Goal: Task Accomplishment & Management: Complete application form

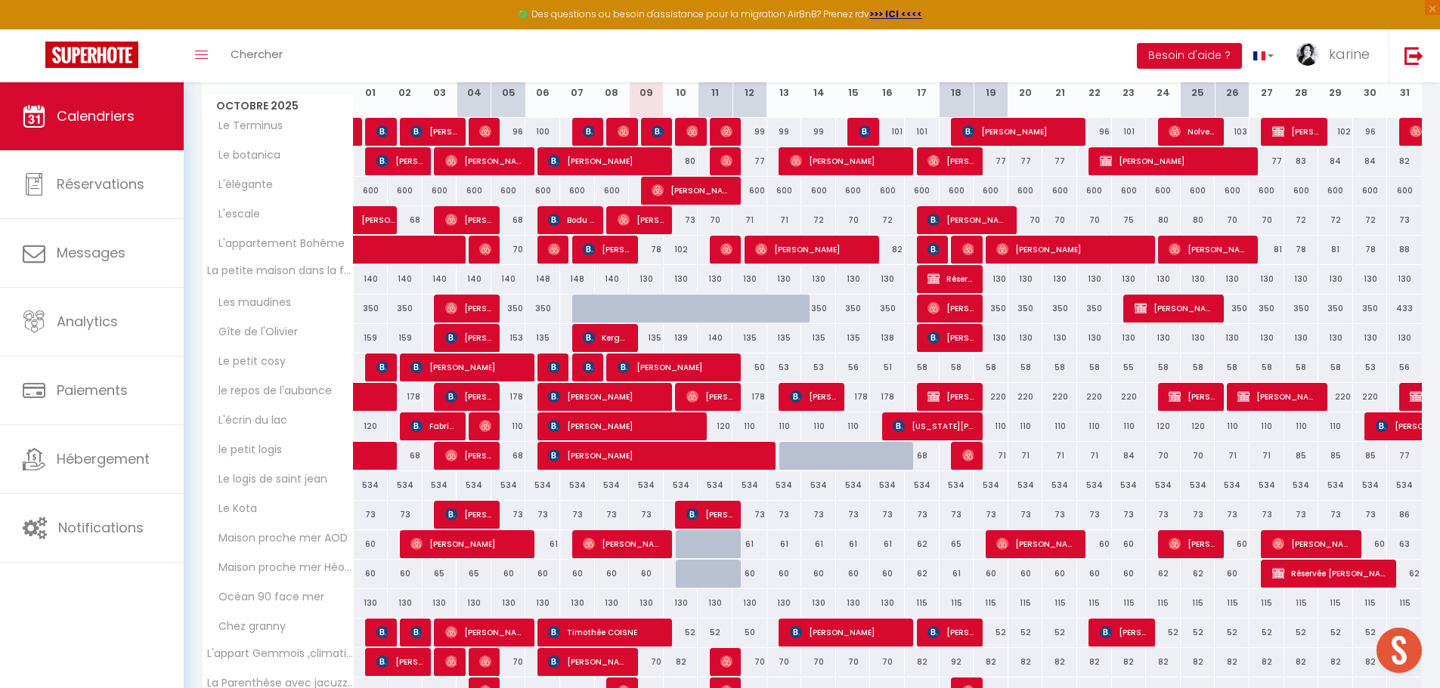
scroll to position [302, 0]
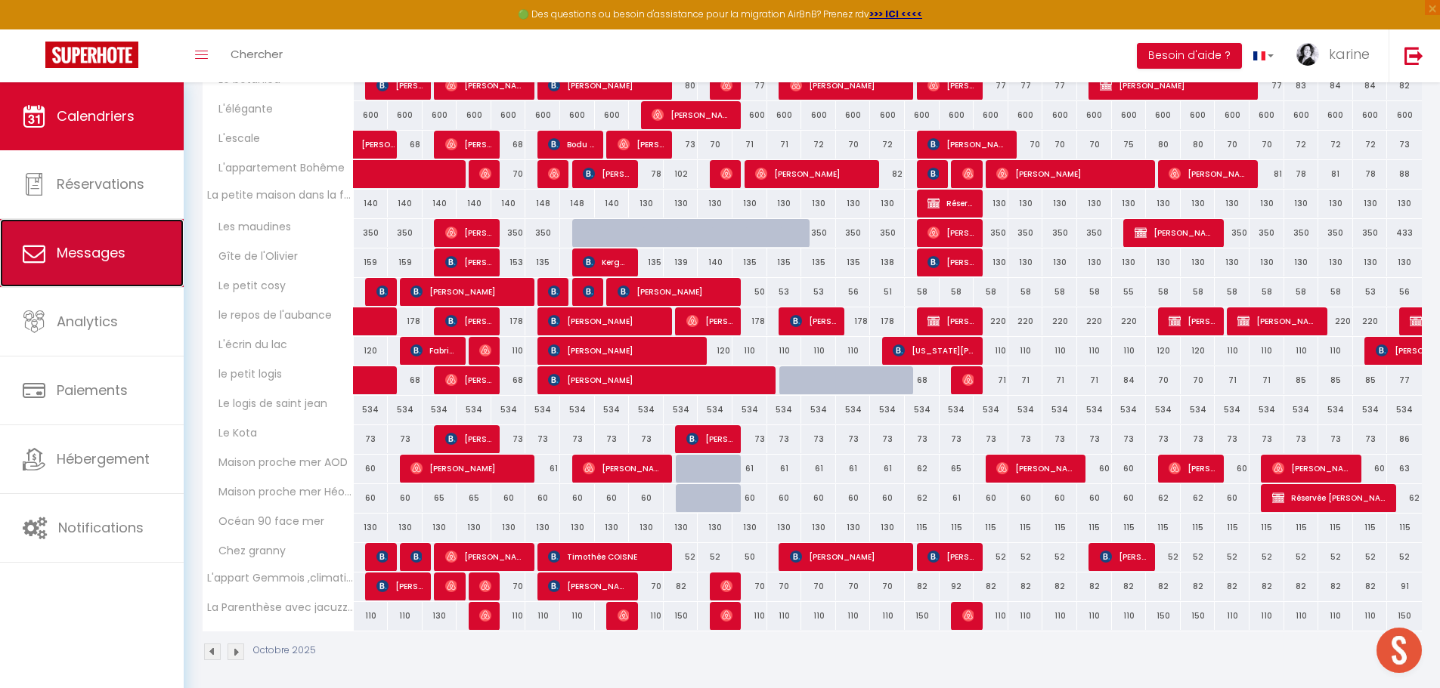
click at [92, 254] on span "Messages" at bounding box center [91, 252] width 69 height 19
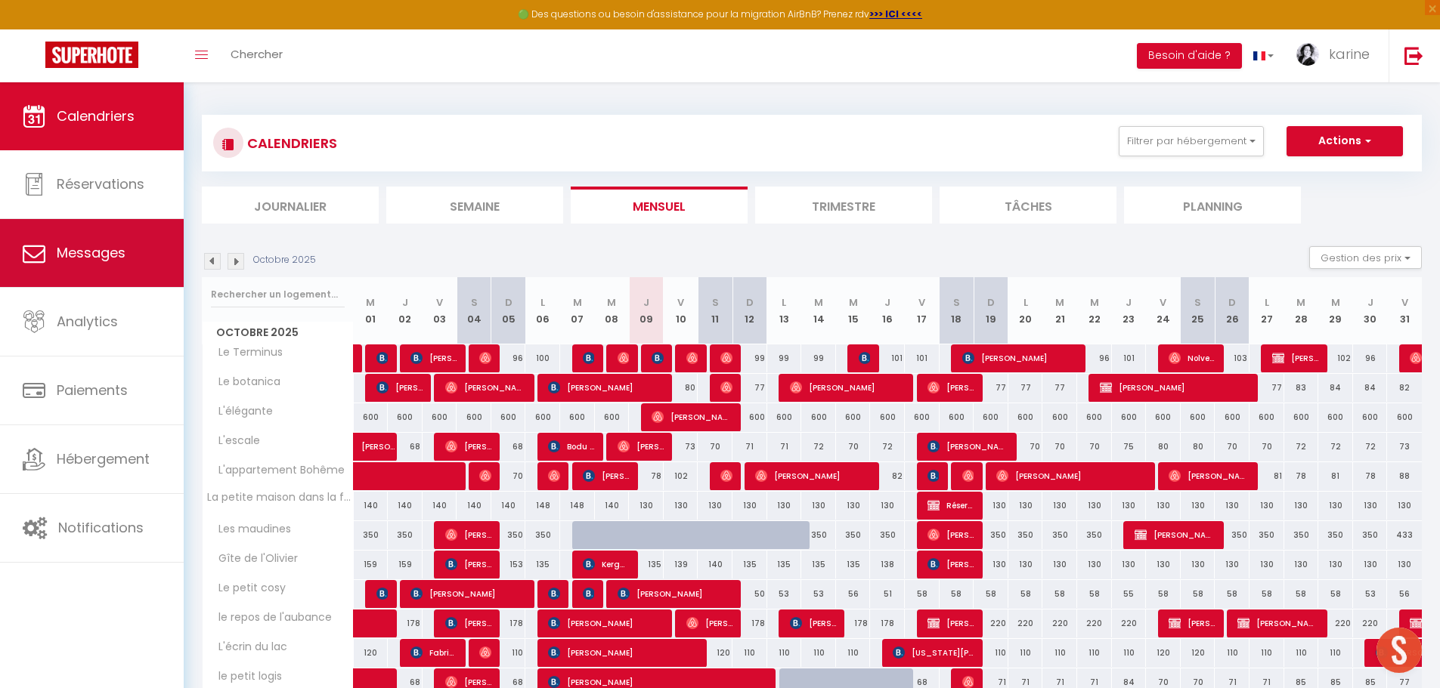
select select "message"
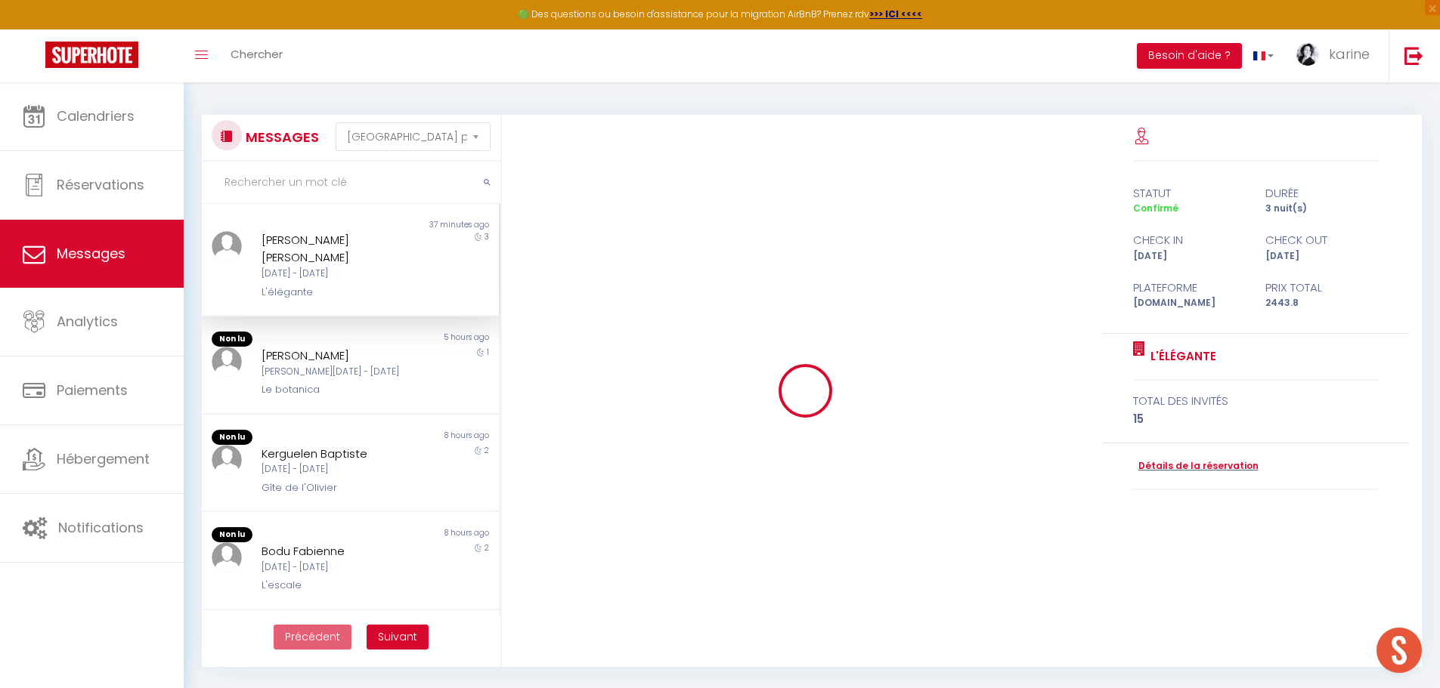
scroll to position [5367, 0]
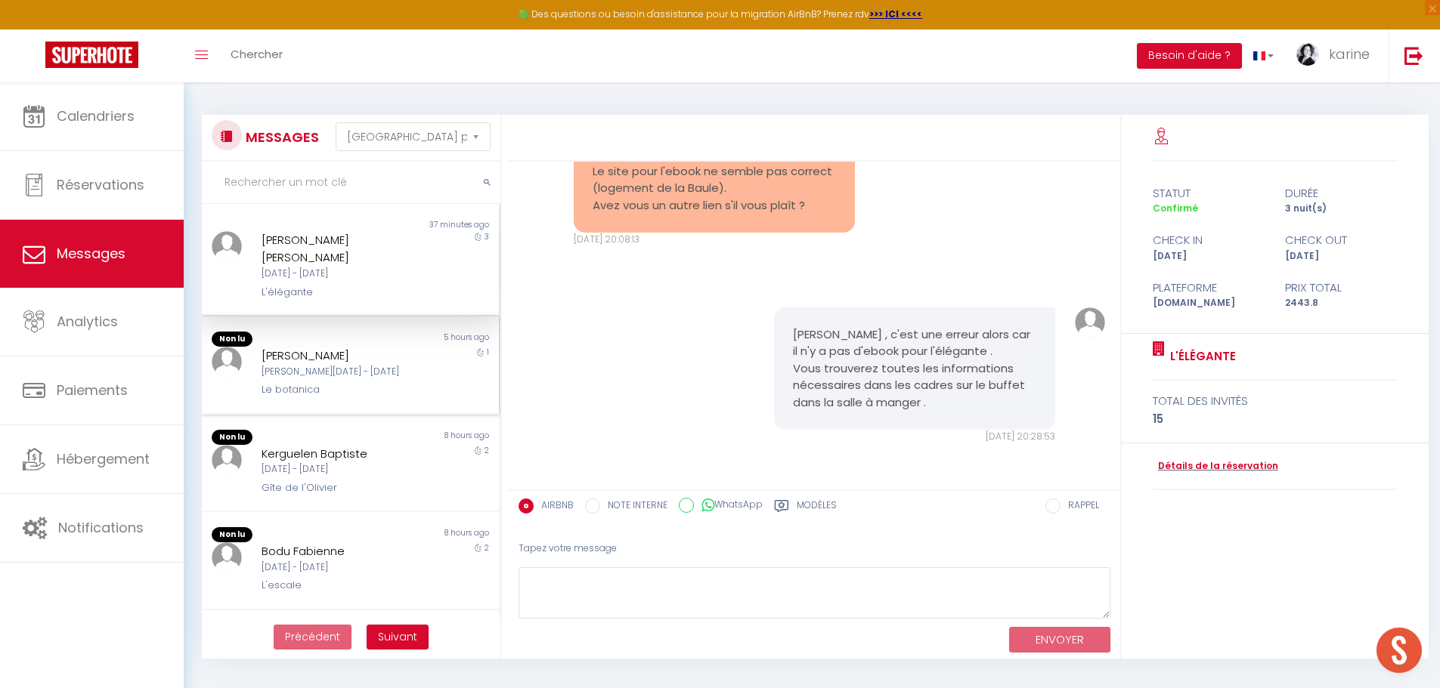
click at [319, 365] on div "Sam 11 Oct - Dim 12 Oct" at bounding box center [337, 372] width 153 height 14
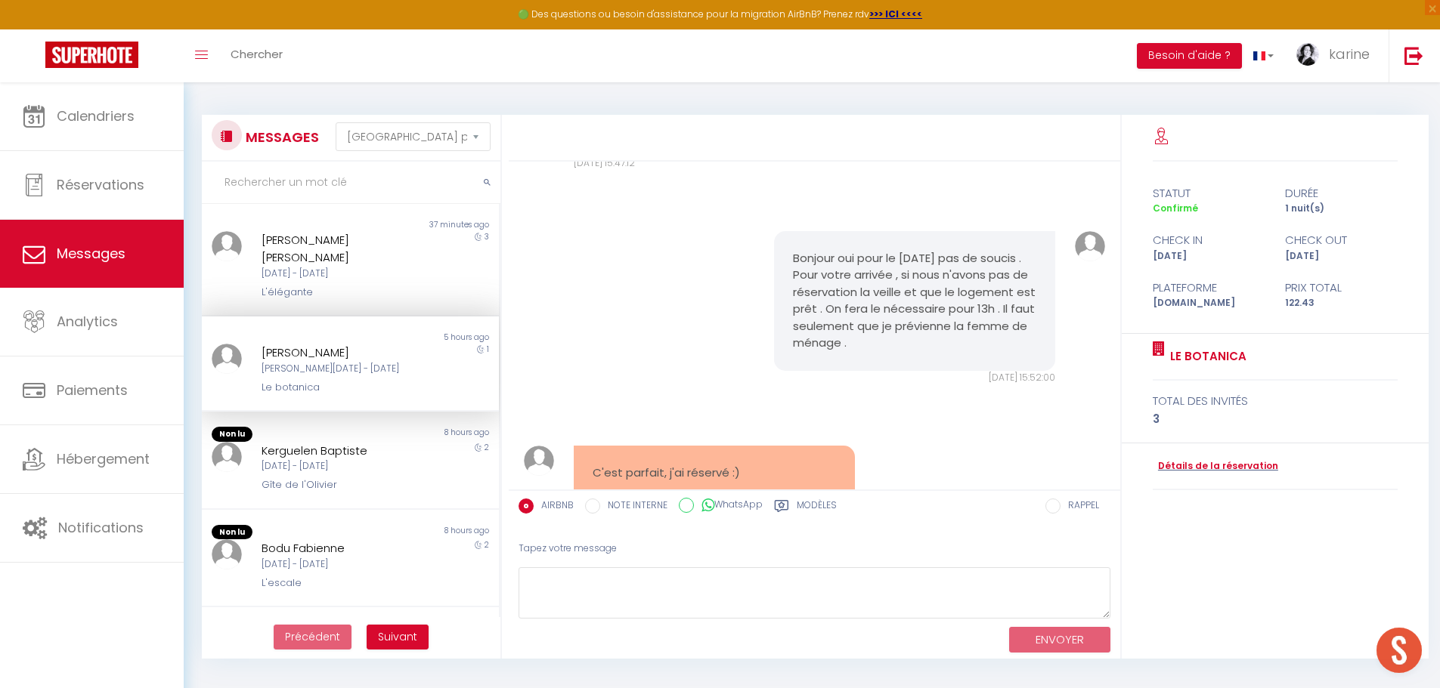
scroll to position [1143, 0]
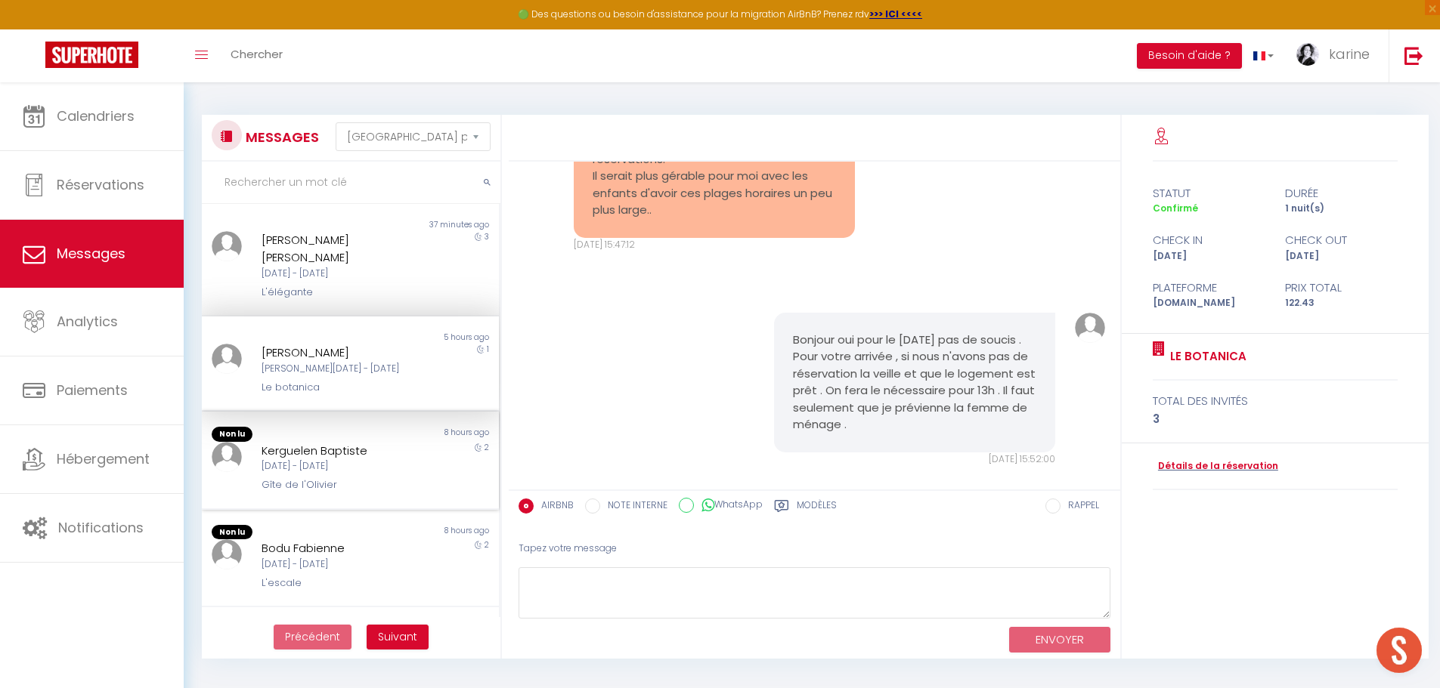
click at [303, 472] on div "Mar 07 Oct - Jeu 09 Oct" at bounding box center [337, 466] width 153 height 14
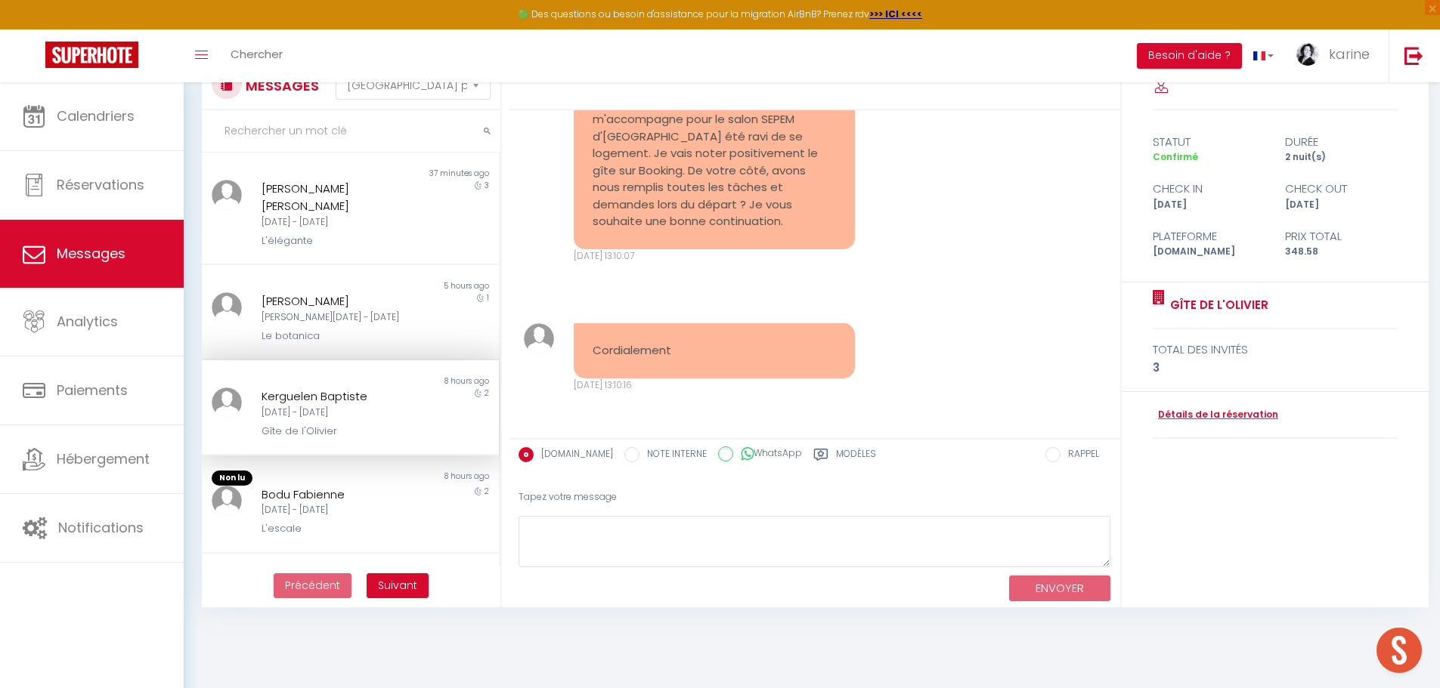
scroll to position [82, 0]
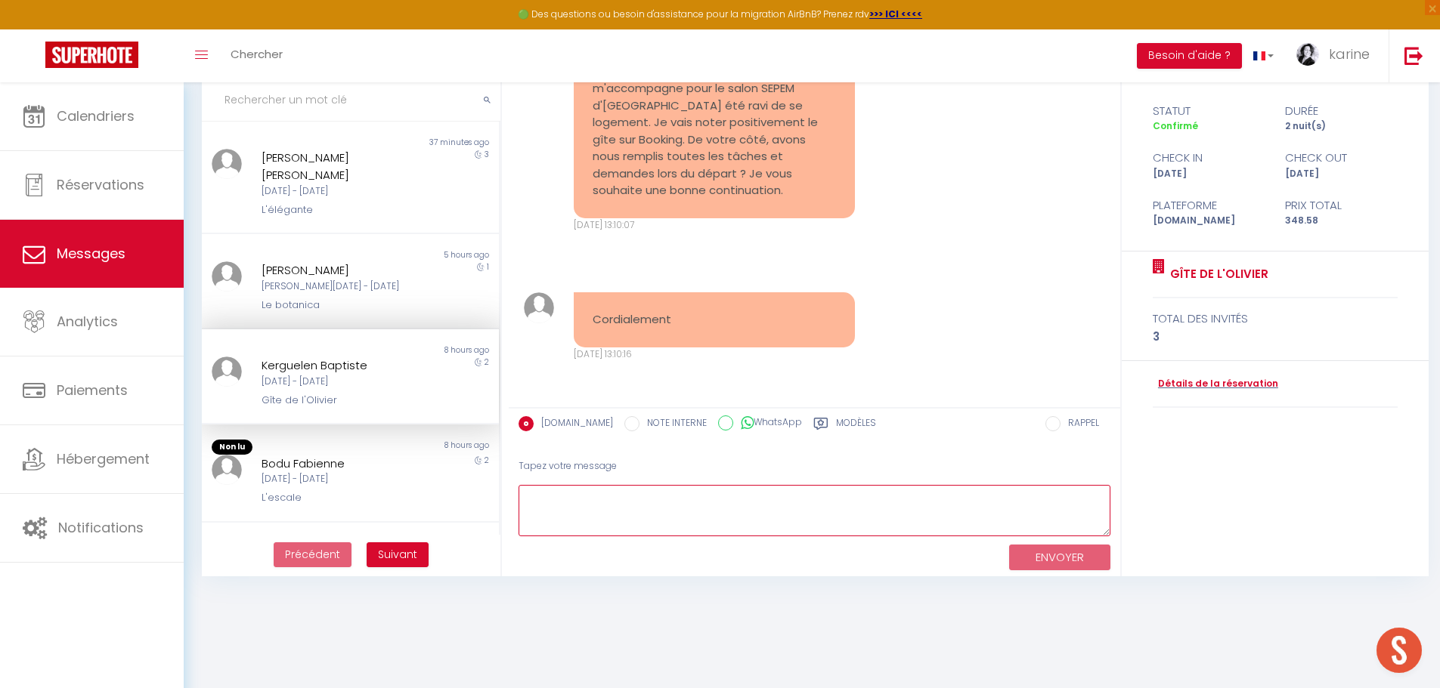
click at [529, 496] on textarea at bounding box center [814, 511] width 592 height 52
type textarea "Bonsoir , oui merci tout était ok . Bonne soirée"
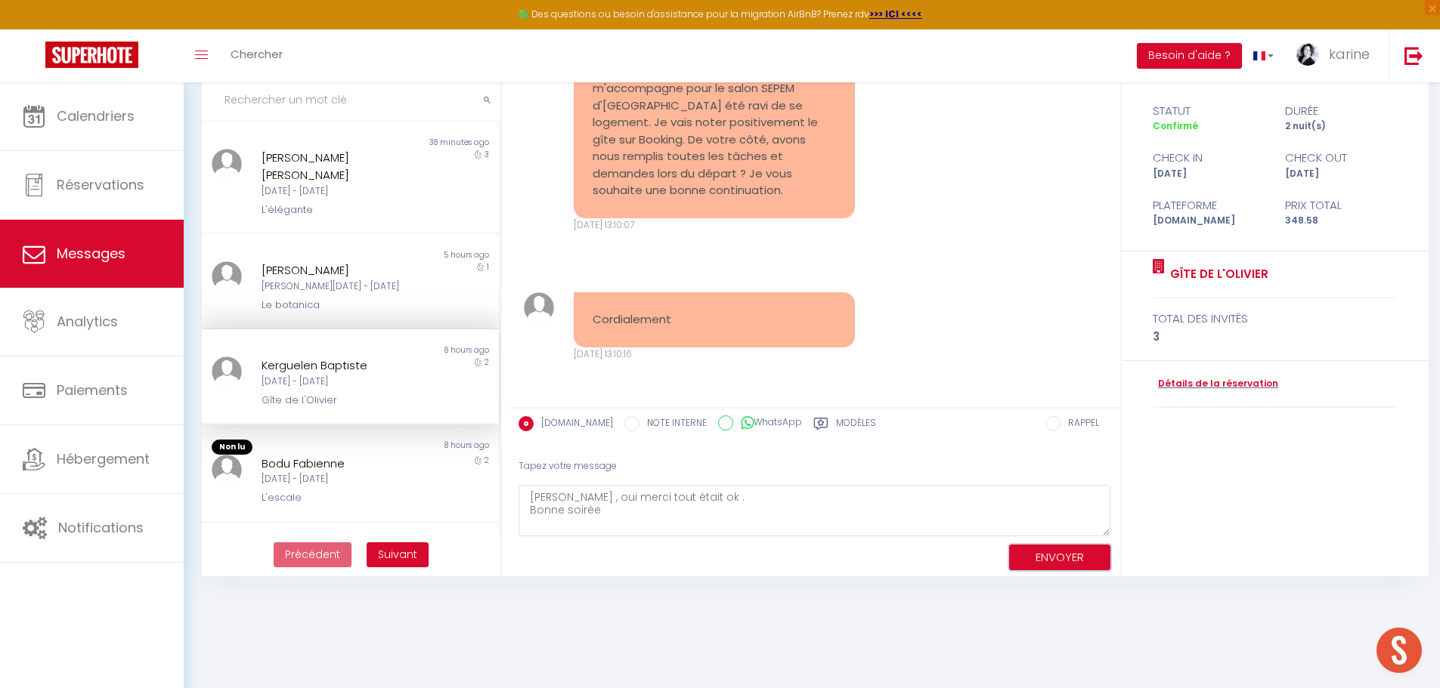
click at [1062, 558] on button "ENVOYER" at bounding box center [1059, 558] width 101 height 26
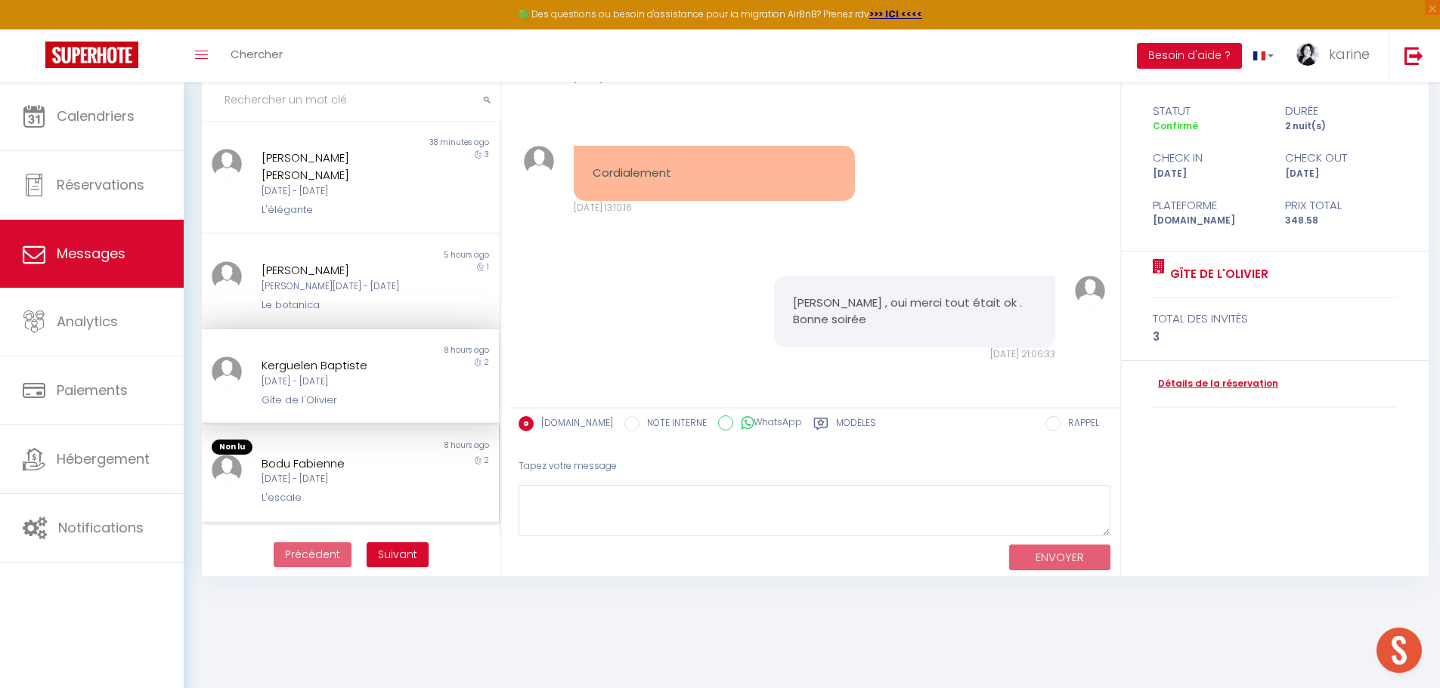
click at [336, 475] on div "Lun 06 Oct - Mer 08 Oct" at bounding box center [337, 479] width 153 height 14
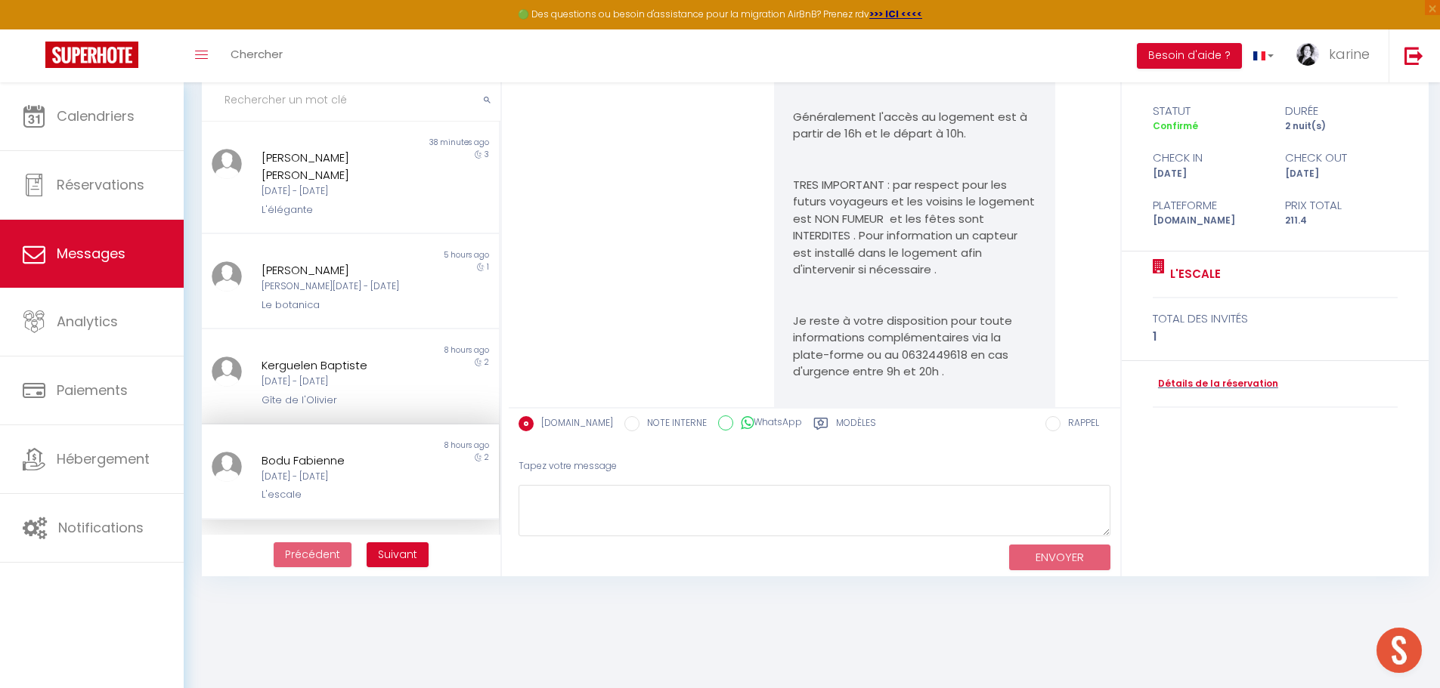
scroll to position [1327, 0]
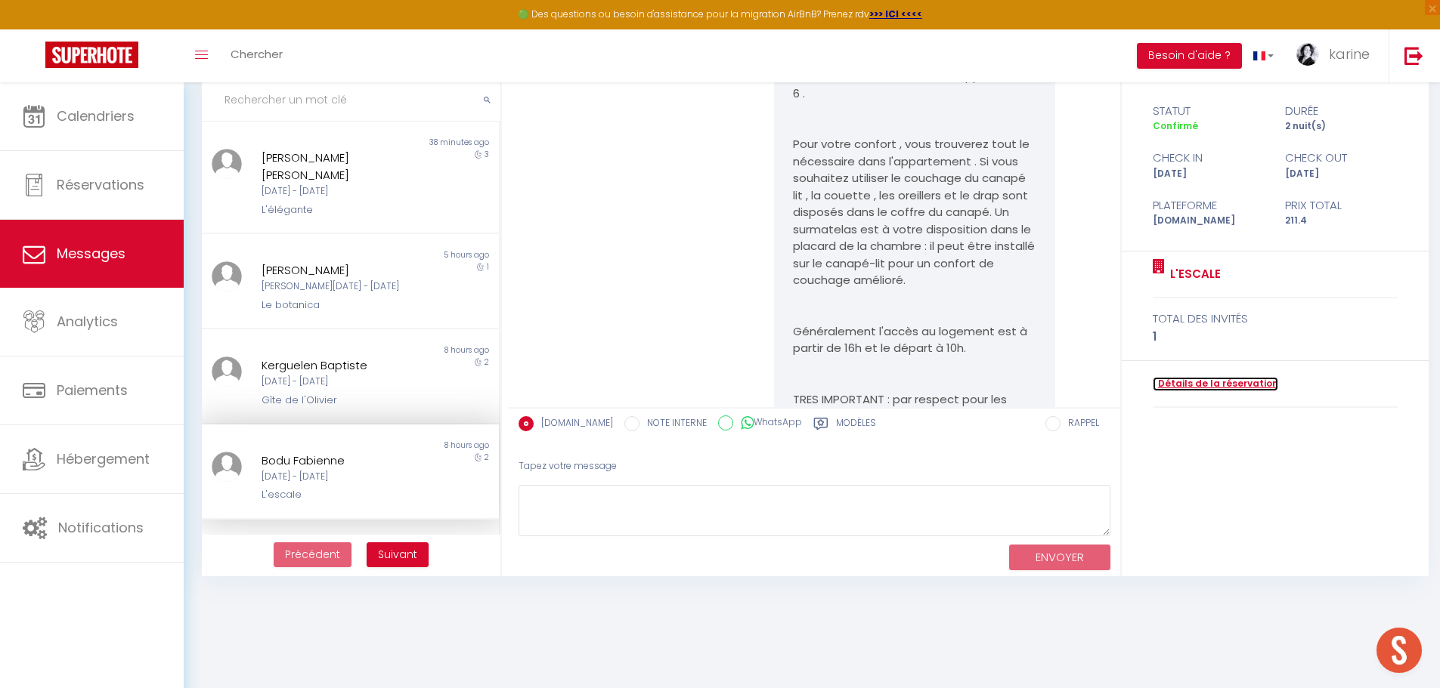
click at [1230, 387] on link "Détails de la réservation" at bounding box center [1214, 384] width 125 height 14
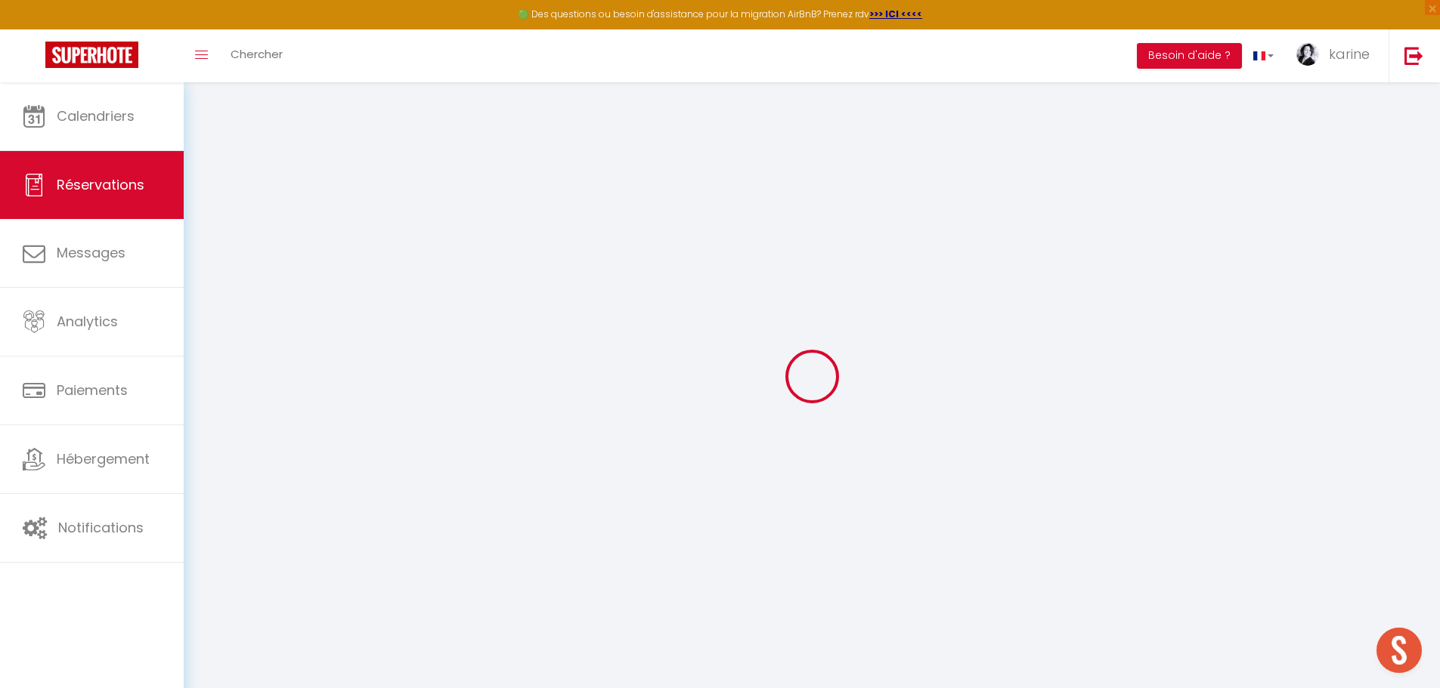
type input "Bodu"
type input "Fabienne"
type input "bfabie.182974@guest.booking.com"
type input "+33781522619"
type input "75003"
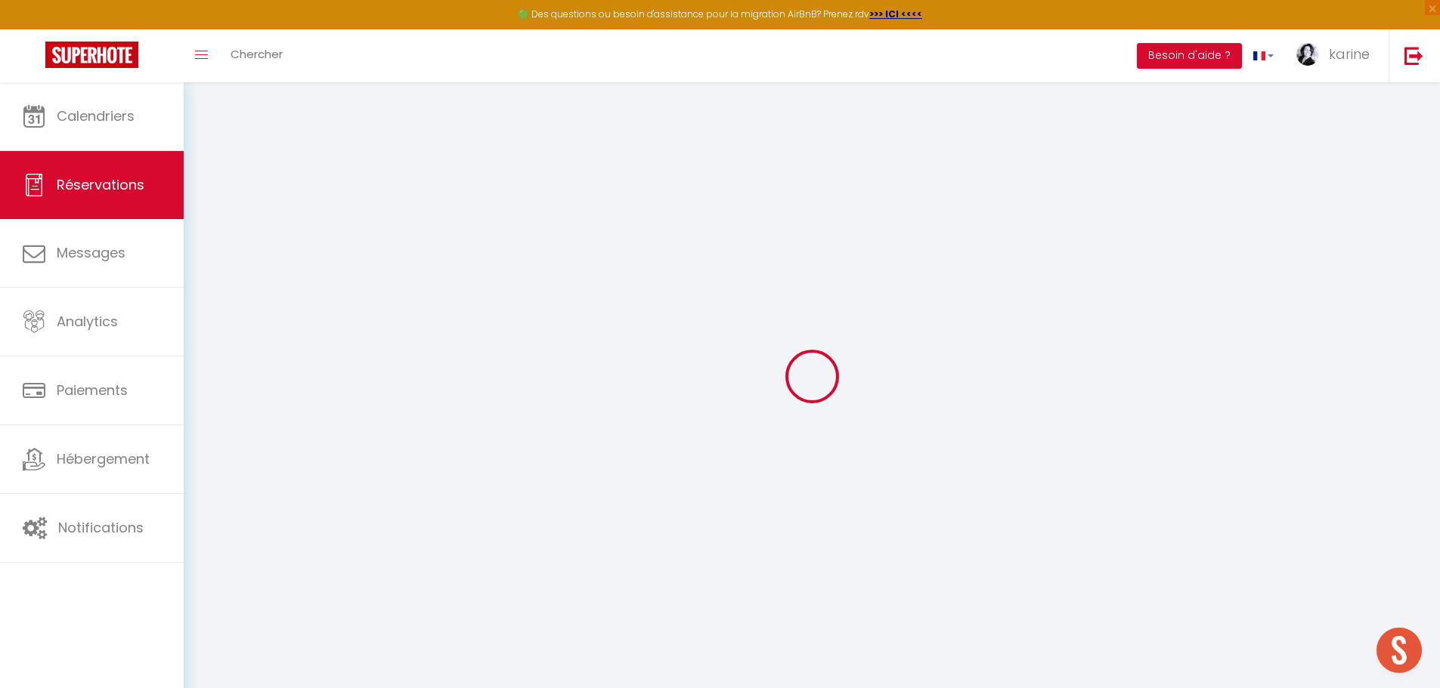
type input "4 rue de braque"
type input "Paris"
select select "FR"
type input "35.19"
type input "2.96"
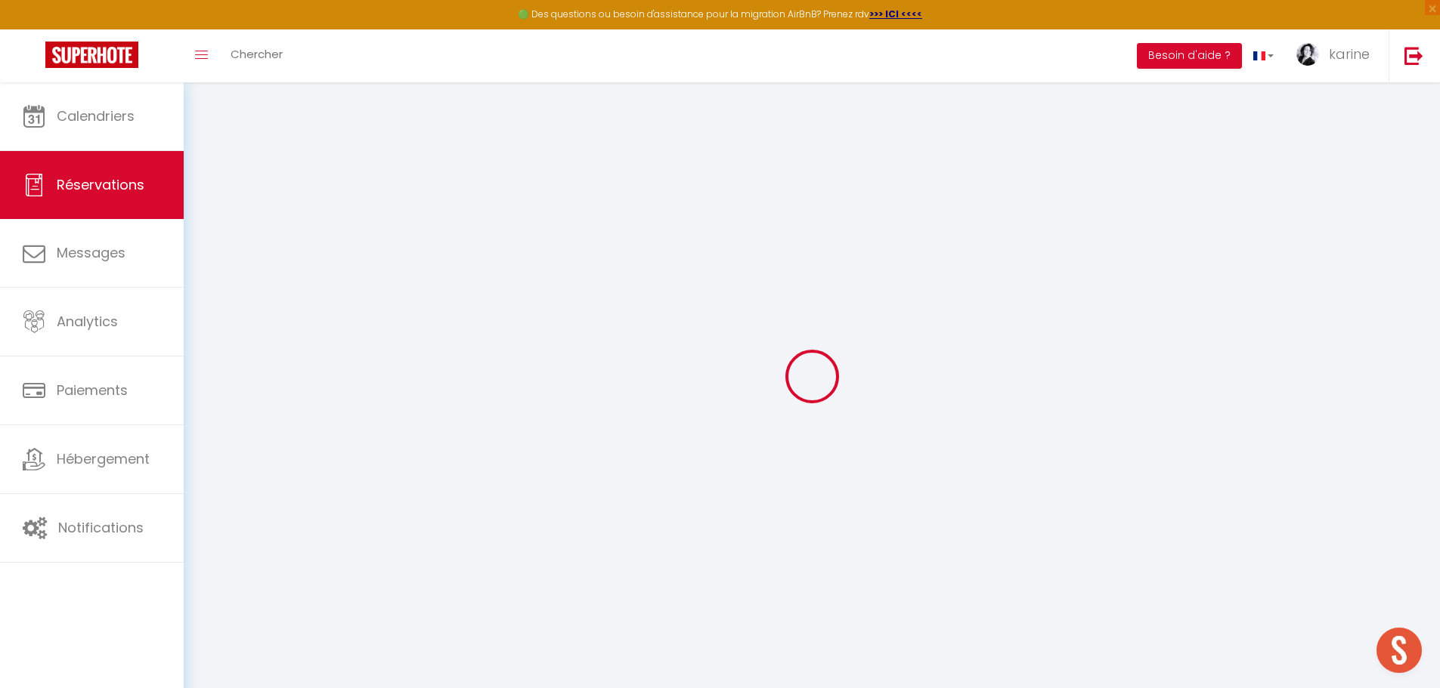
select select "37412"
select select "1"
select select
type input "1"
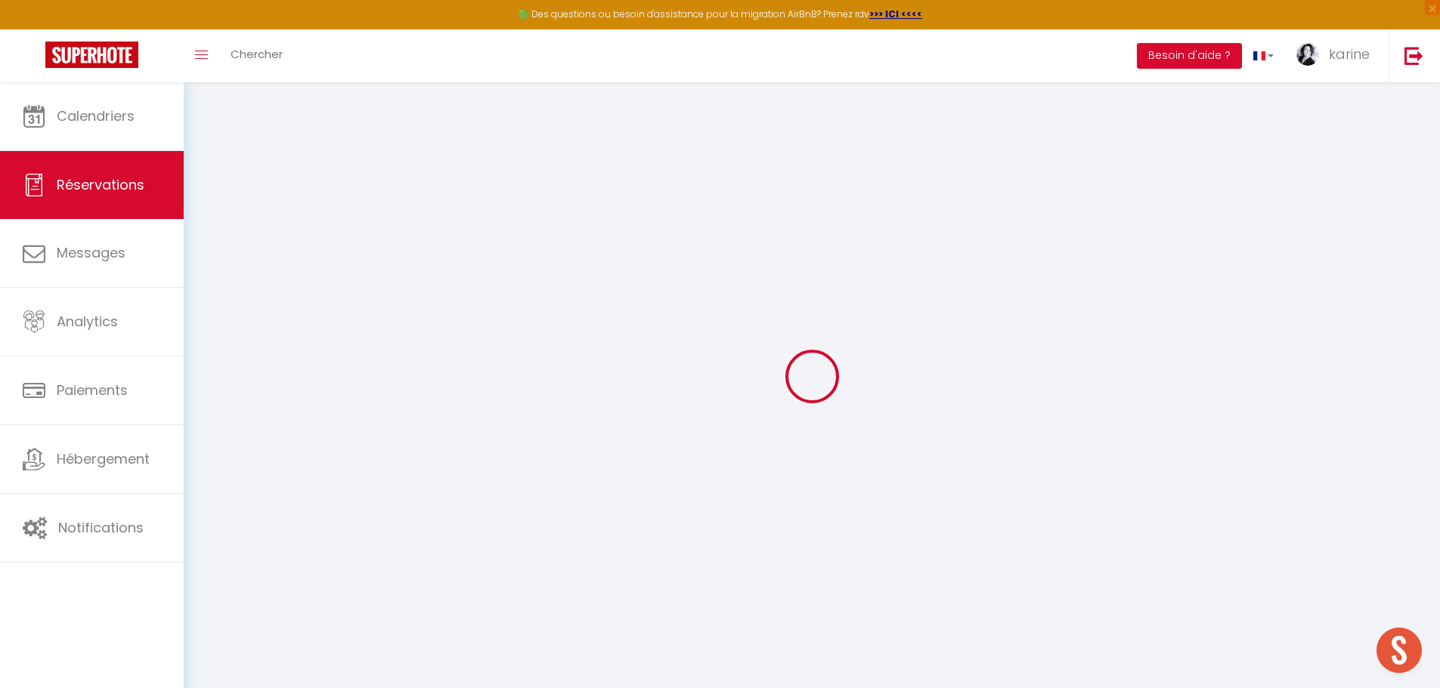
select select "12"
select select
type input "172"
checkbox input "false"
type input "0"
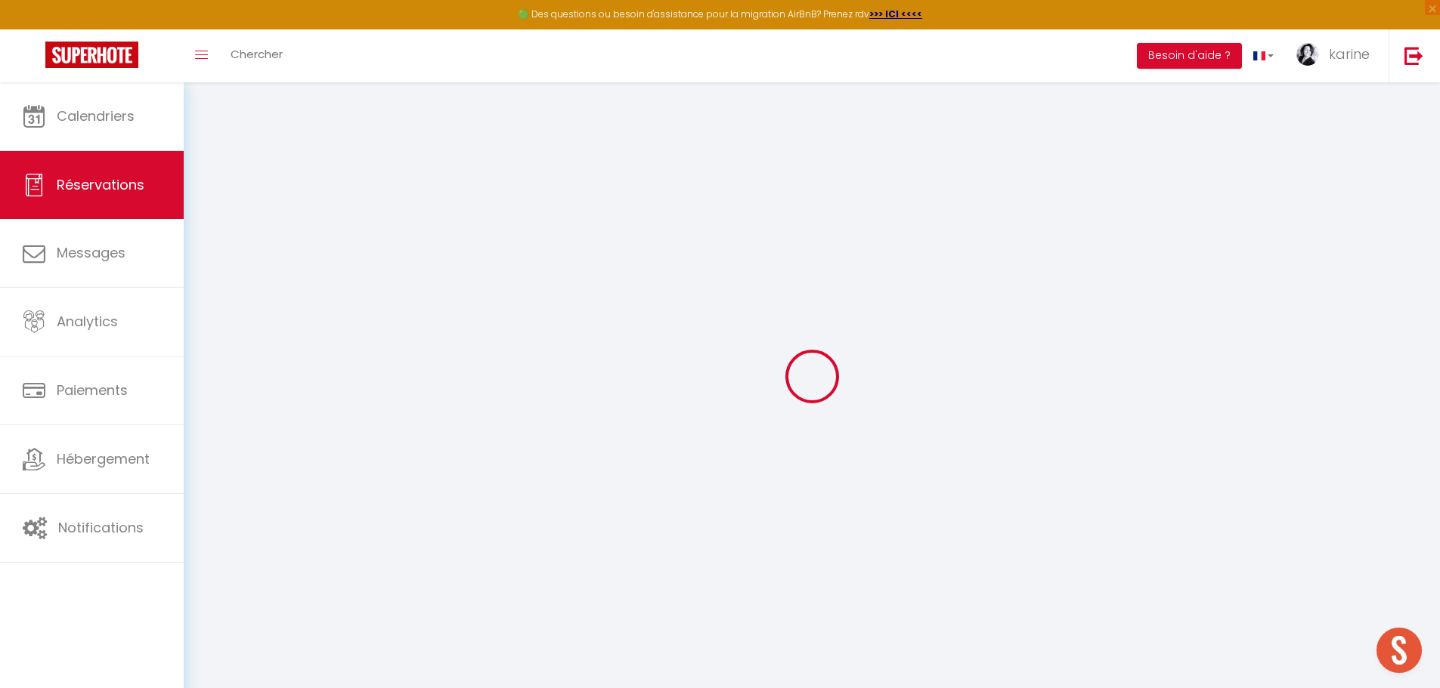
select select "2"
type input "35"
type input "0"
select select
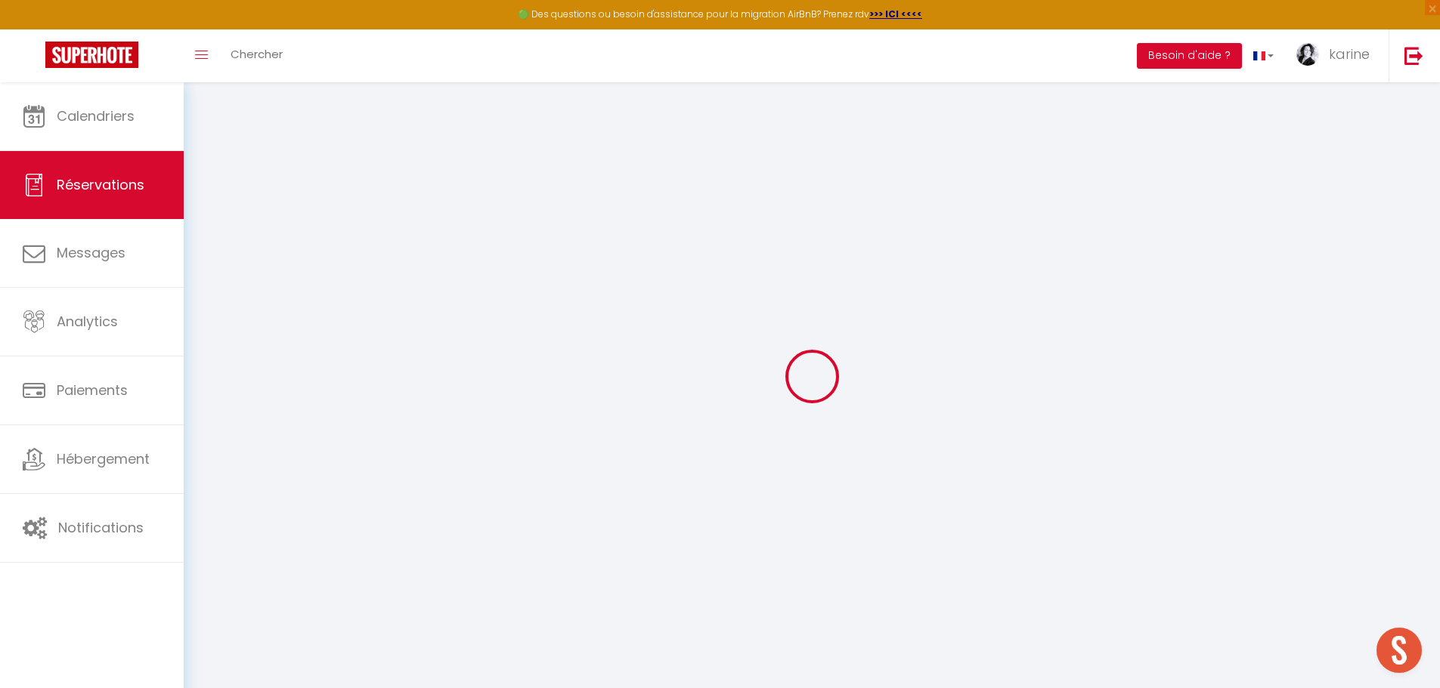
select select
select select "14"
checkbox input "false"
select select
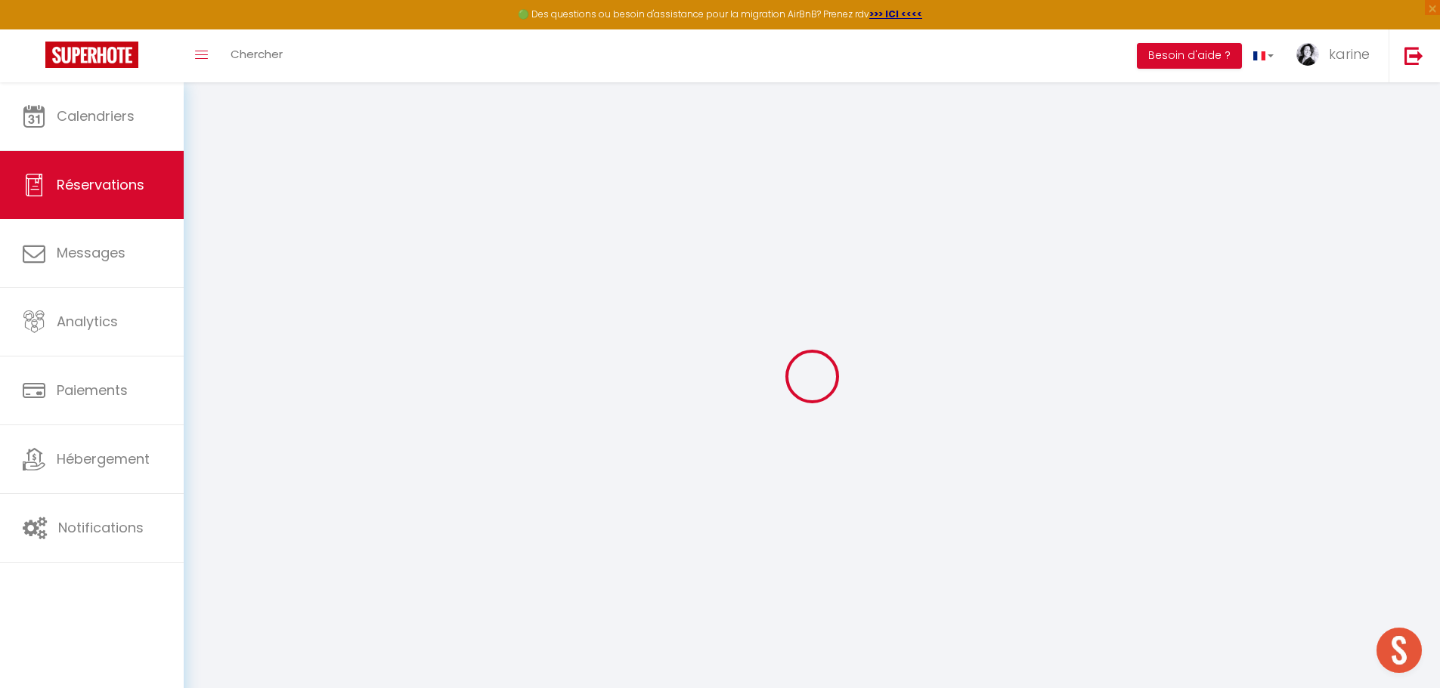
checkbox input "false"
select select
checkbox input "false"
type textarea "** THIS RESERVATION HAS BEEN PRE-PAID ** BOOKING NOTE : Payment charge is EUR 2…"
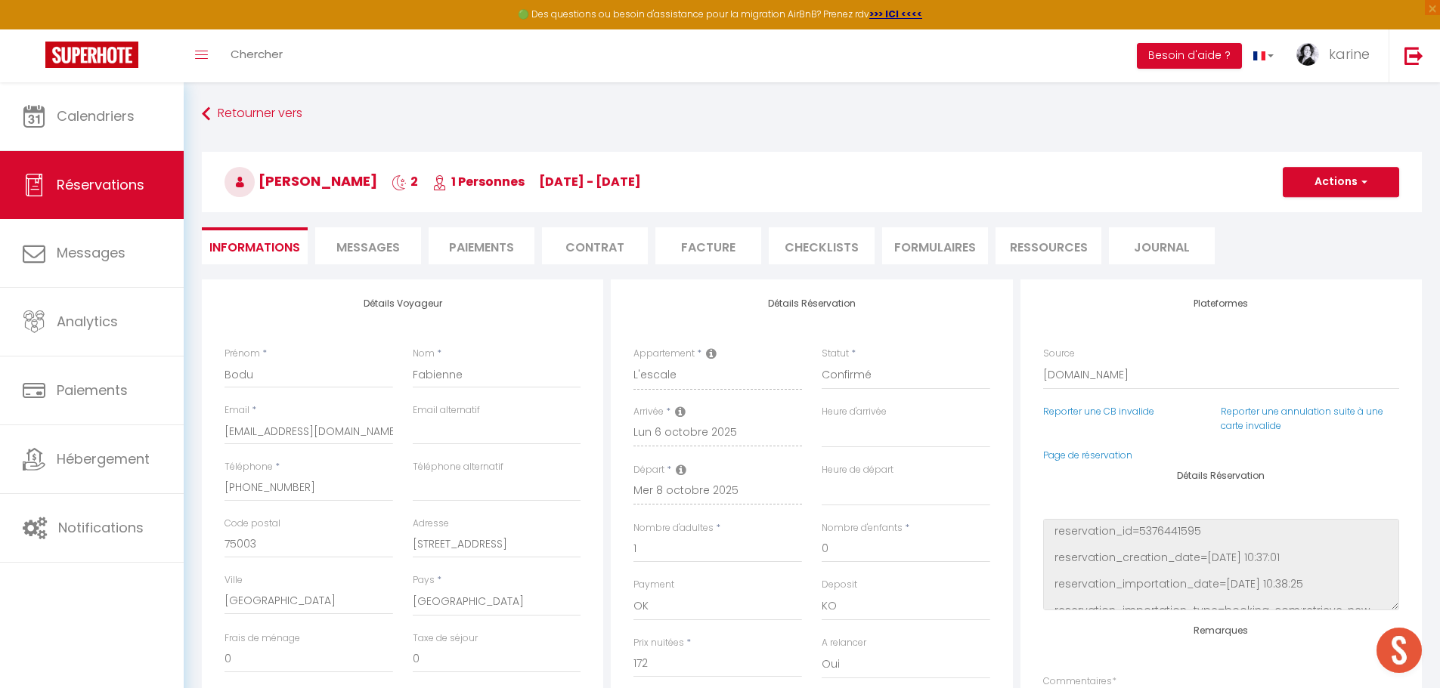
type input "35"
type input "4.4"
select select
checkbox input "false"
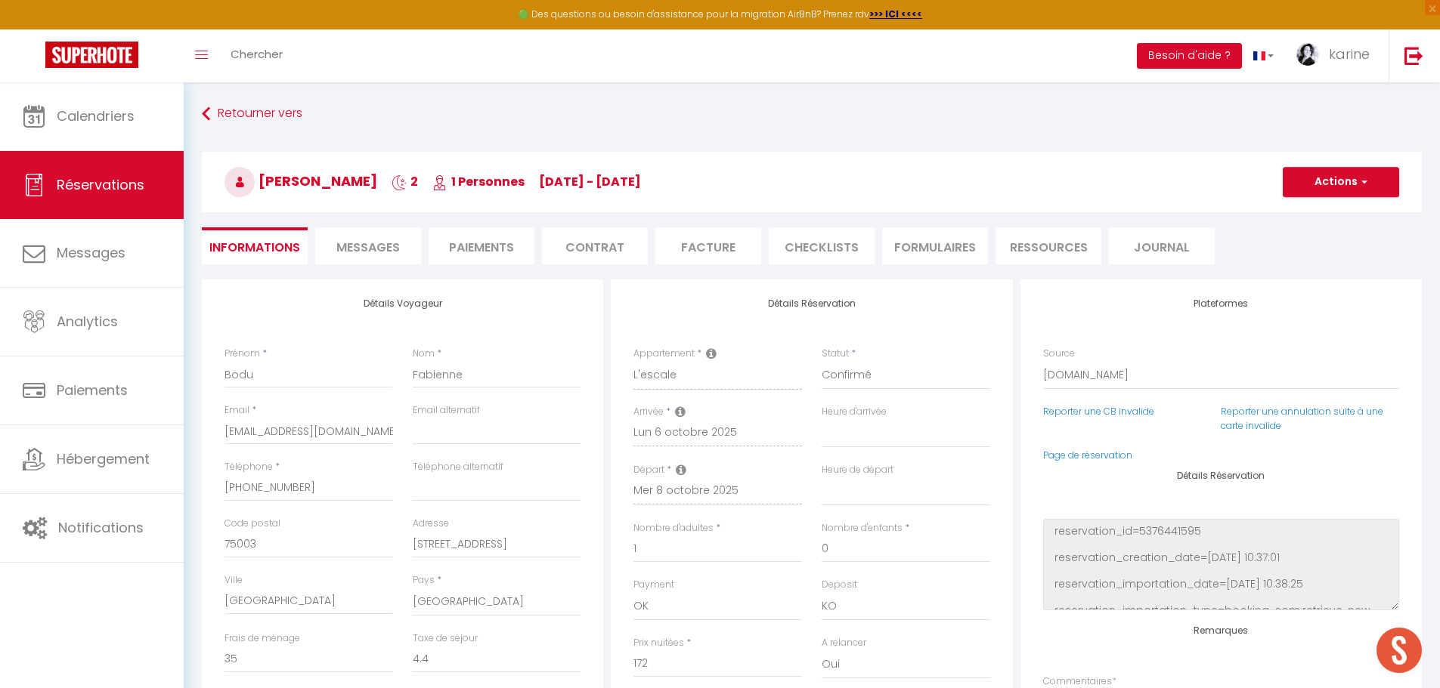
select select
click at [395, 431] on div "Email * bfabie.182974@guest.booking.com" at bounding box center [309, 432] width 188 height 57
click at [388, 431] on input "bfabie.182974@guest.booking.com" at bounding box center [308, 431] width 169 height 27
type input "bfabie.182974@guest.booking.om"
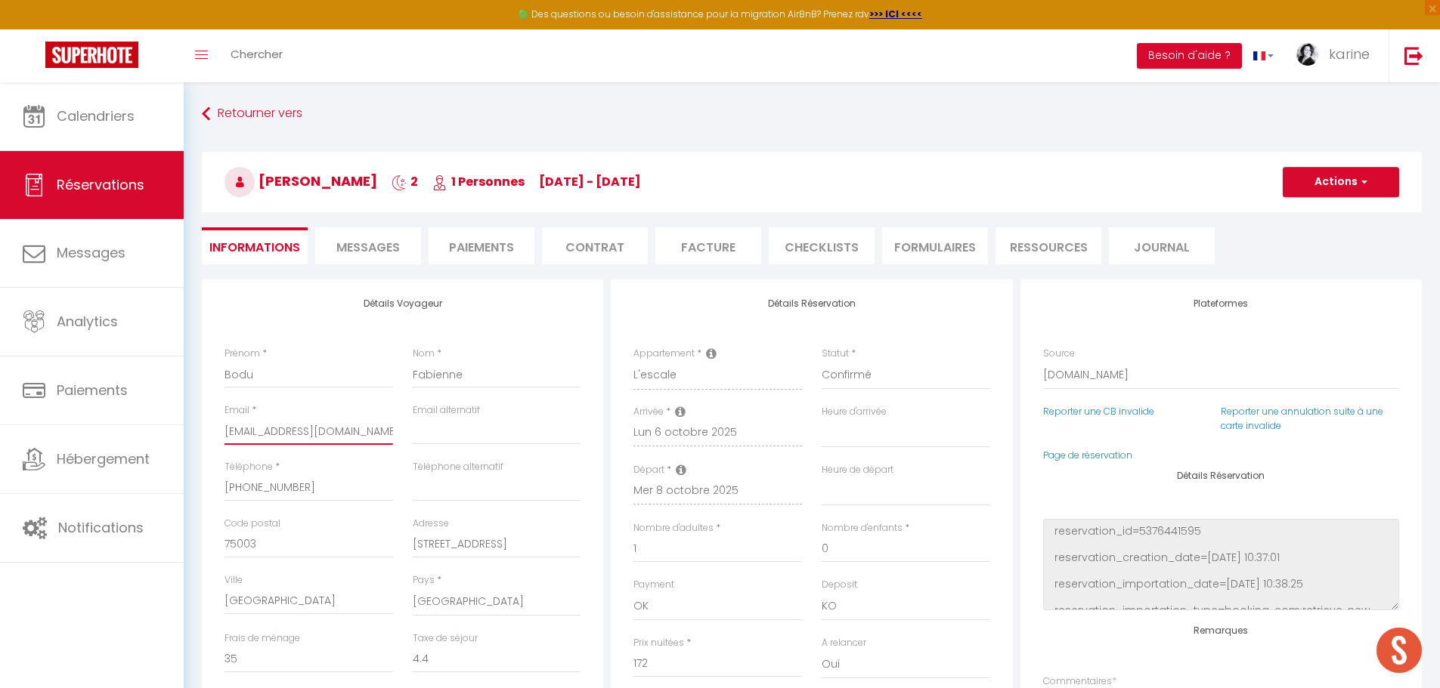
select select
checkbox input "false"
type input "bfabie.182974@guest.bookingom"
select select
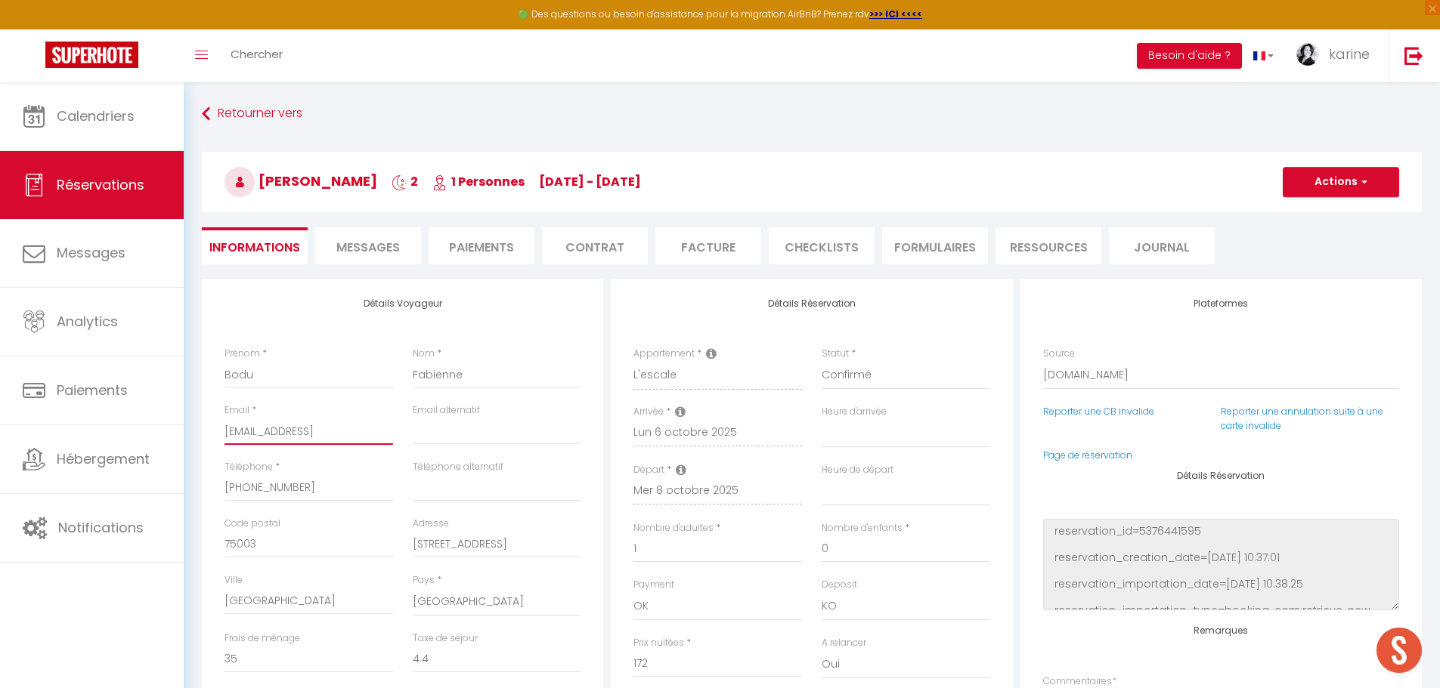
select select
checkbox input "false"
type input "bfabie.182974@guest.bookinom"
select select
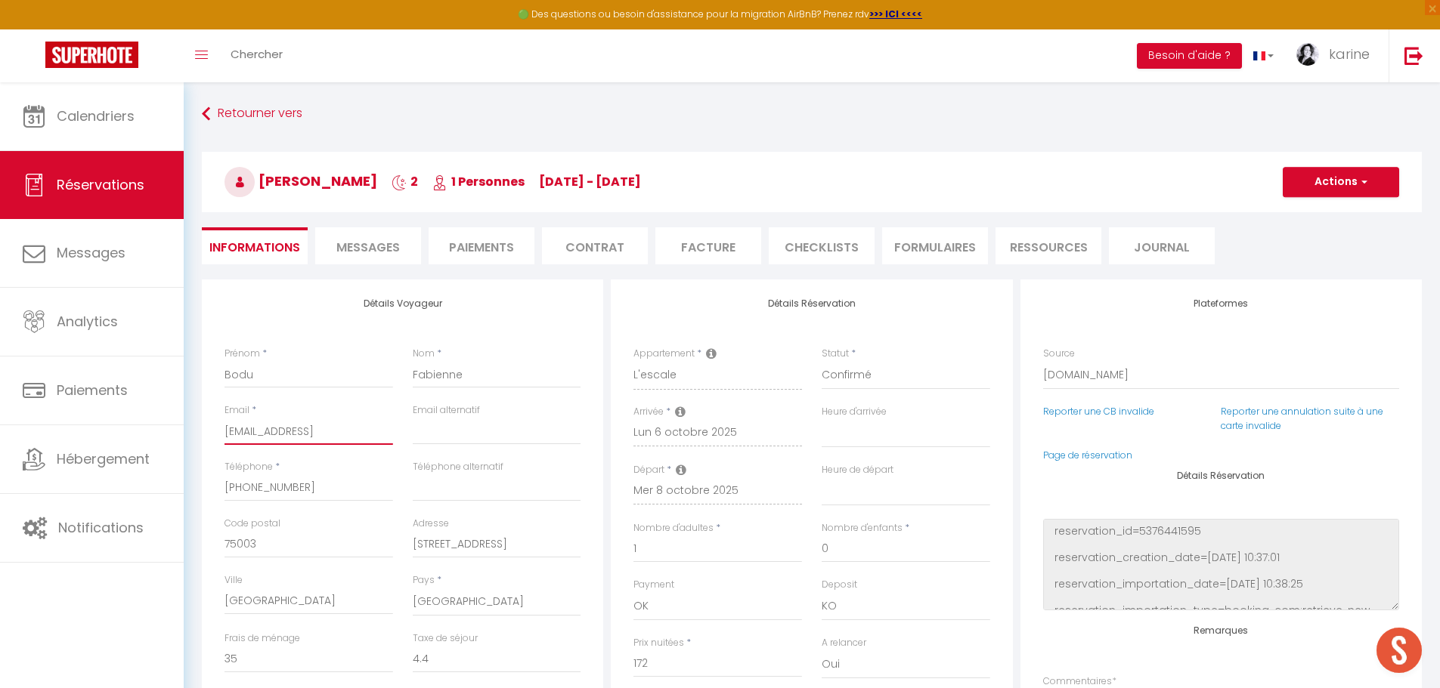
checkbox input "false"
type input "bfabie.182974@guest.bookiom"
select select
checkbox input "false"
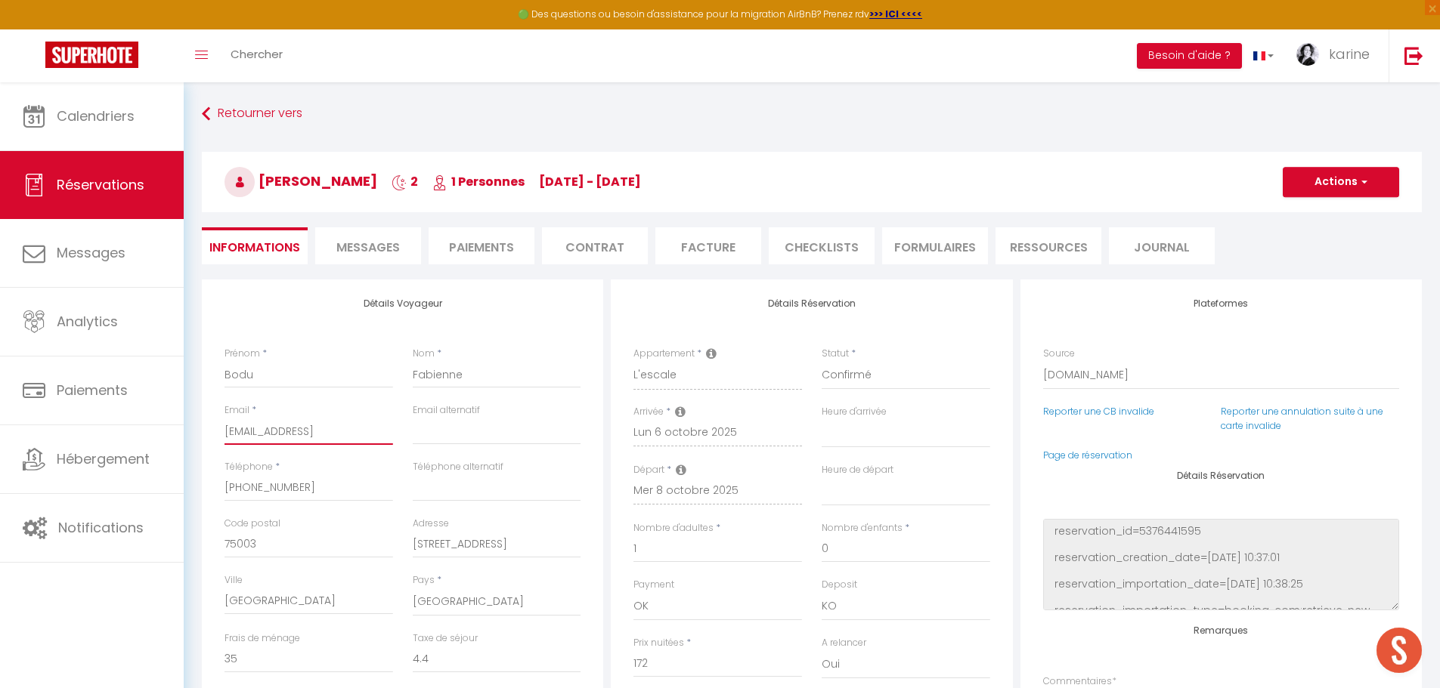
type input "bfabie.182974@guest.bookom"
select select
checkbox input "false"
type input "bfabie.182974@guest.booom"
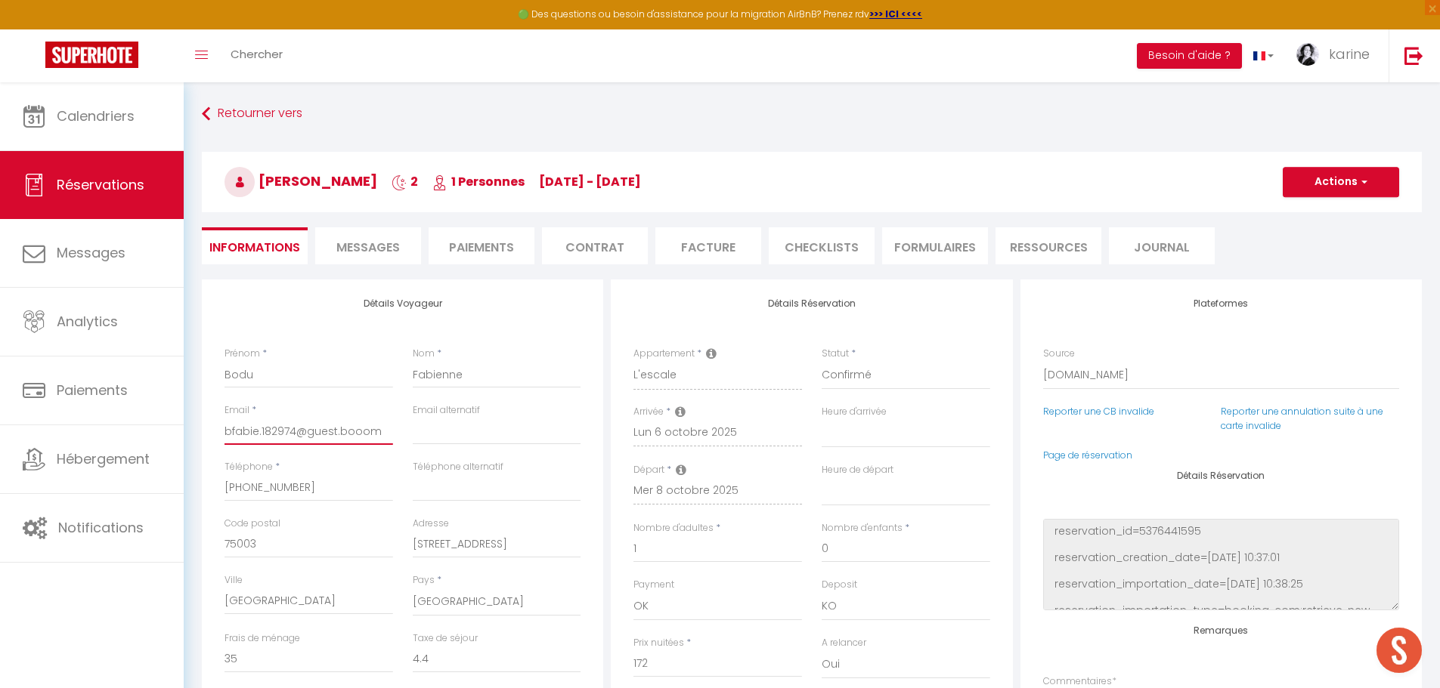
select select
checkbox input "false"
type input "bfabie.182974@guest.boom"
select select
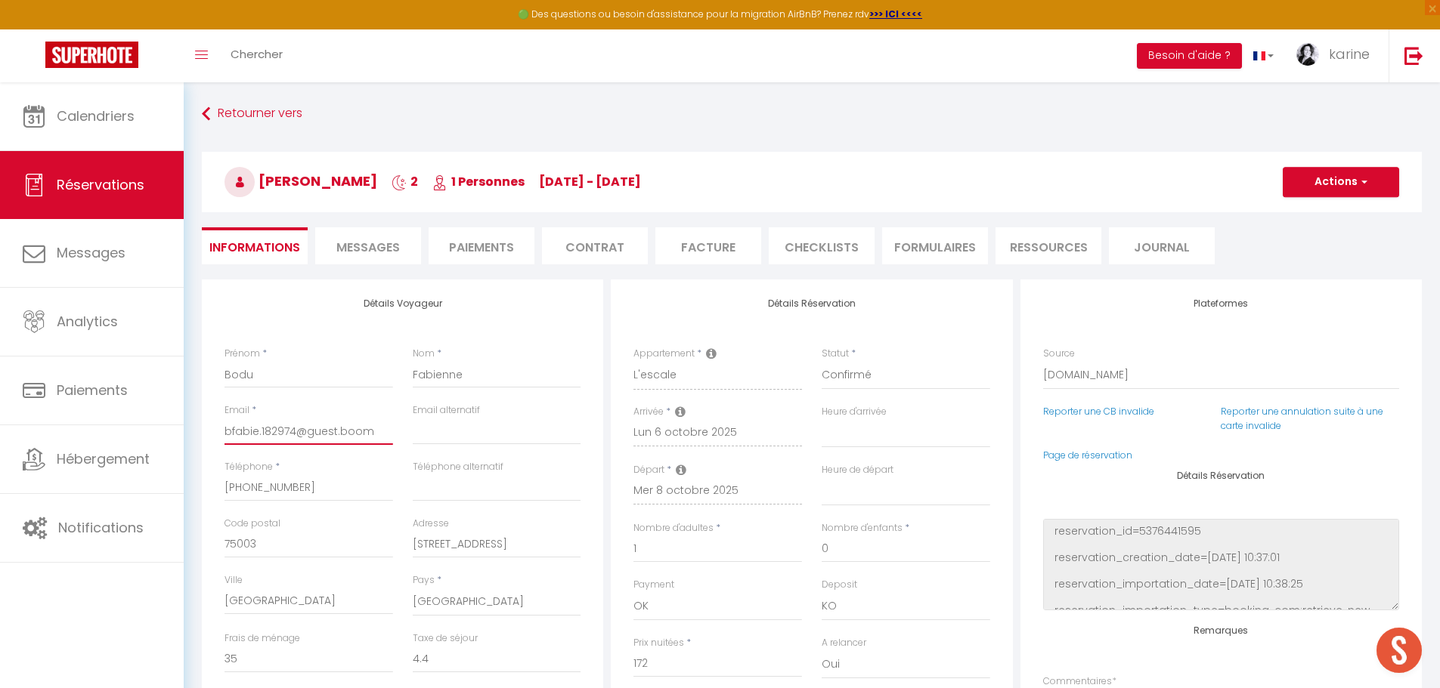
select select
checkbox input "false"
type input "bfabie.182974@guest.bom"
select select
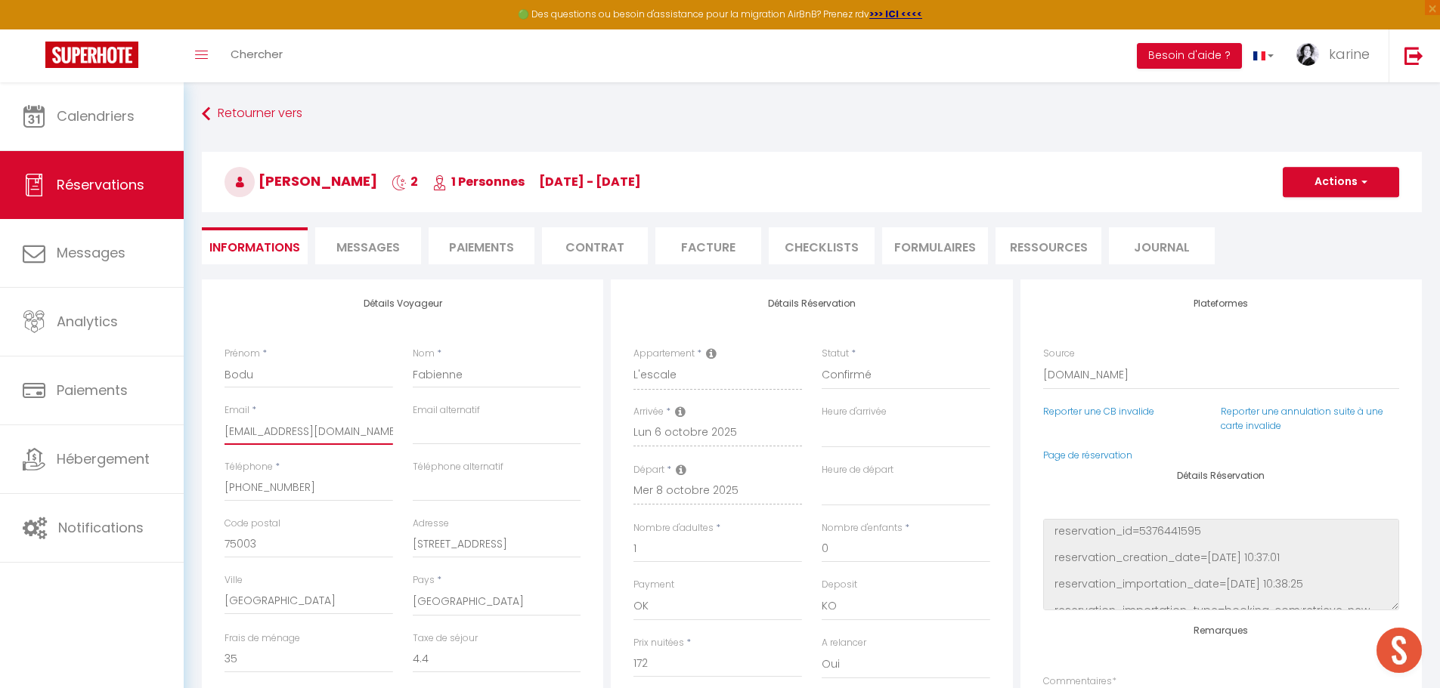
checkbox input "false"
type input "bfabie.182974@guest.om"
select select
checkbox input "false"
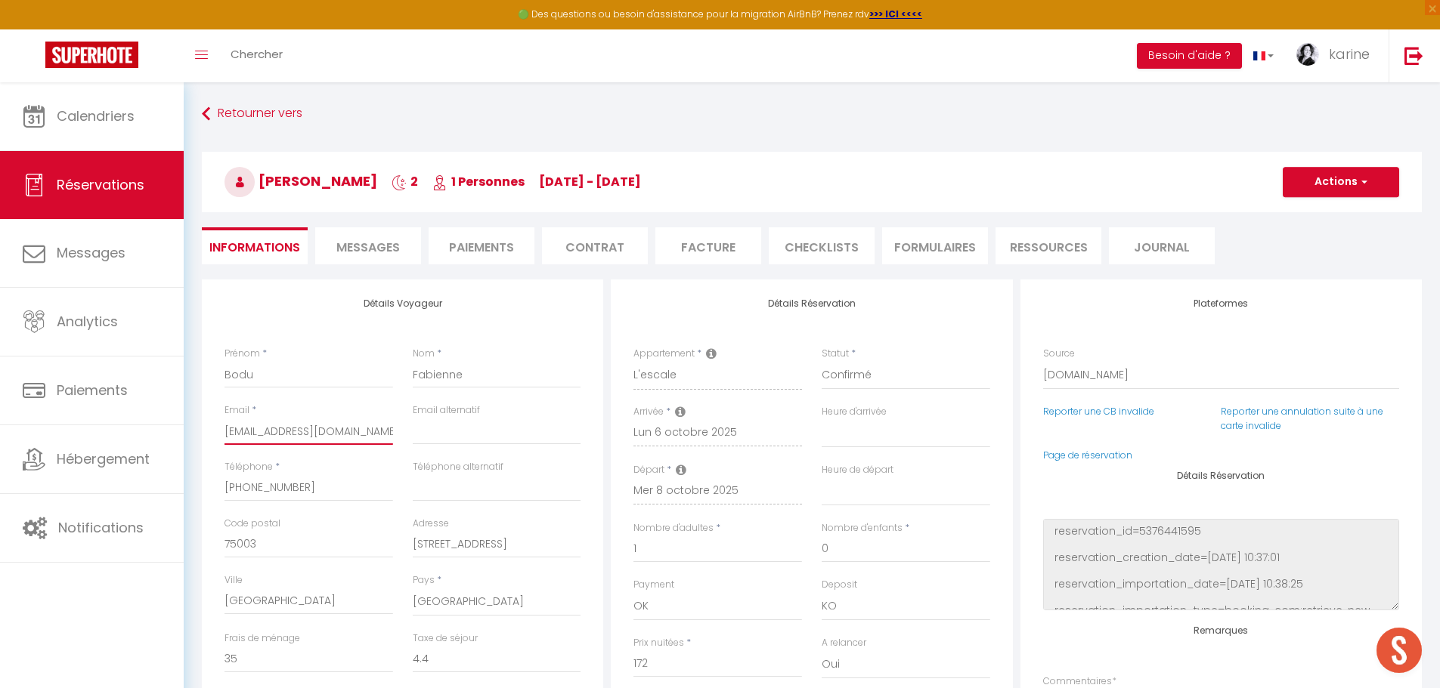
type input "bfabie.182974@guestom"
select select
checkbox input "false"
type input "bfabie.182974@guesom"
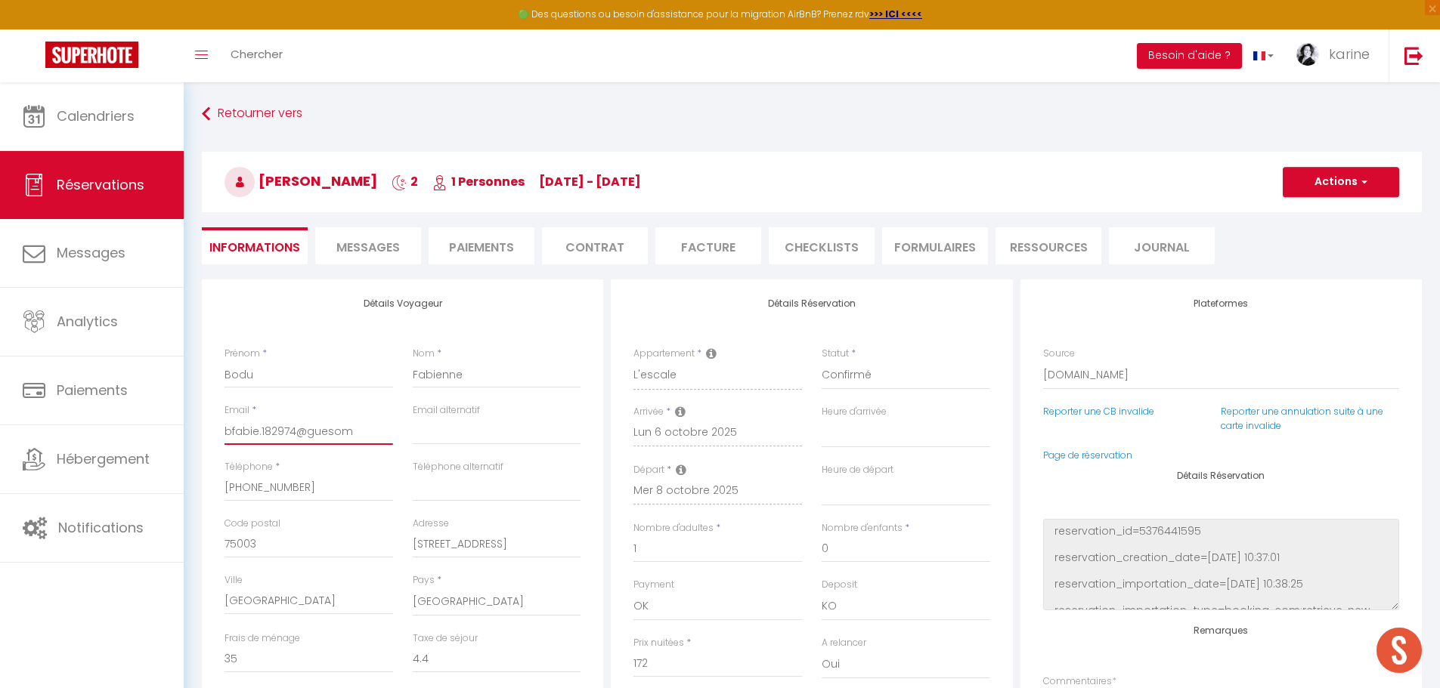
select select
checkbox input "false"
type input "bfabie.182974@gueom"
select select
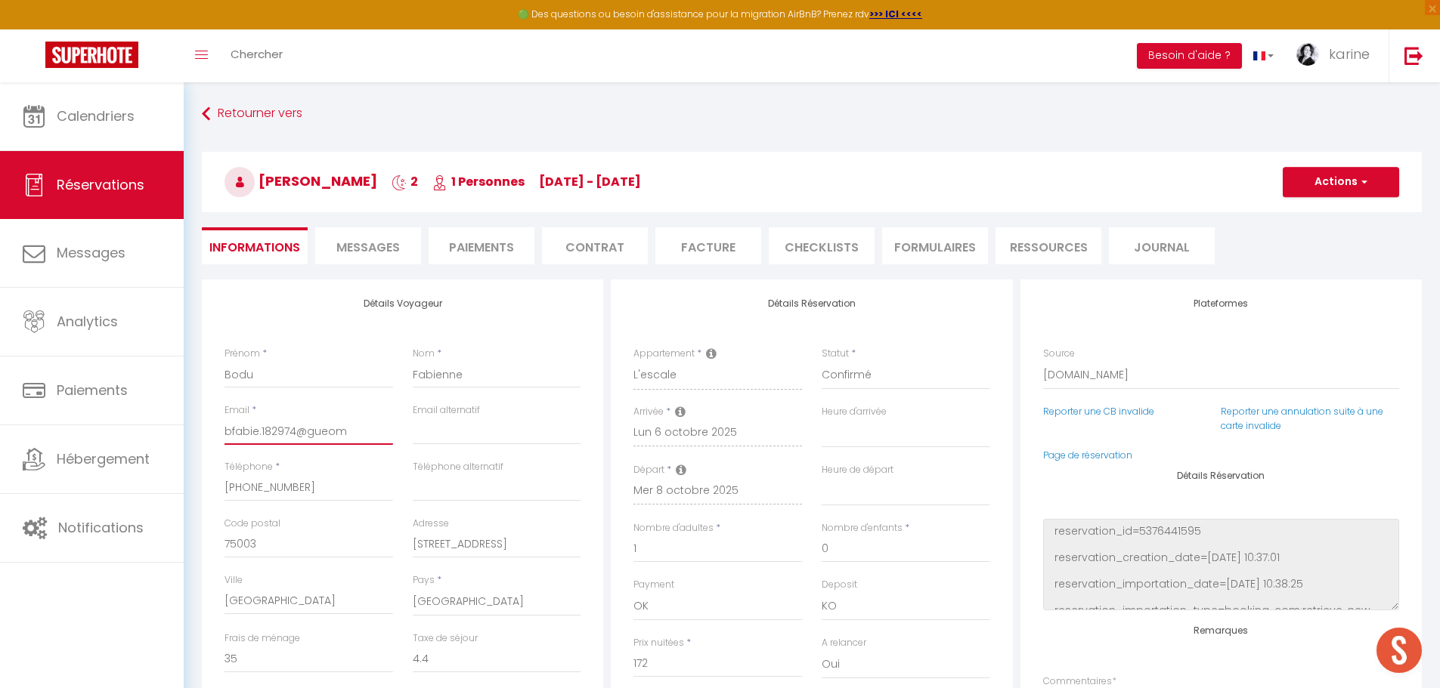
select select
checkbox input "false"
type input "bfabie.182974@guom"
select select
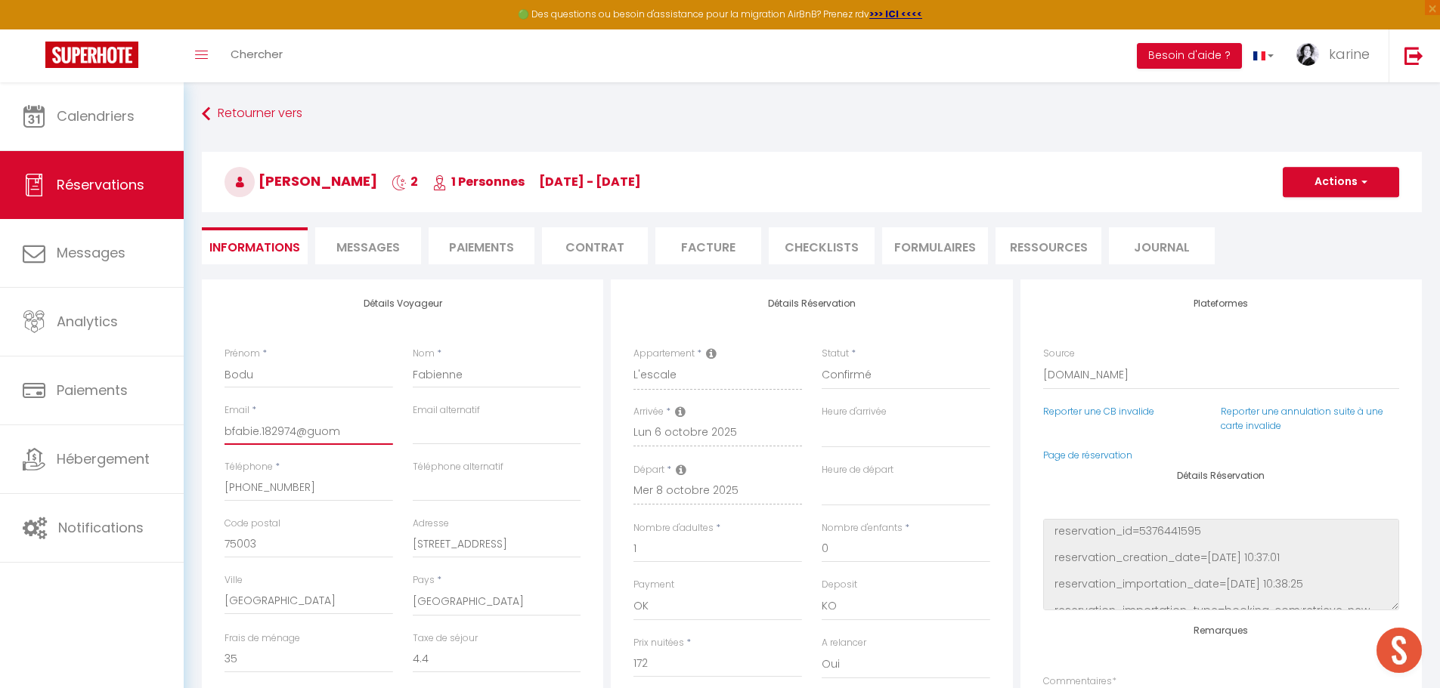
checkbox input "false"
type input "bfabie.182974@gom"
select select
checkbox input "false"
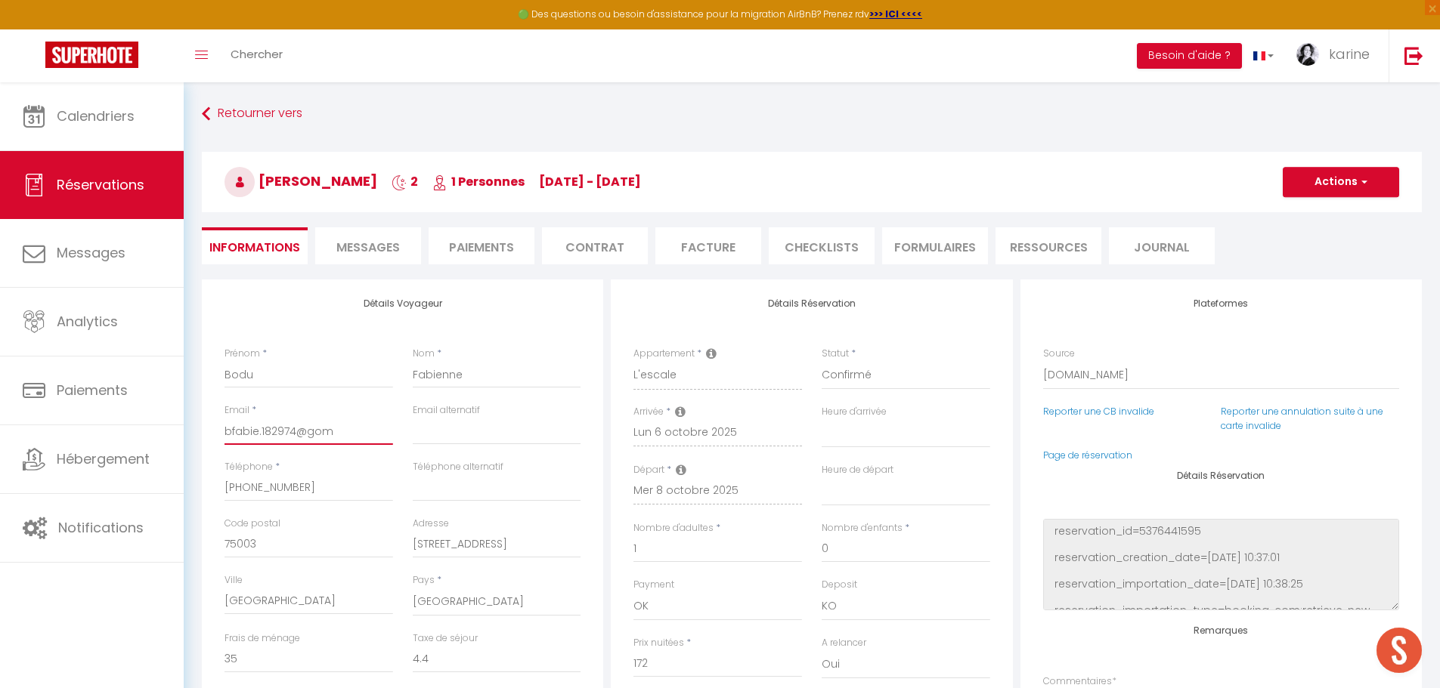
type input "bfabie.182974@om"
select select
checkbox input "false"
type input "bfabie.182974om"
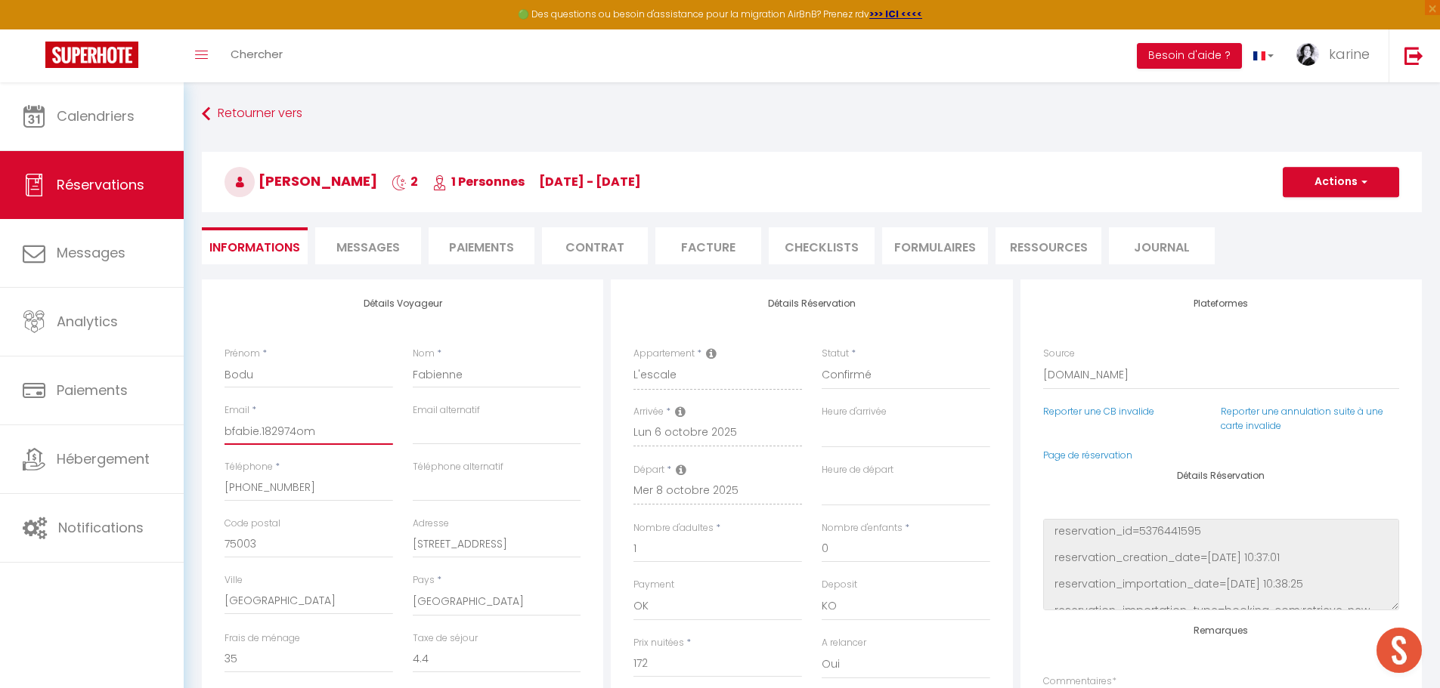
select select
checkbox input "false"
type input "bfabie.18297om"
select select
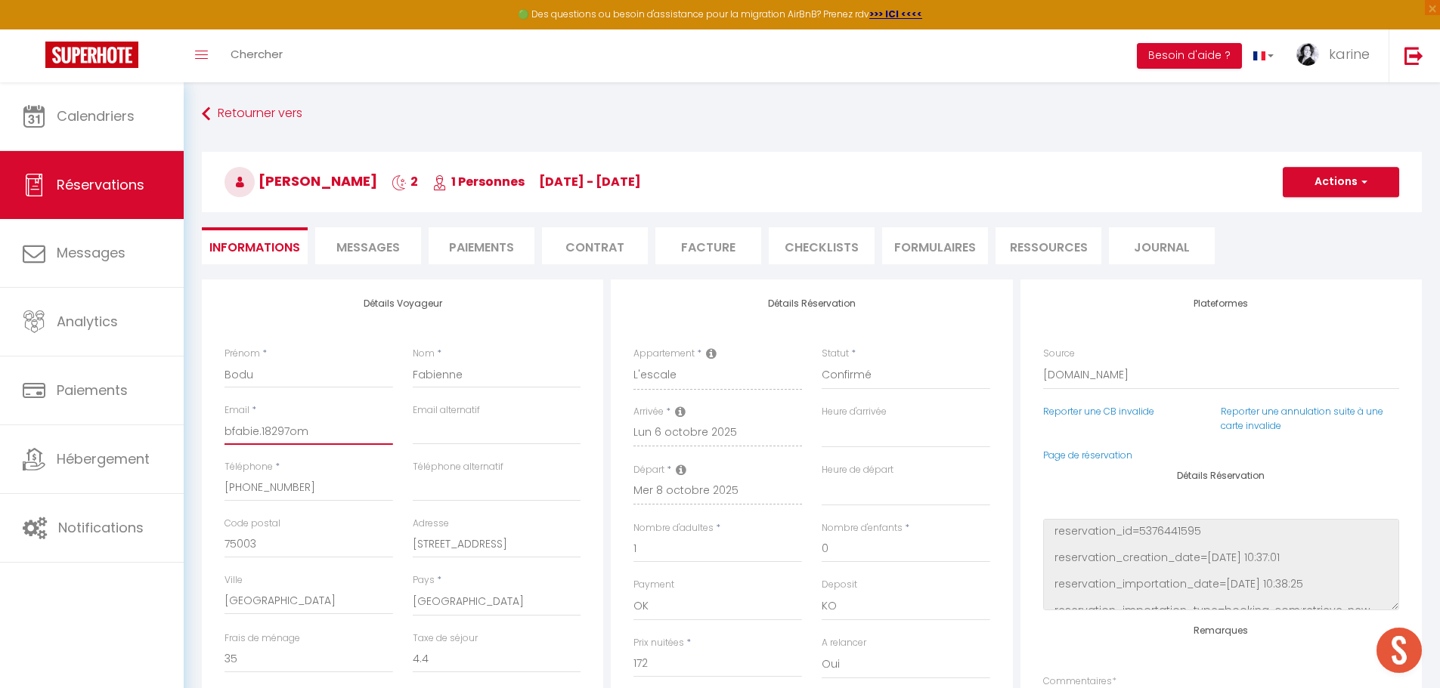
select select
checkbox input "false"
type input "bfabie.182om"
select select
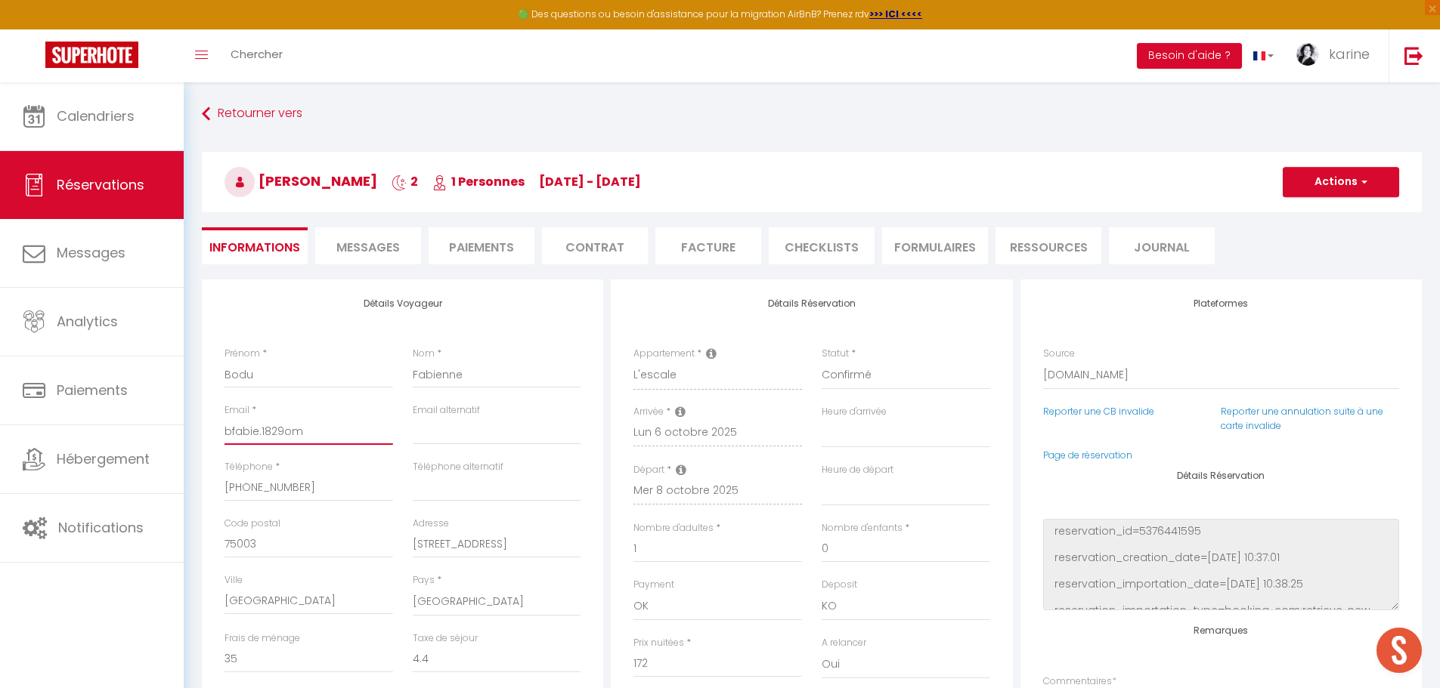
checkbox input "false"
select select
checkbox input "false"
type input "bfabie.18om"
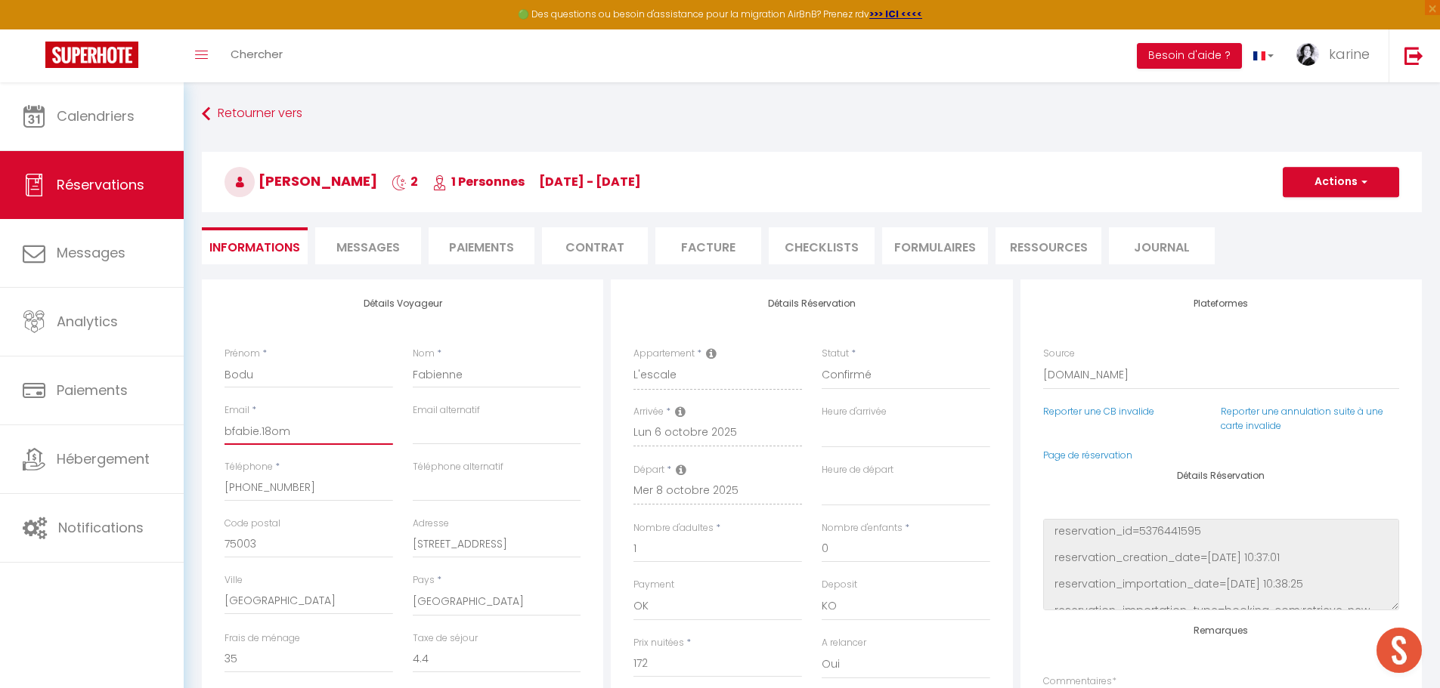
select select
checkbox input "false"
type input "bfabie.1om"
select select
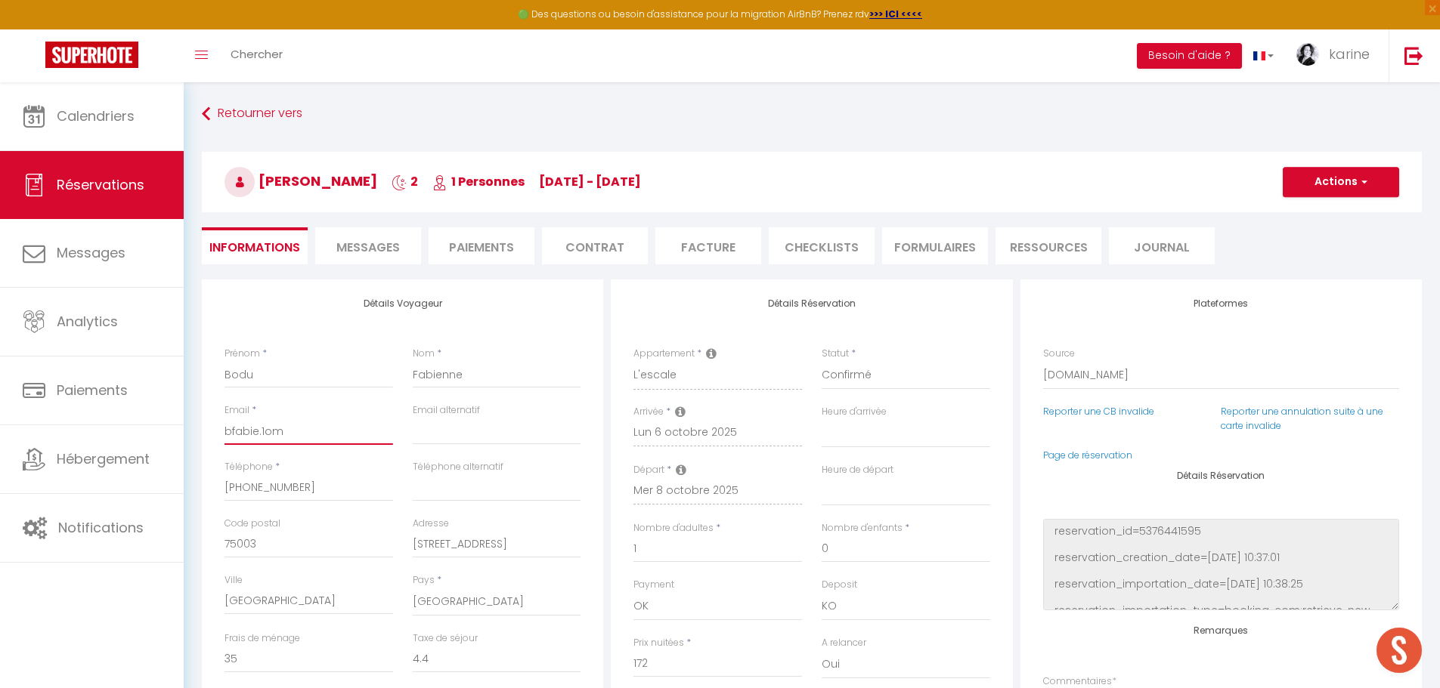
select select
checkbox input "false"
type input "bfabie.om"
select select
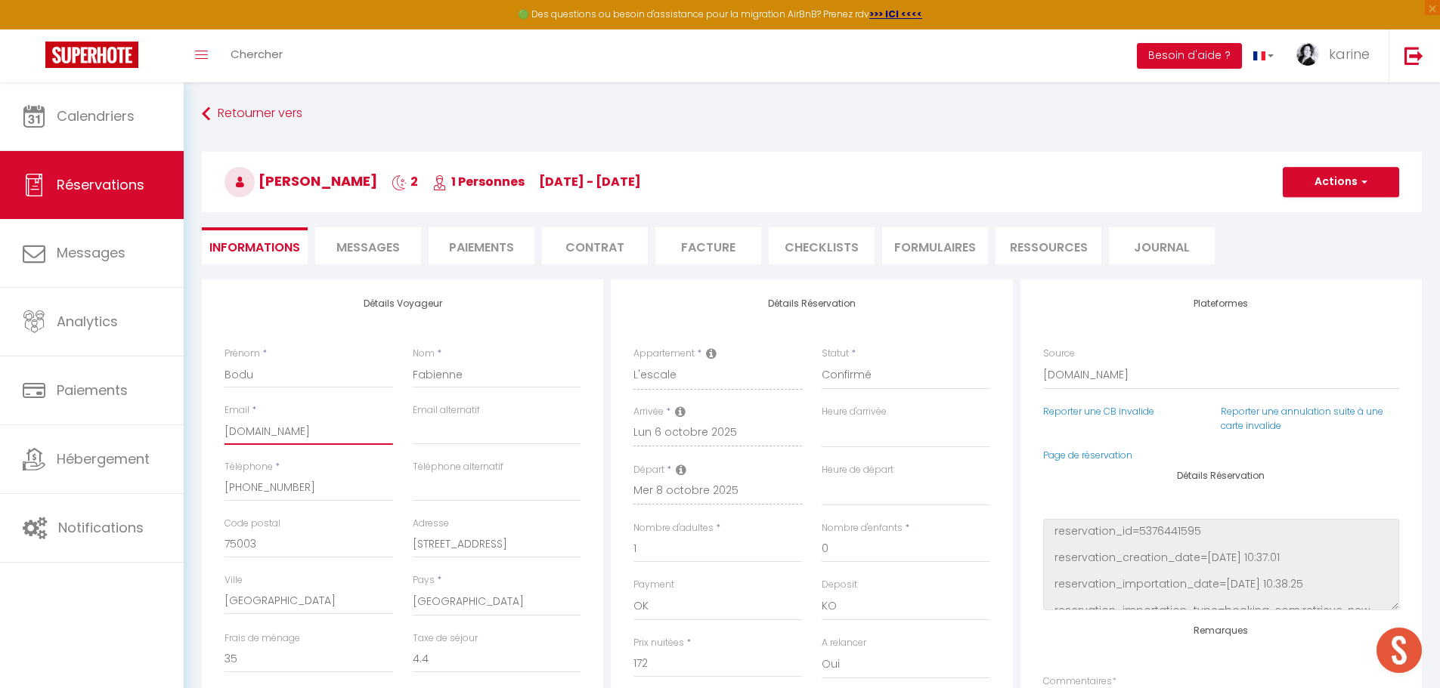
checkbox input "false"
type input "bfabieom"
select select
checkbox input "false"
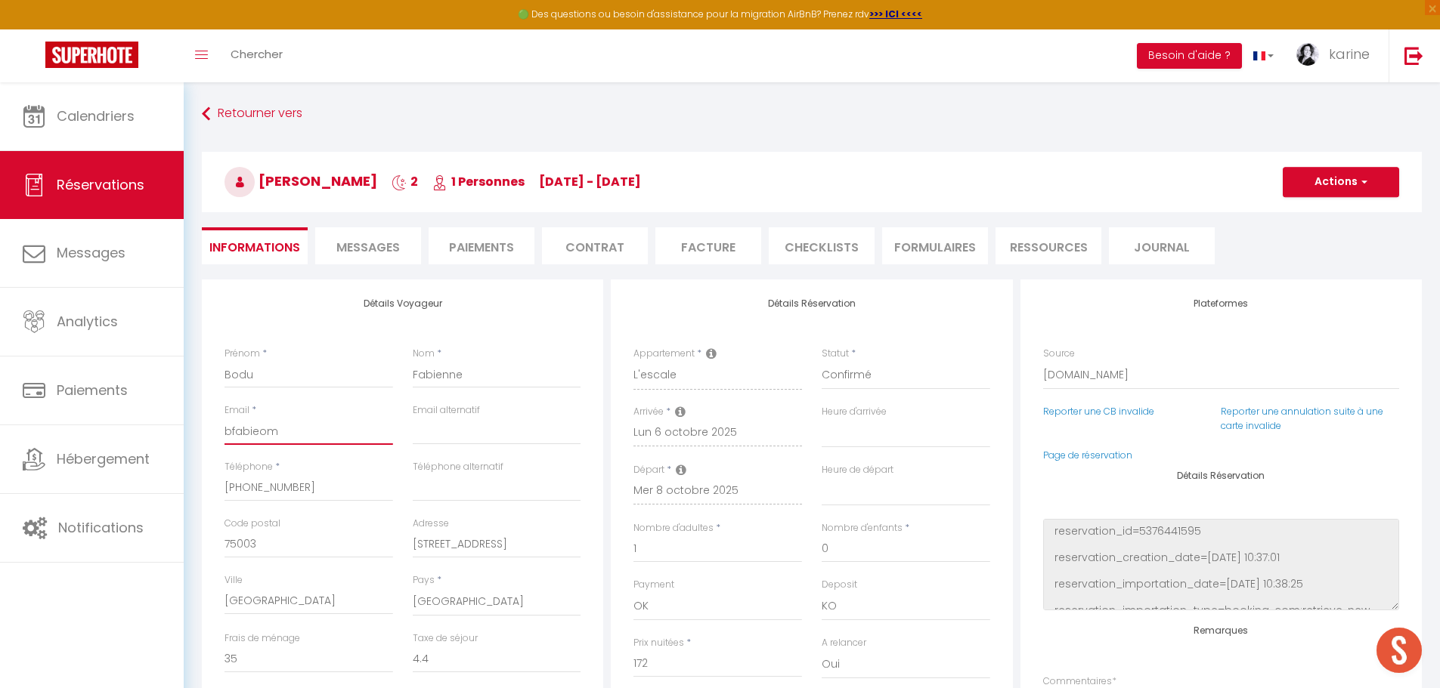
type input "bfabiom"
select select
checkbox input "false"
type input "bfabom"
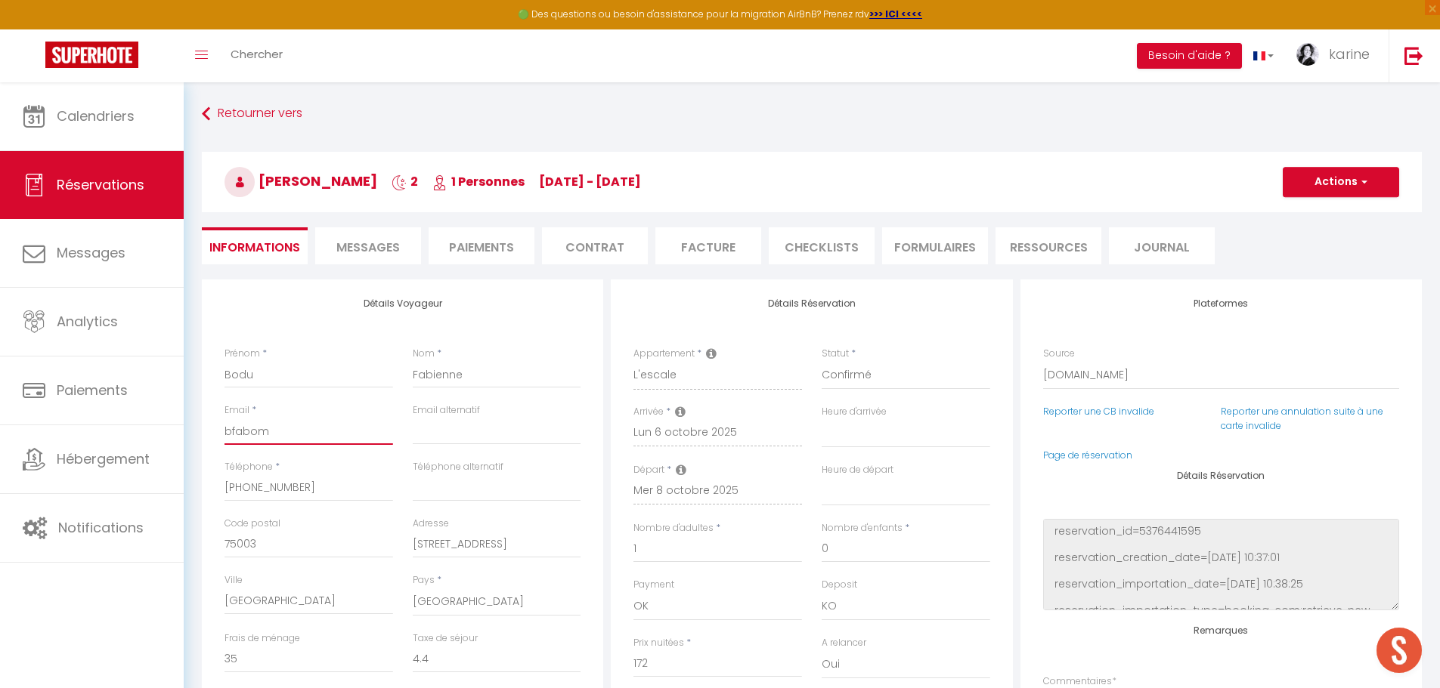
select select
checkbox input "false"
type input "bfaom"
select select
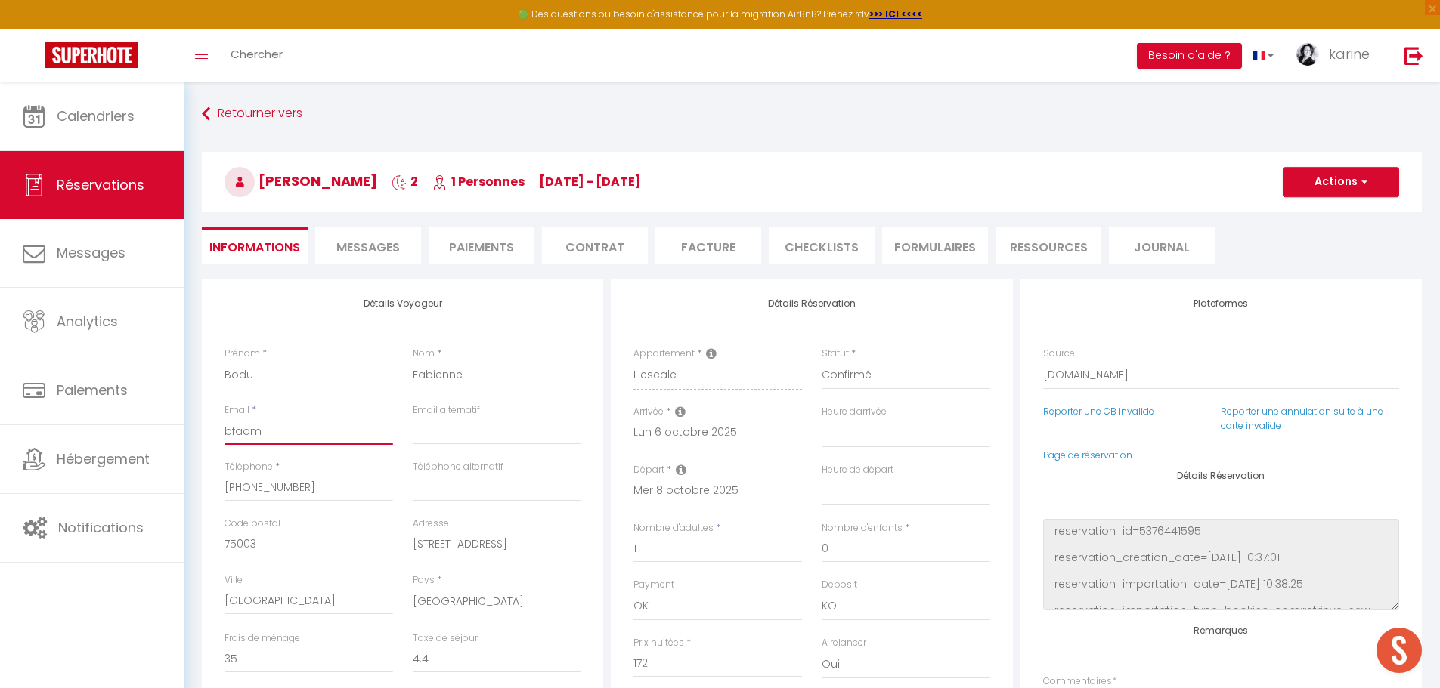
select select
checkbox input "false"
type input "bom"
select select
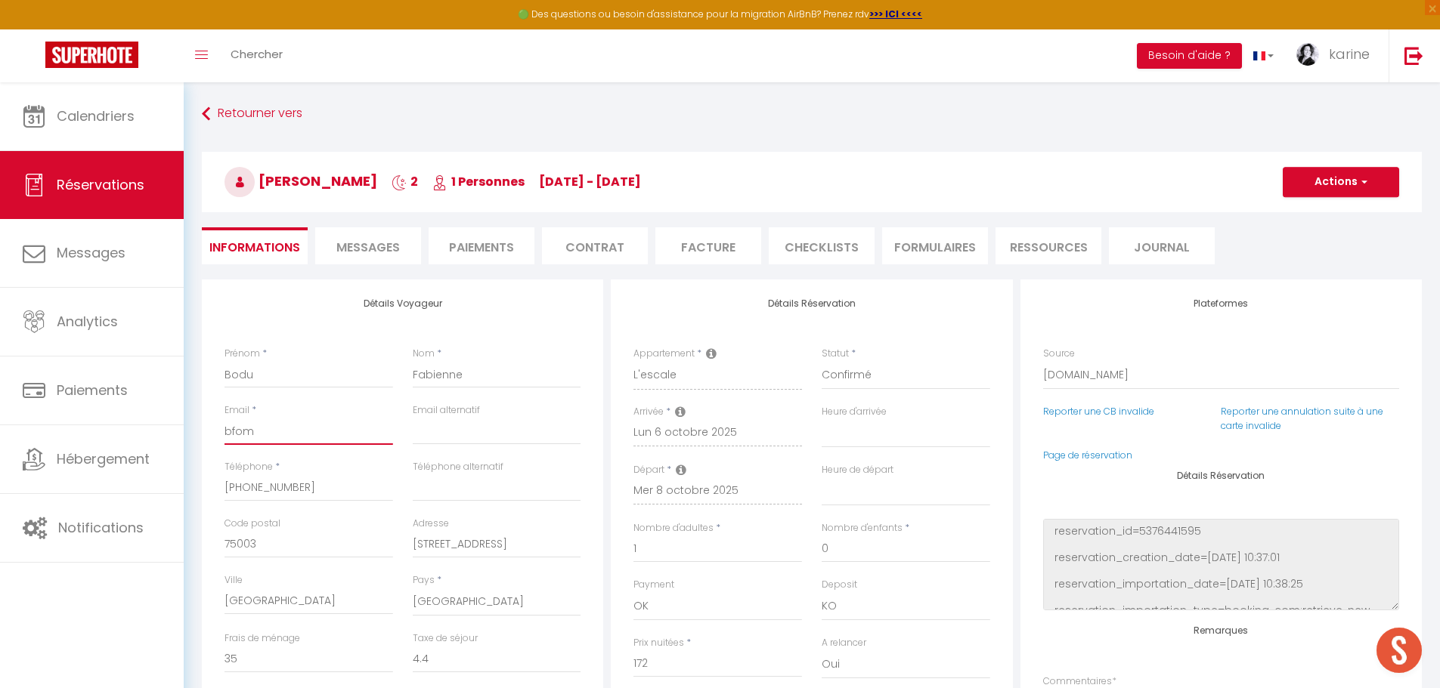
checkbox input "false"
select select
checkbox input "false"
type input "om"
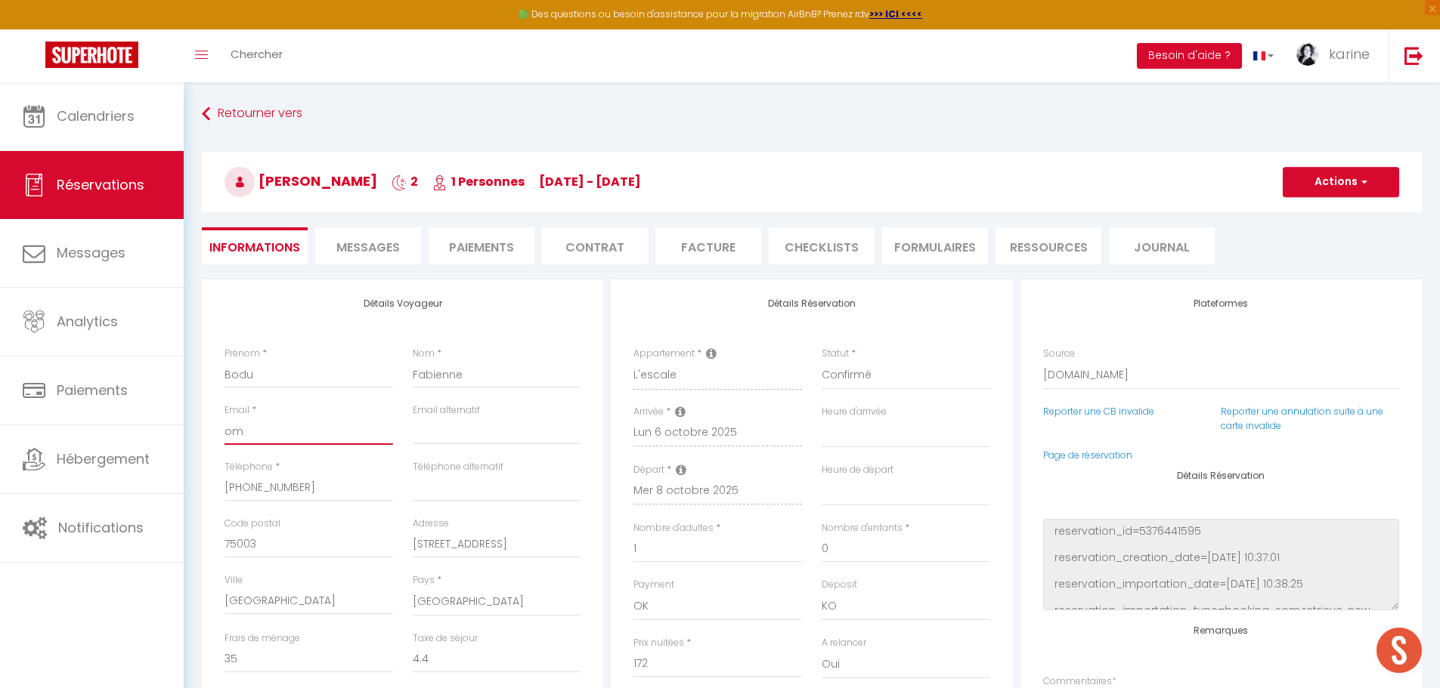
select select
checkbox input "false"
click at [249, 433] on input "om" at bounding box center [308, 431] width 169 height 27
type input "o"
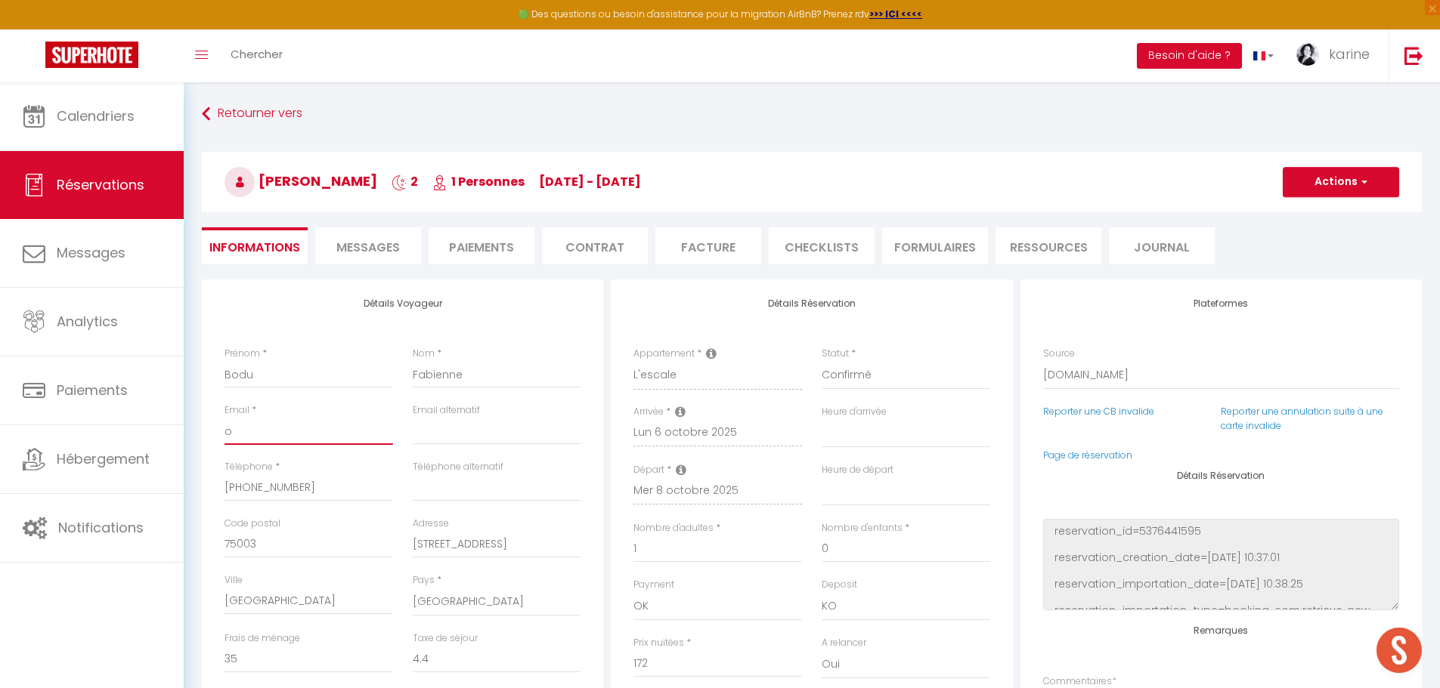
select select
checkbox input "false"
select select
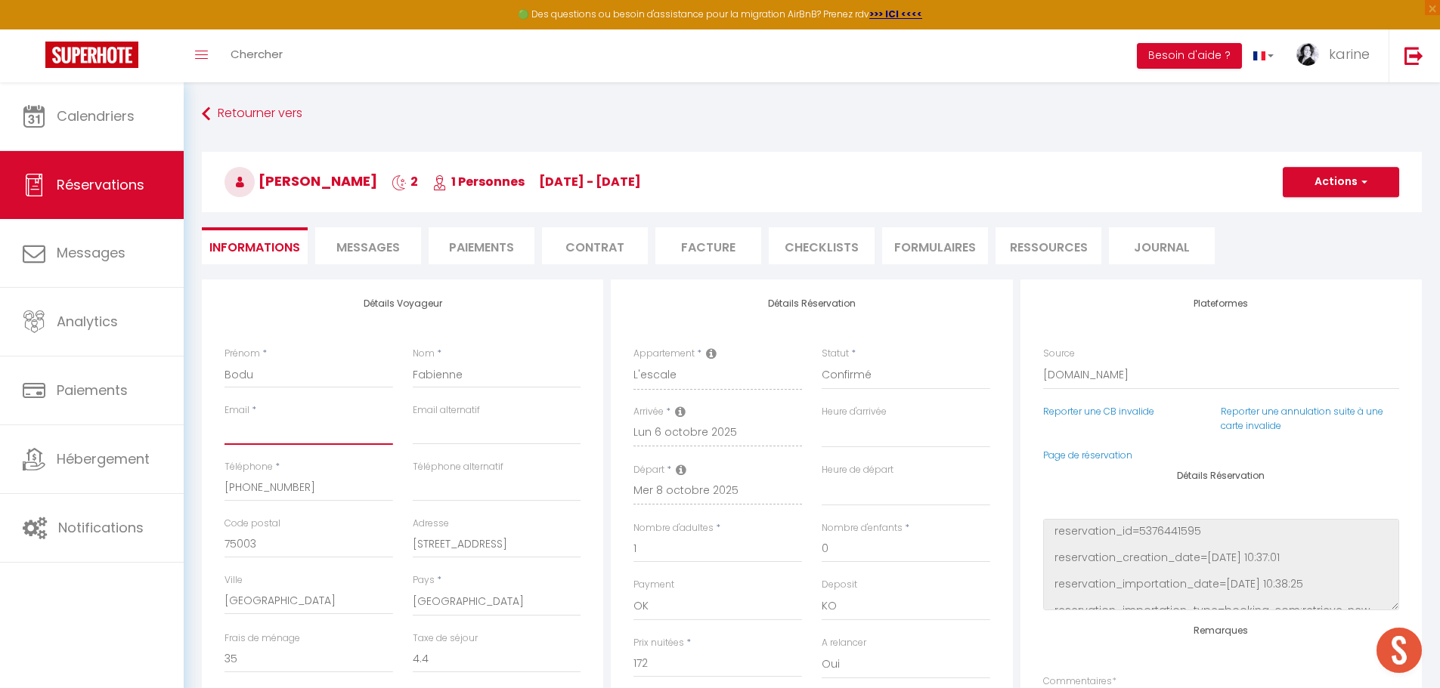
checkbox input "false"
type input "f"
select select
checkbox input "false"
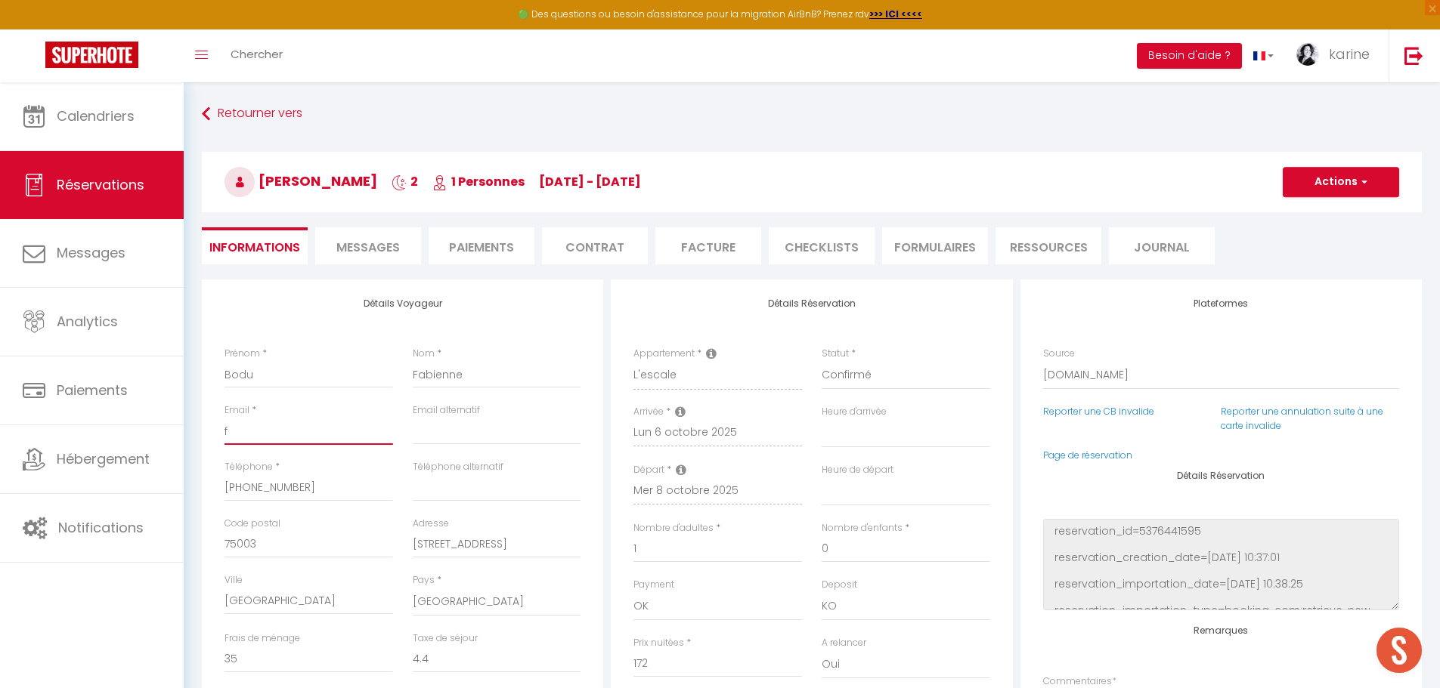
type input "fa"
select select
checkbox input "false"
type input "fac"
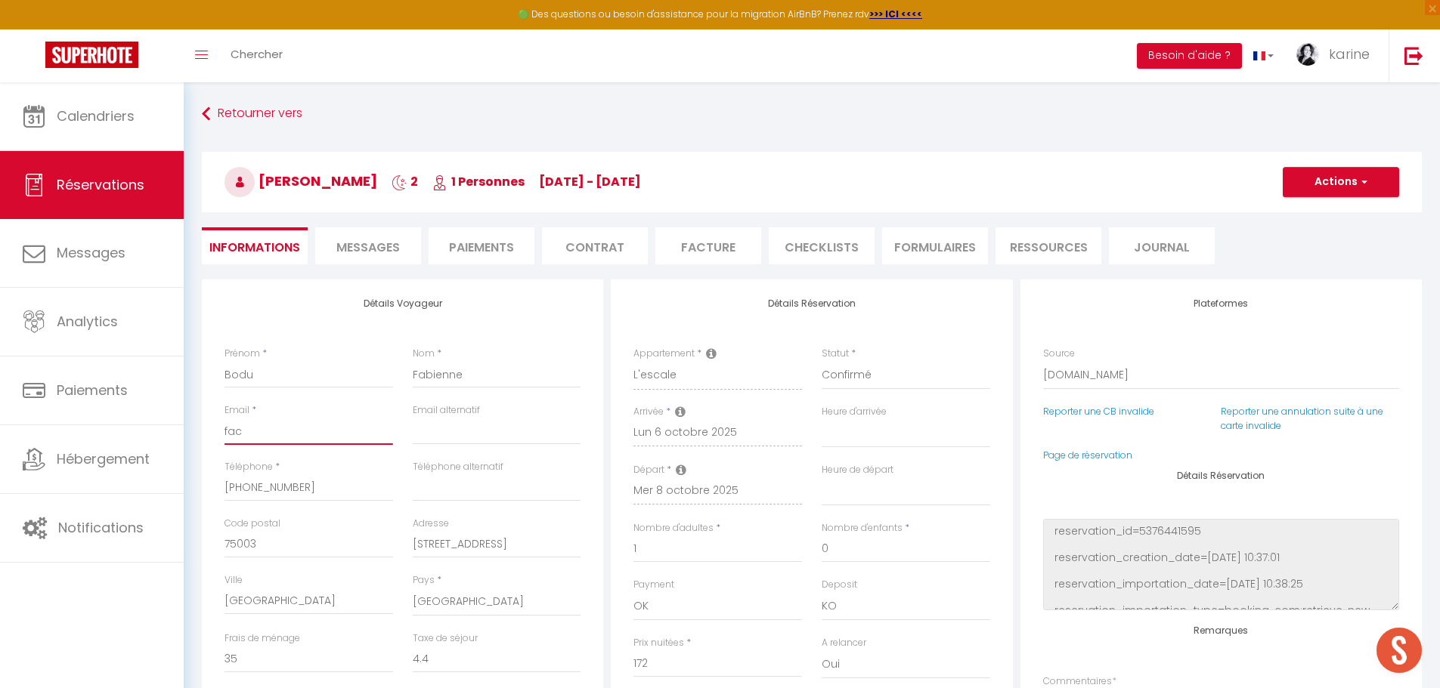
select select
checkbox input "false"
type input "facb"
select select
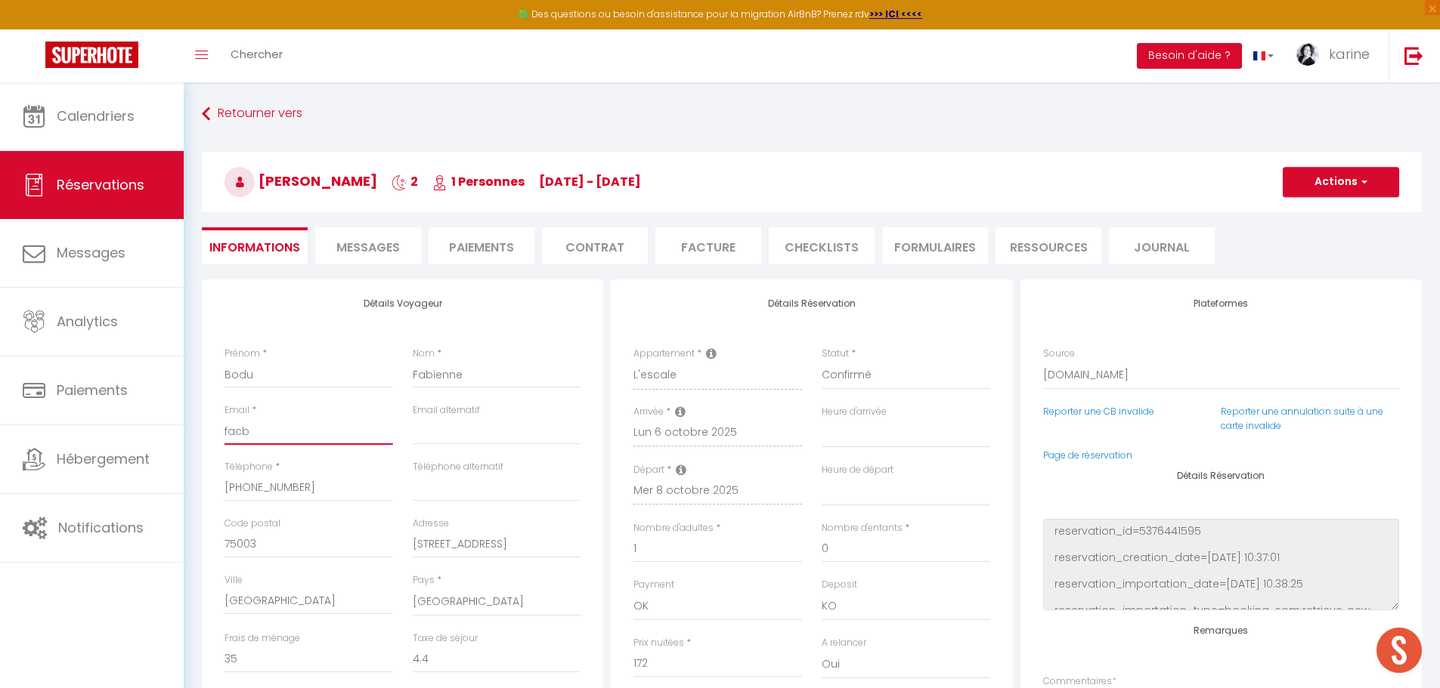
select select
checkbox input "false"
type input "facbi"
select select
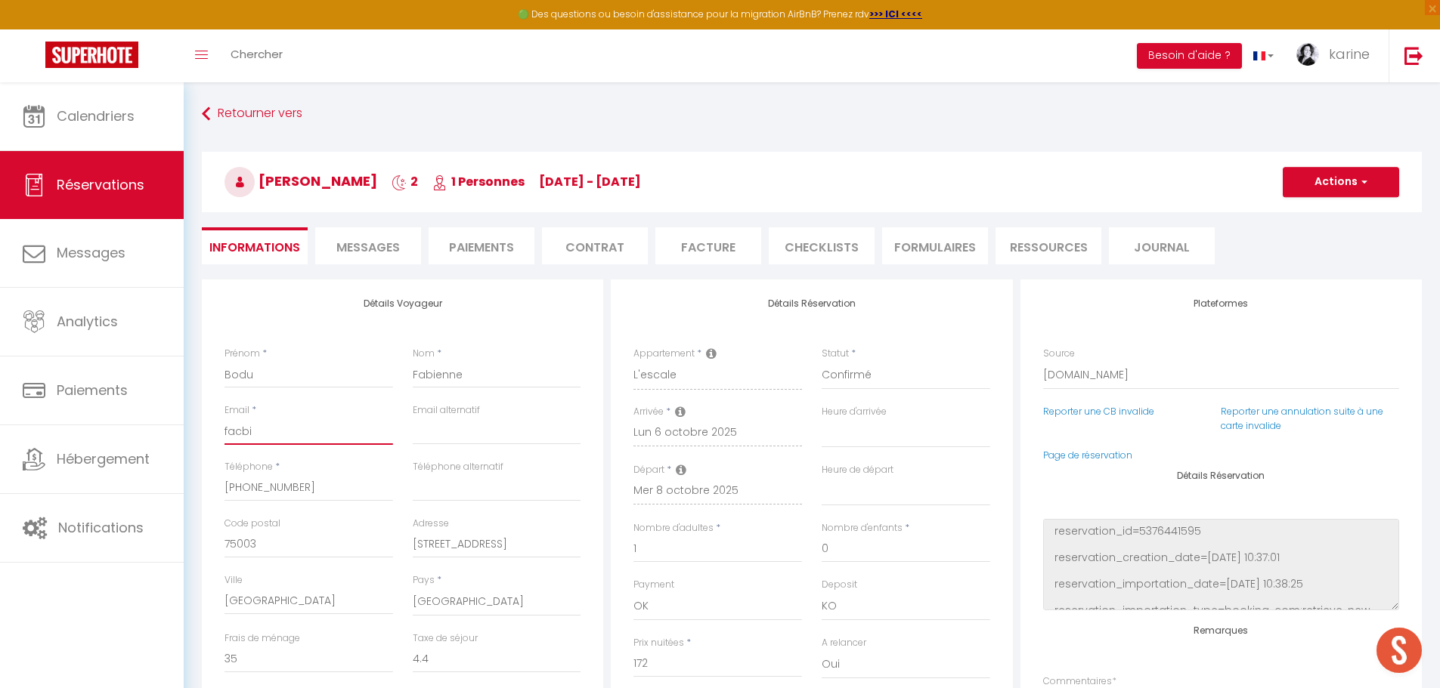
checkbox input "false"
type input "facbie"
select select
checkbox input "false"
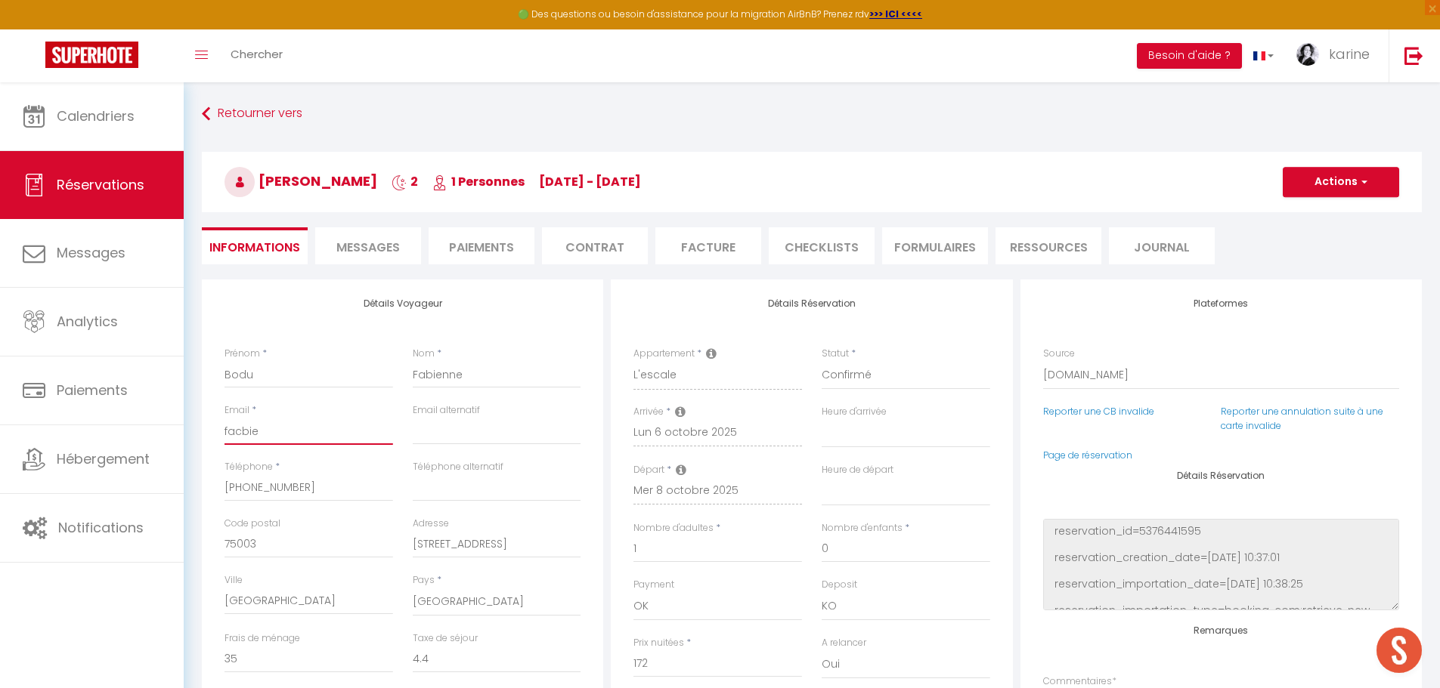
type input "facbien"
select select
checkbox input "false"
type input "facbienn"
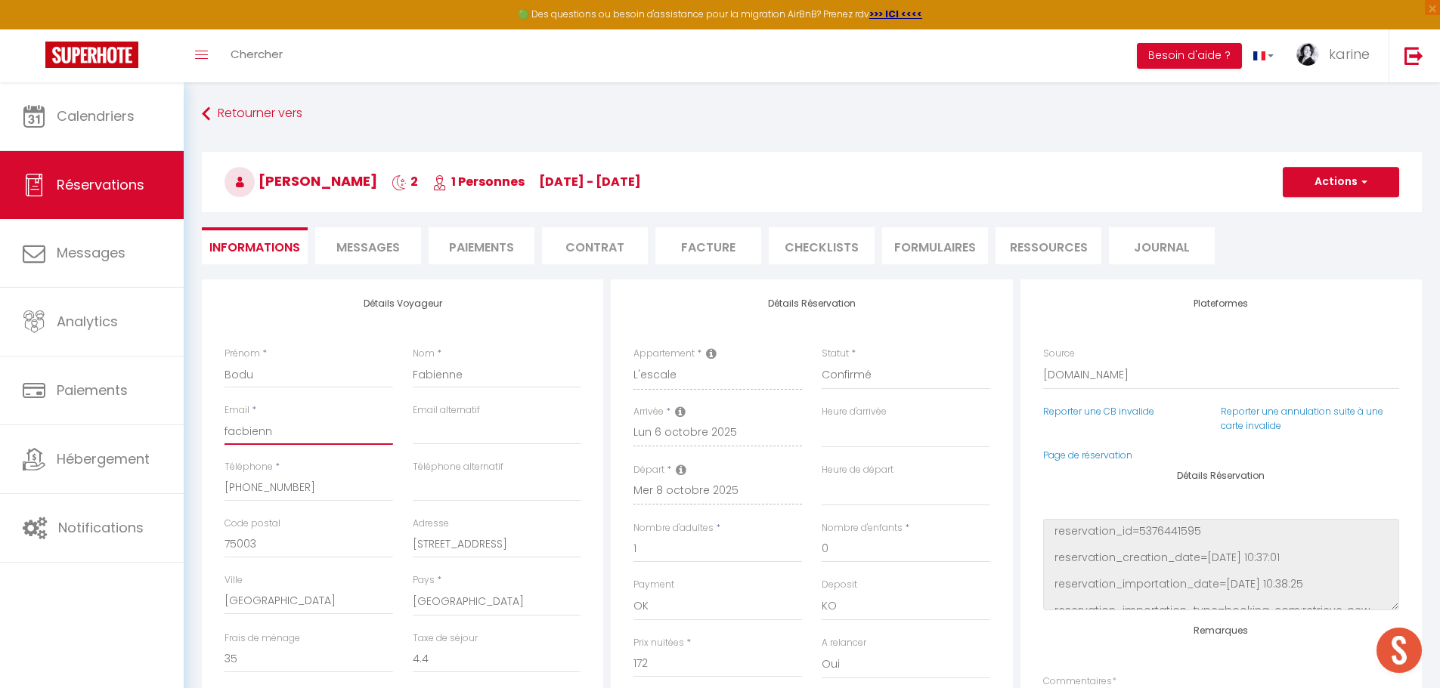
select select
checkbox input "false"
type input "facbienne"
click at [240, 433] on input "facbienne" at bounding box center [308, 431] width 169 height 27
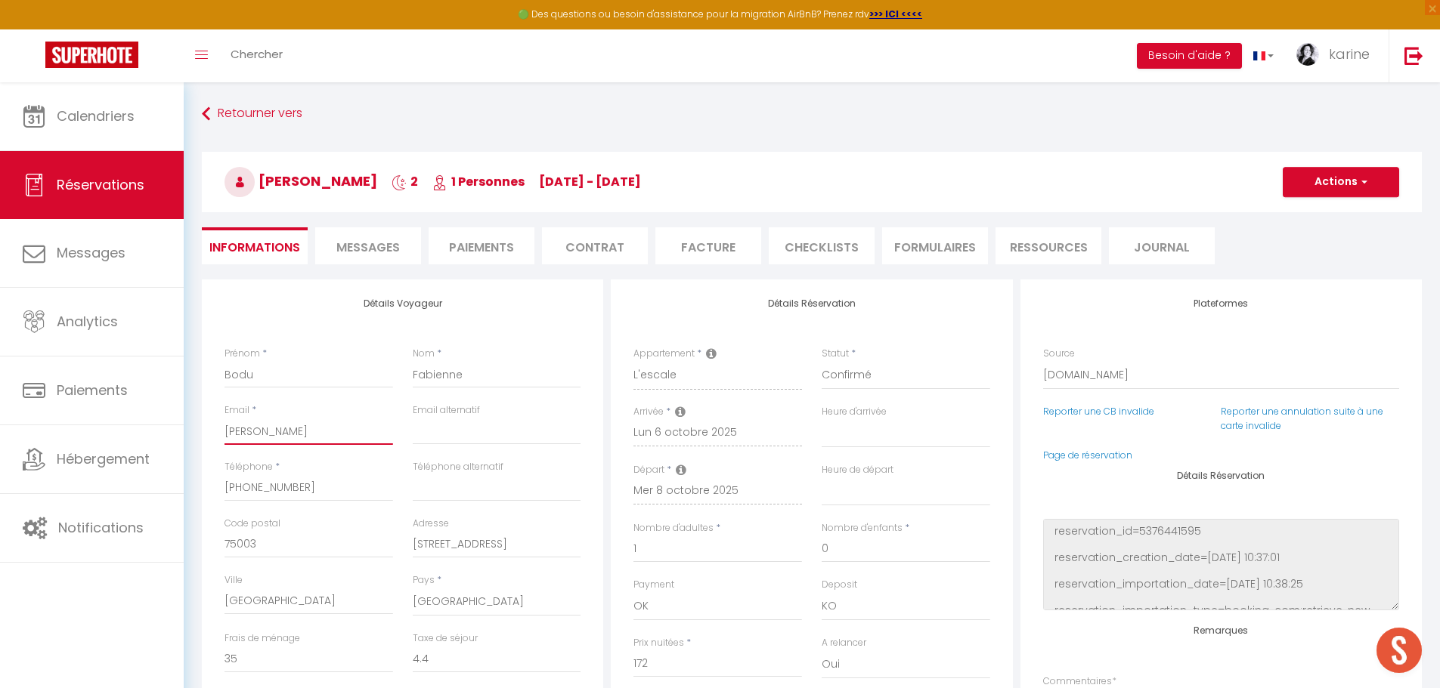
click at [274, 431] on input "fabienne" at bounding box center [308, 431] width 169 height 27
click at [1360, 175] on button "Actions" at bounding box center [1340, 182] width 116 height 30
click at [1320, 212] on link "Enregistrer" at bounding box center [1325, 216] width 119 height 20
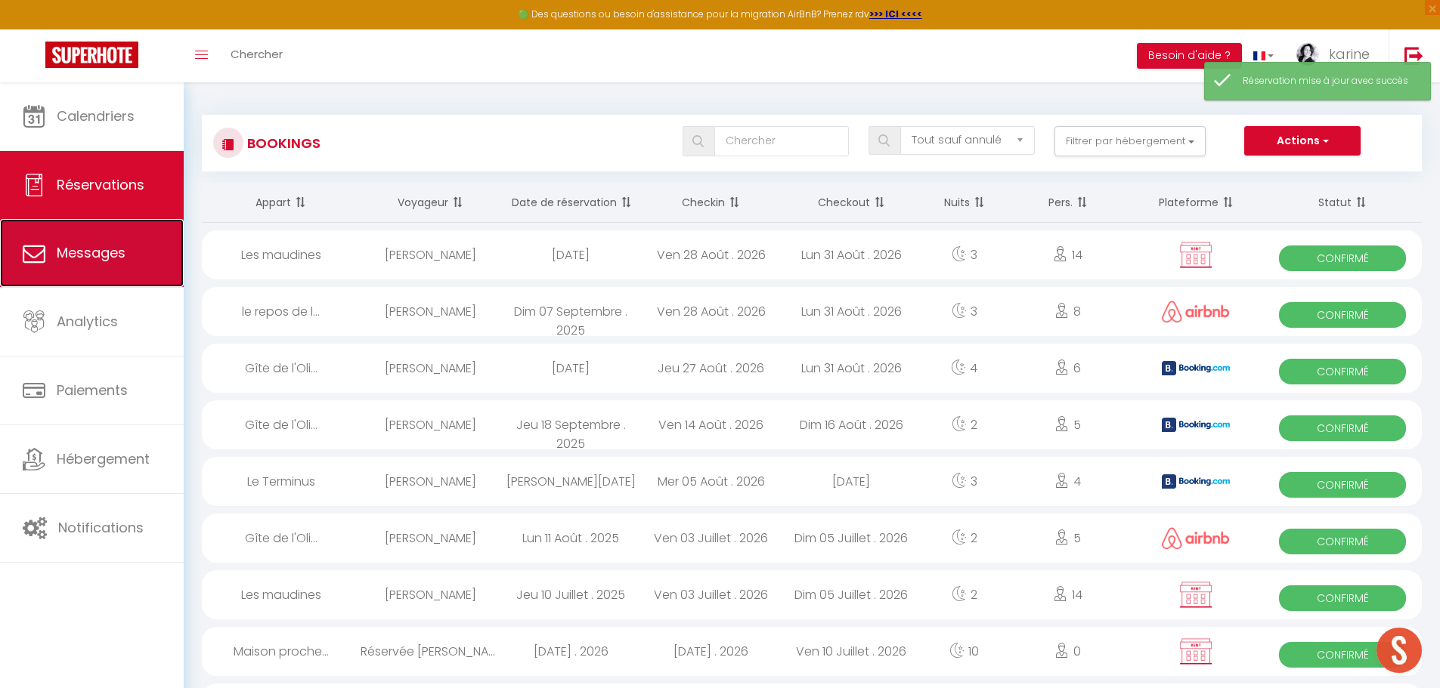
click at [85, 260] on span "Messages" at bounding box center [91, 252] width 69 height 19
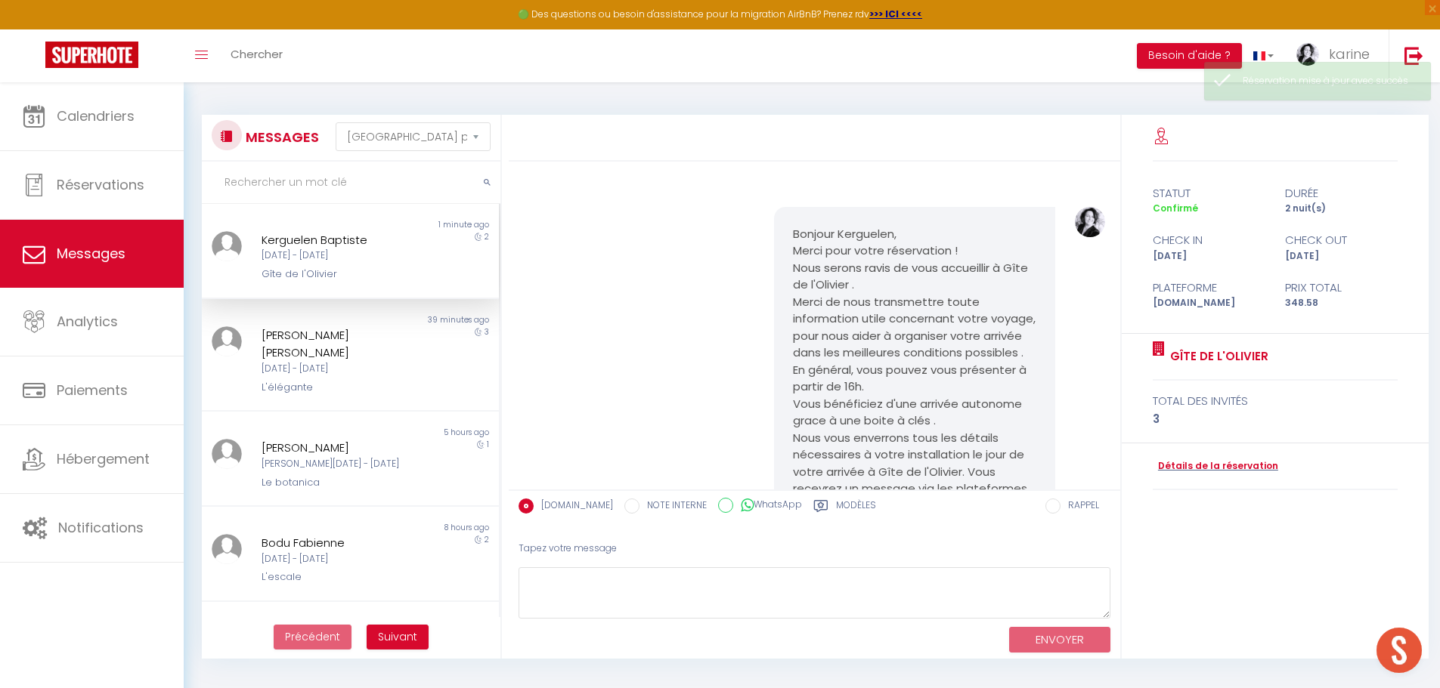
scroll to position [4372, 0]
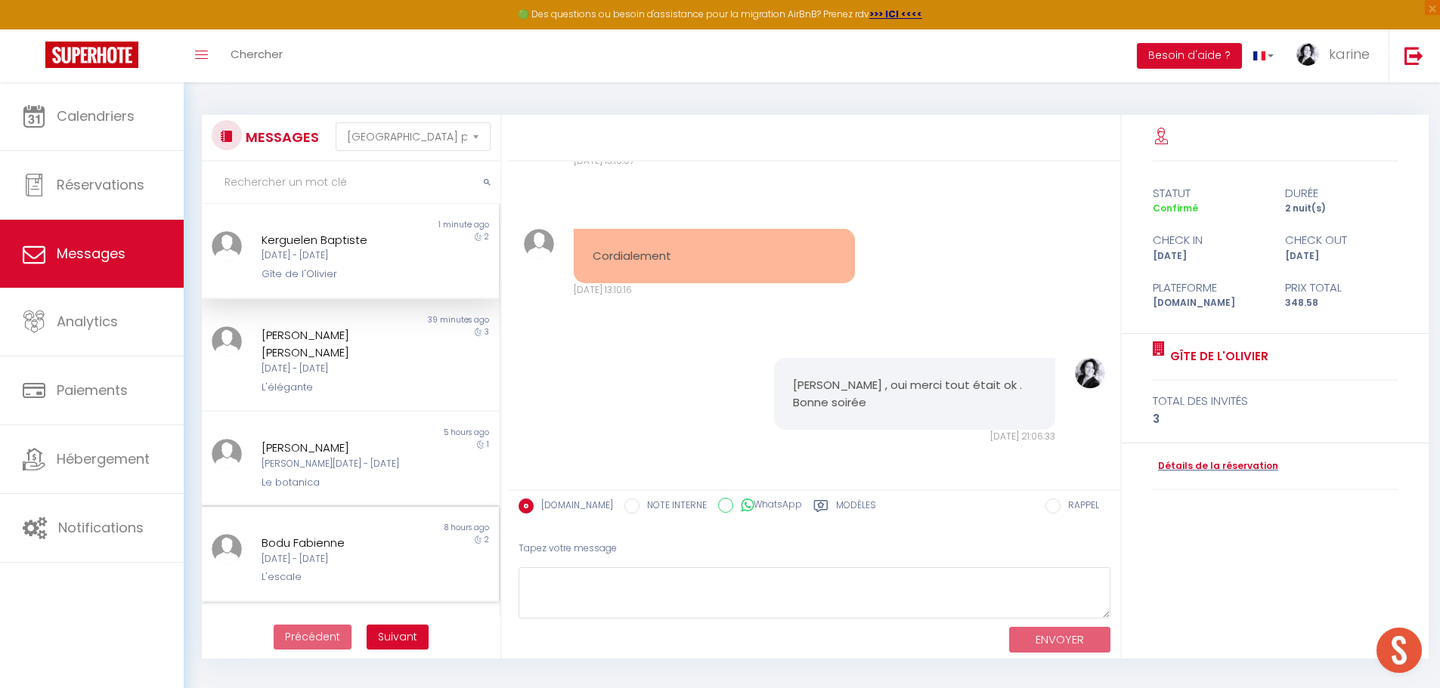
click at [328, 554] on div "Lun 06 Oct - Mer 08 Oct" at bounding box center [337, 559] width 153 height 14
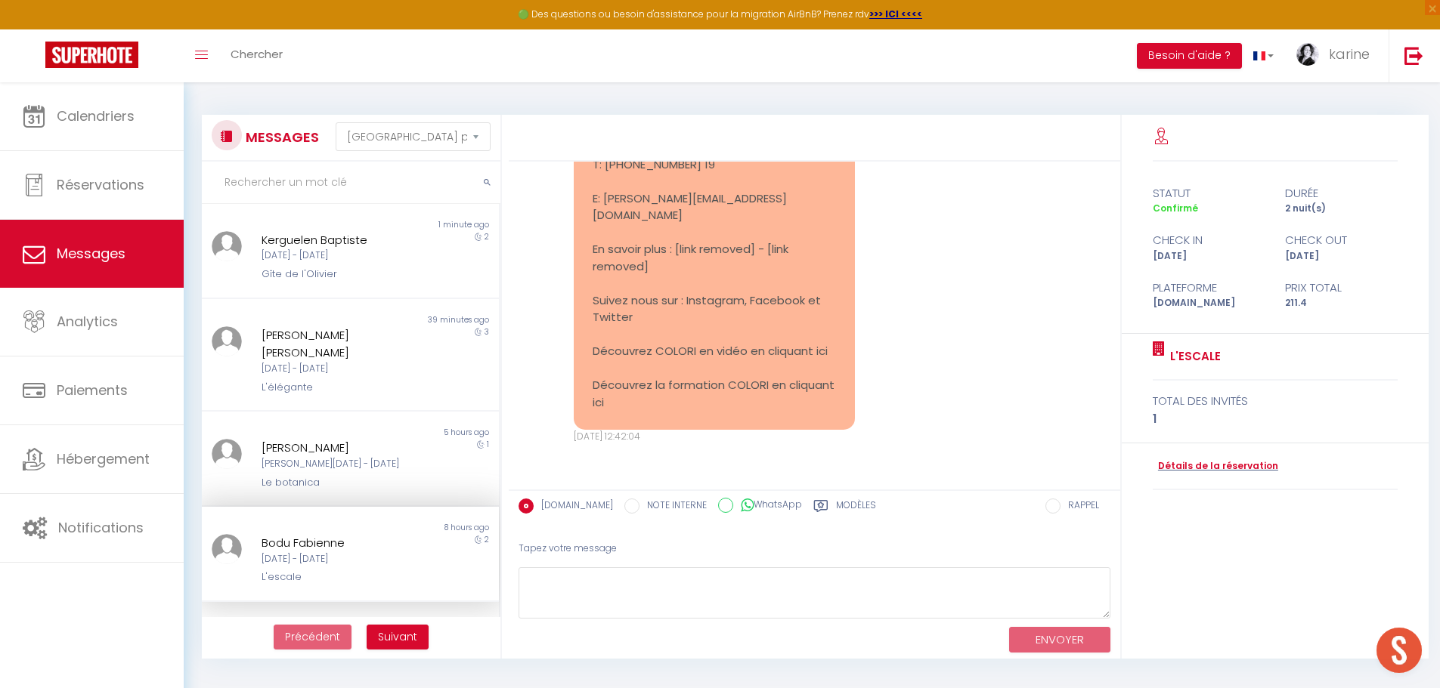
scroll to position [2838, 0]
click at [1233, 464] on link "Détails de la réservation" at bounding box center [1214, 466] width 125 height 14
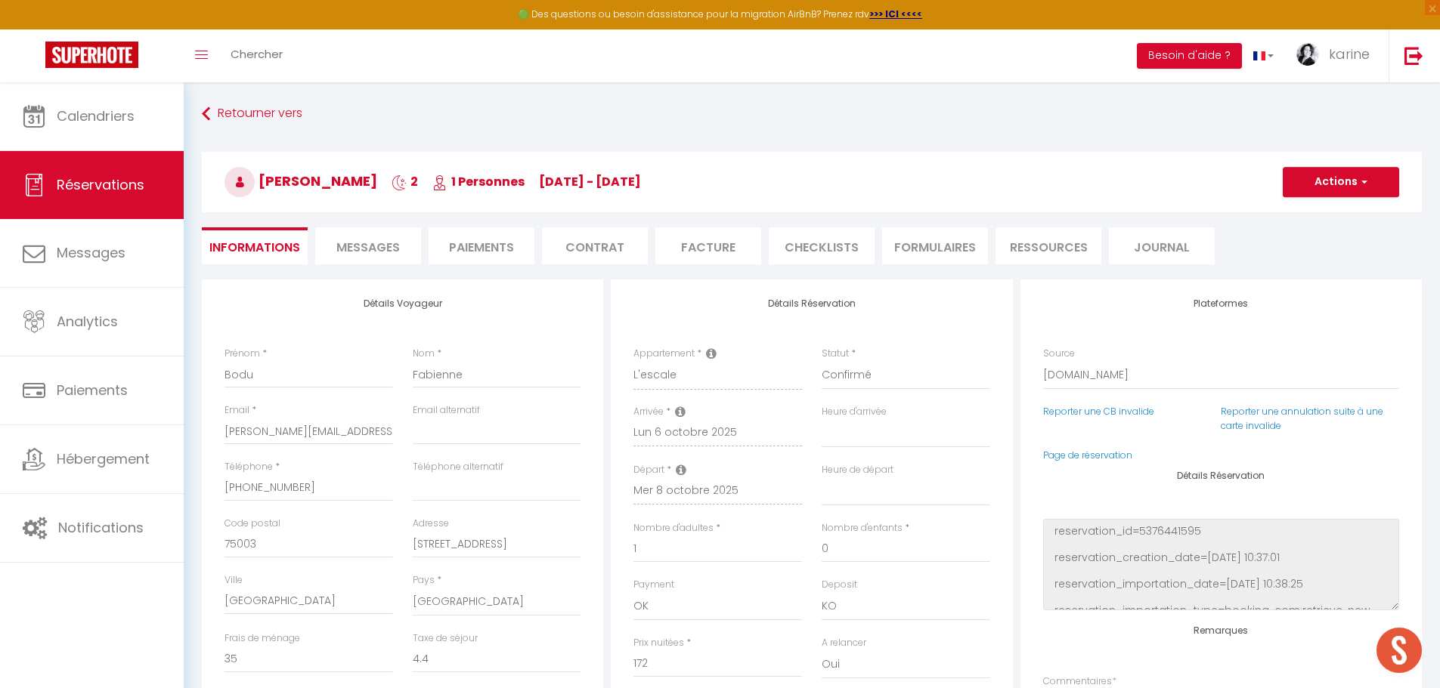
click at [685, 248] on li "Facture" at bounding box center [708, 245] width 106 height 37
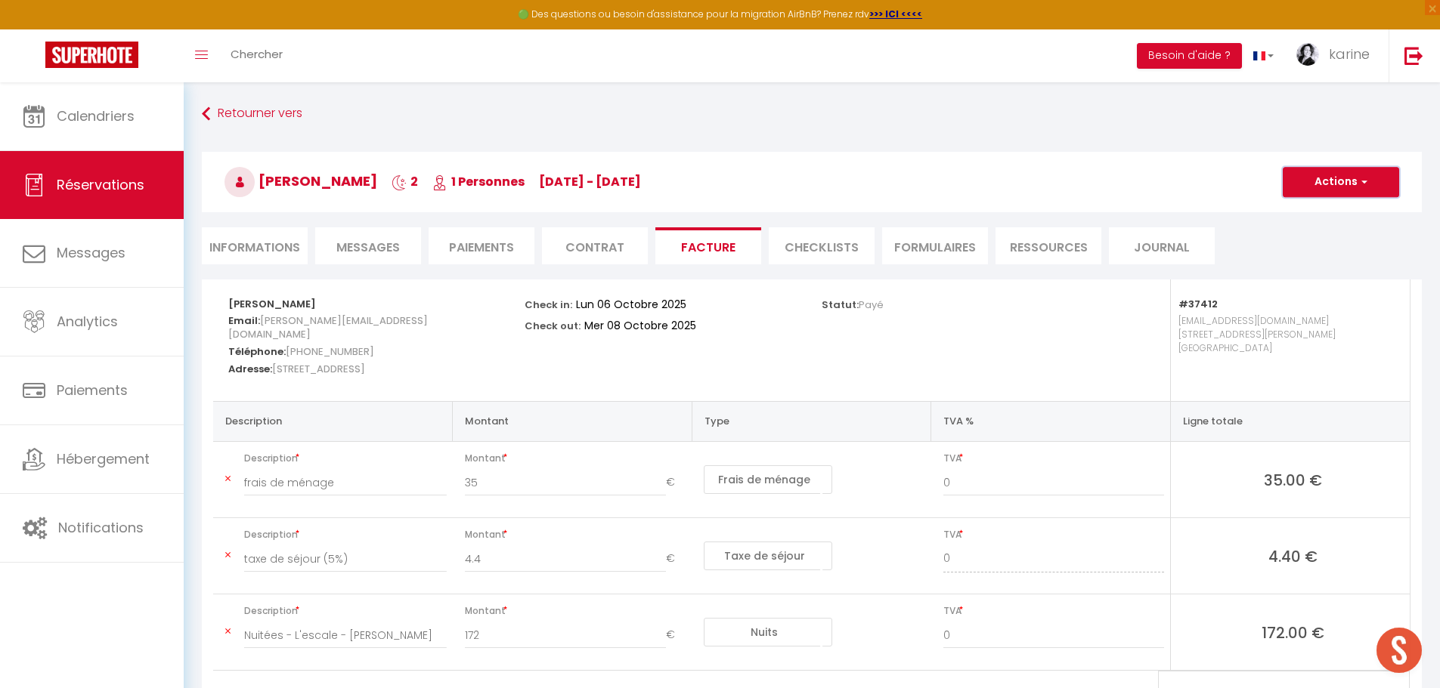
click at [1324, 181] on button "Actions" at bounding box center [1340, 182] width 116 height 30
click at [1316, 256] on link "Envoyer la facture" at bounding box center [1329, 255] width 127 height 20
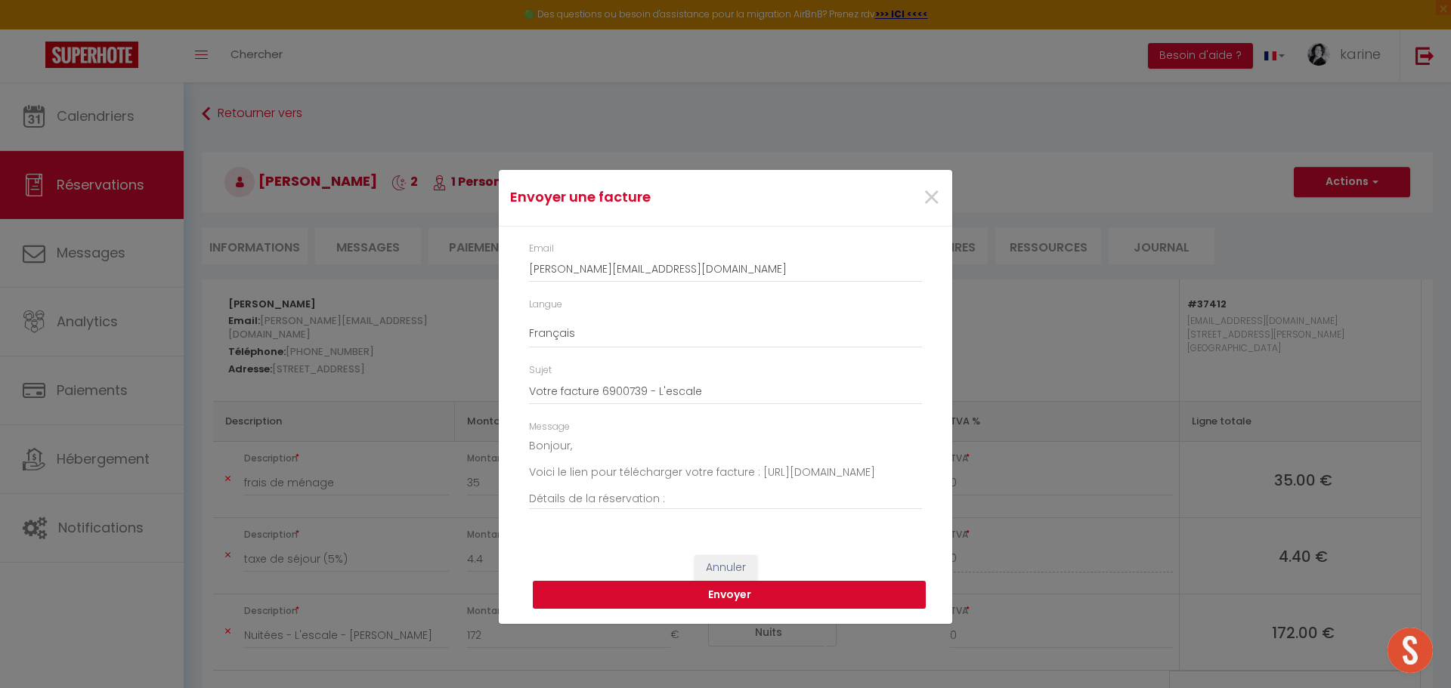
click at [729, 594] on button "Envoyer" at bounding box center [729, 595] width 393 height 29
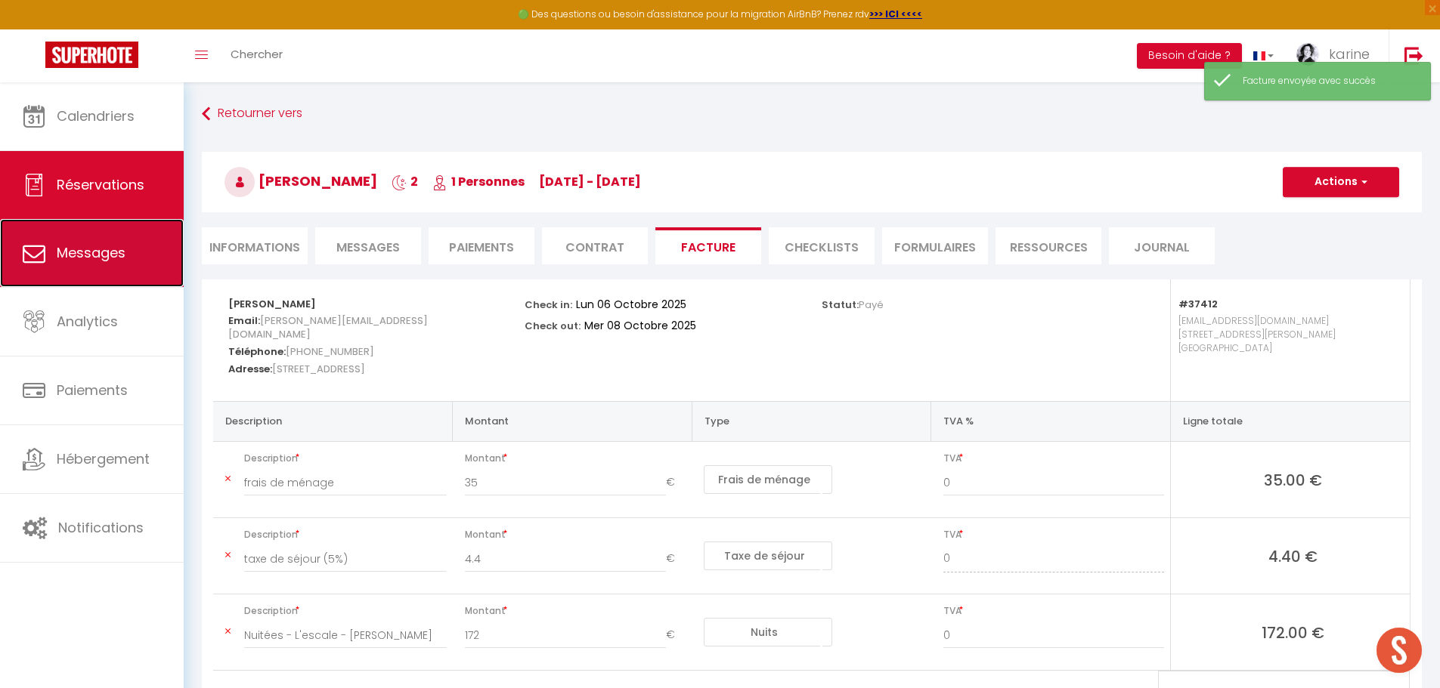
click at [103, 252] on span "Messages" at bounding box center [91, 252] width 69 height 19
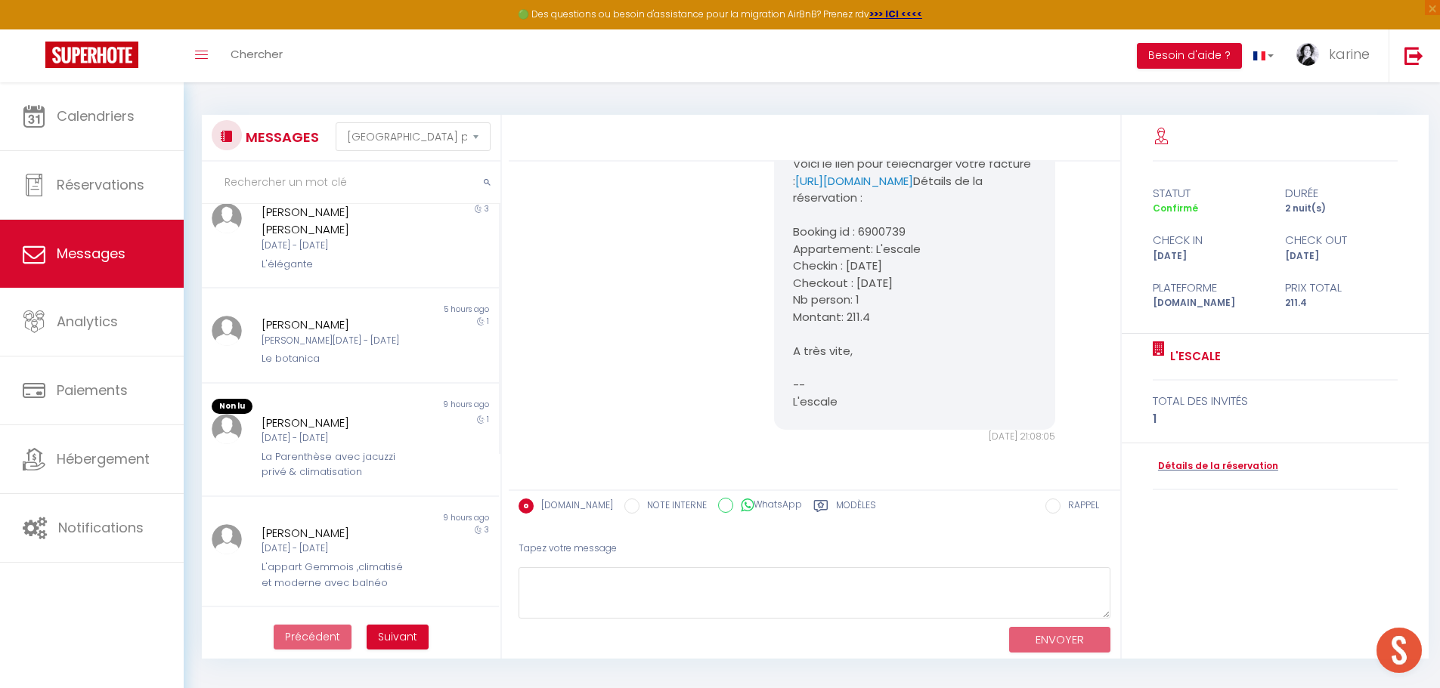
scroll to position [227, 0]
click at [329, 426] on div "Mer 08 Oct - Jeu 09 Oct" at bounding box center [337, 430] width 153 height 14
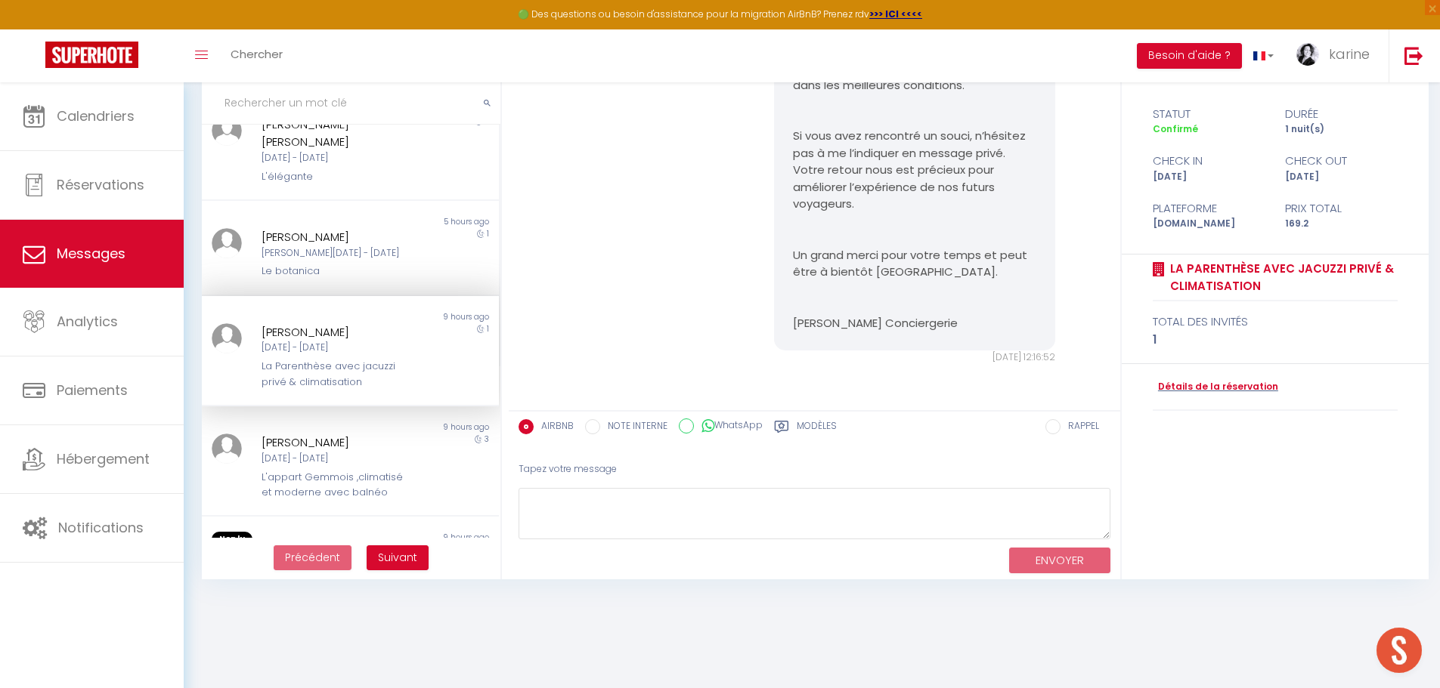
scroll to position [82, 0]
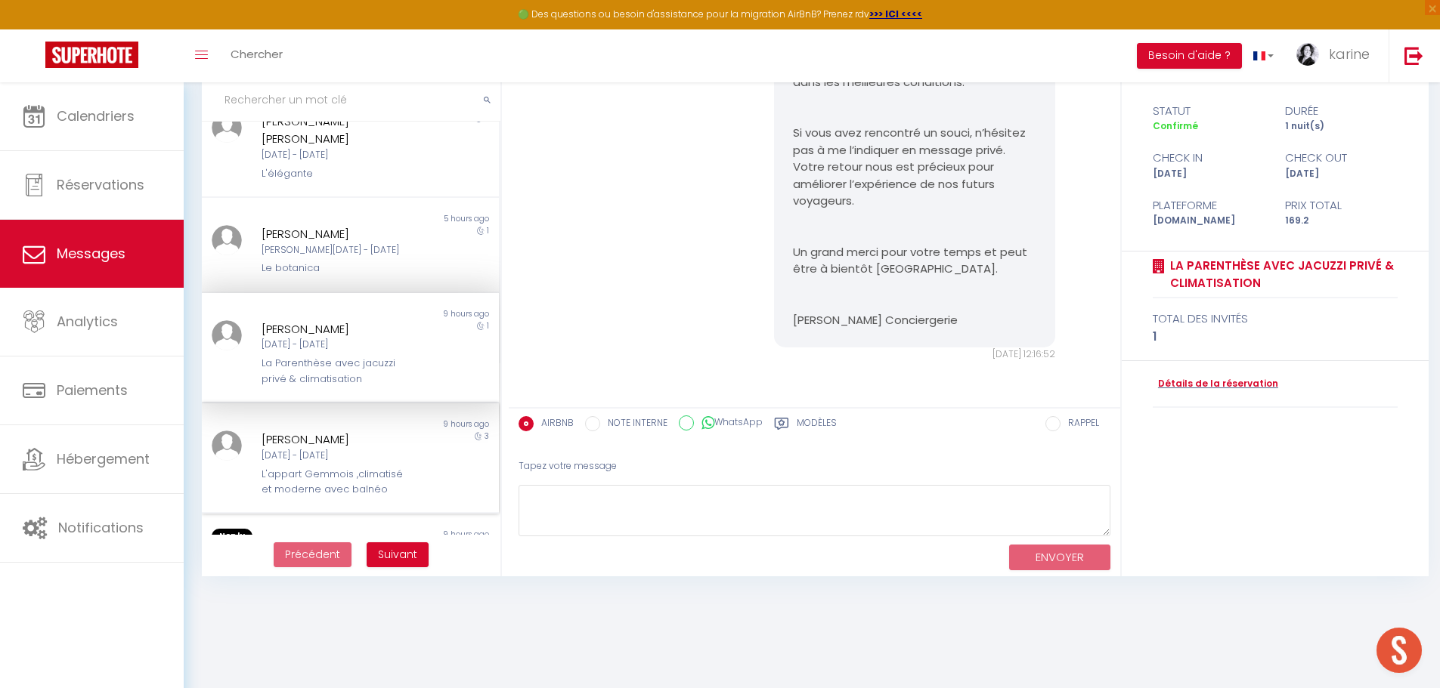
click at [332, 463] on div "Vanberg Prévention Lun 06 Oct - Jeu 09 Oct L'appart Gemmois ,climatisé et moder…" at bounding box center [337, 464] width 173 height 67
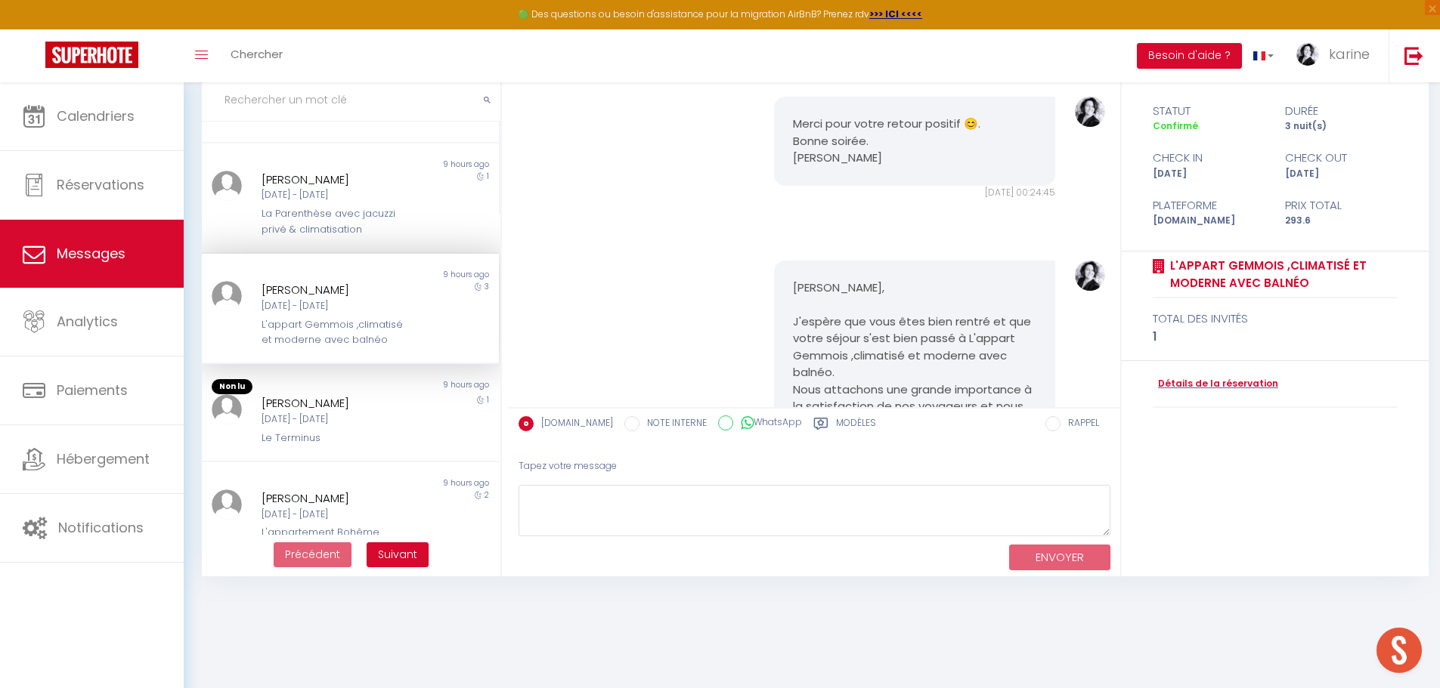
scroll to position [378, 0]
click at [335, 437] on div "Le Terminus" at bounding box center [337, 436] width 153 height 15
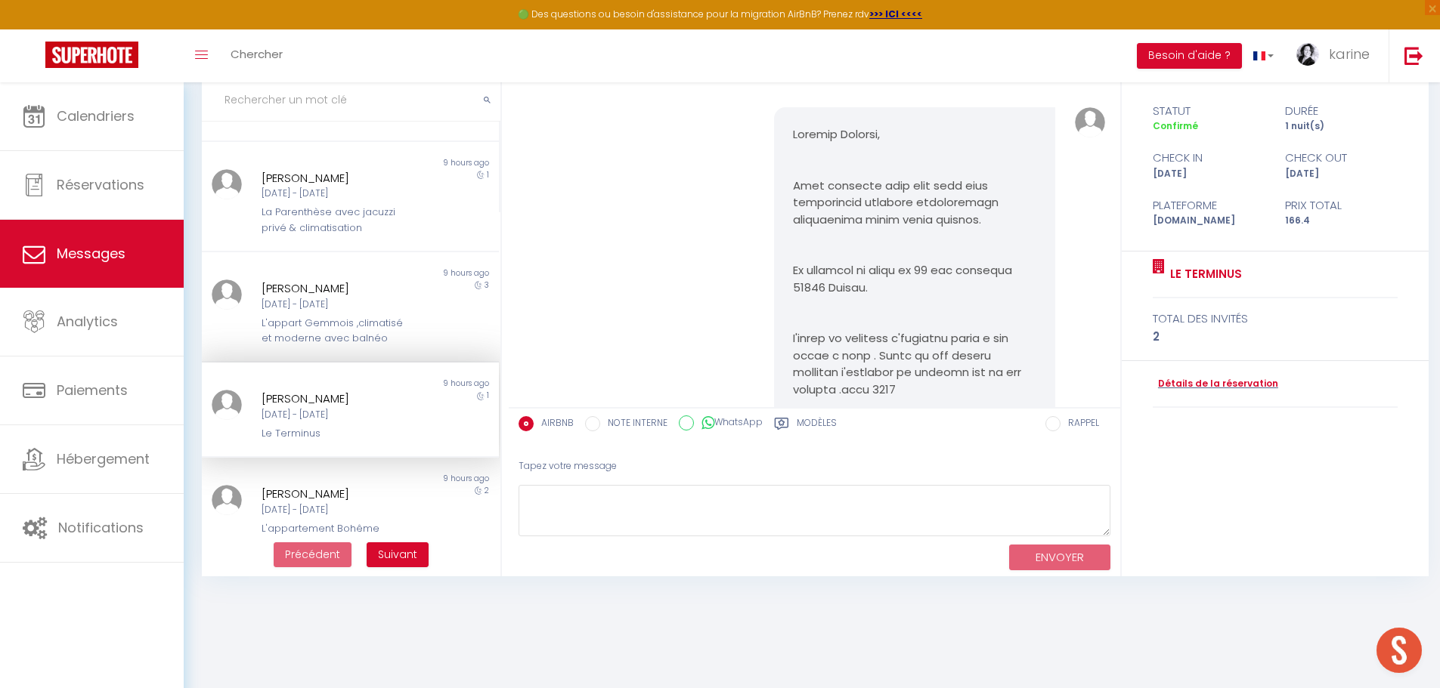
scroll to position [849, 0]
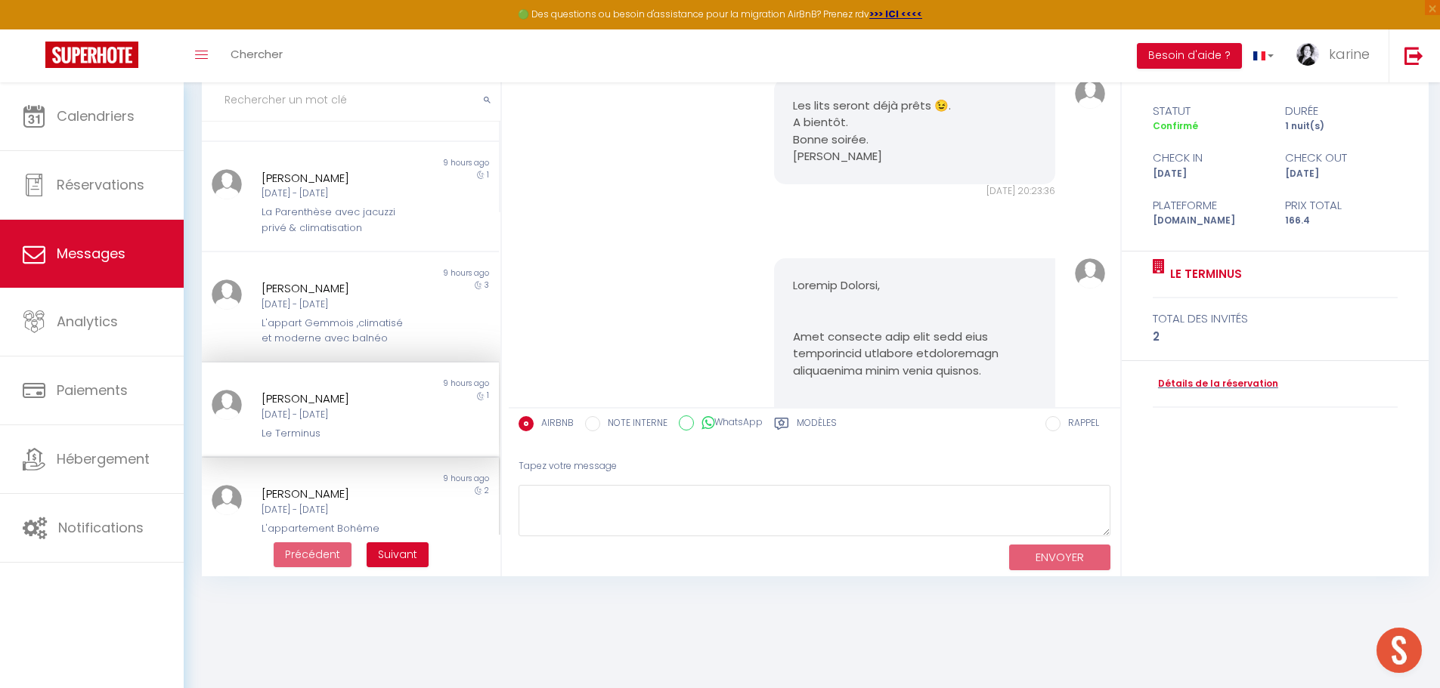
click at [338, 500] on div "[PERSON_NAME]" at bounding box center [337, 494] width 153 height 18
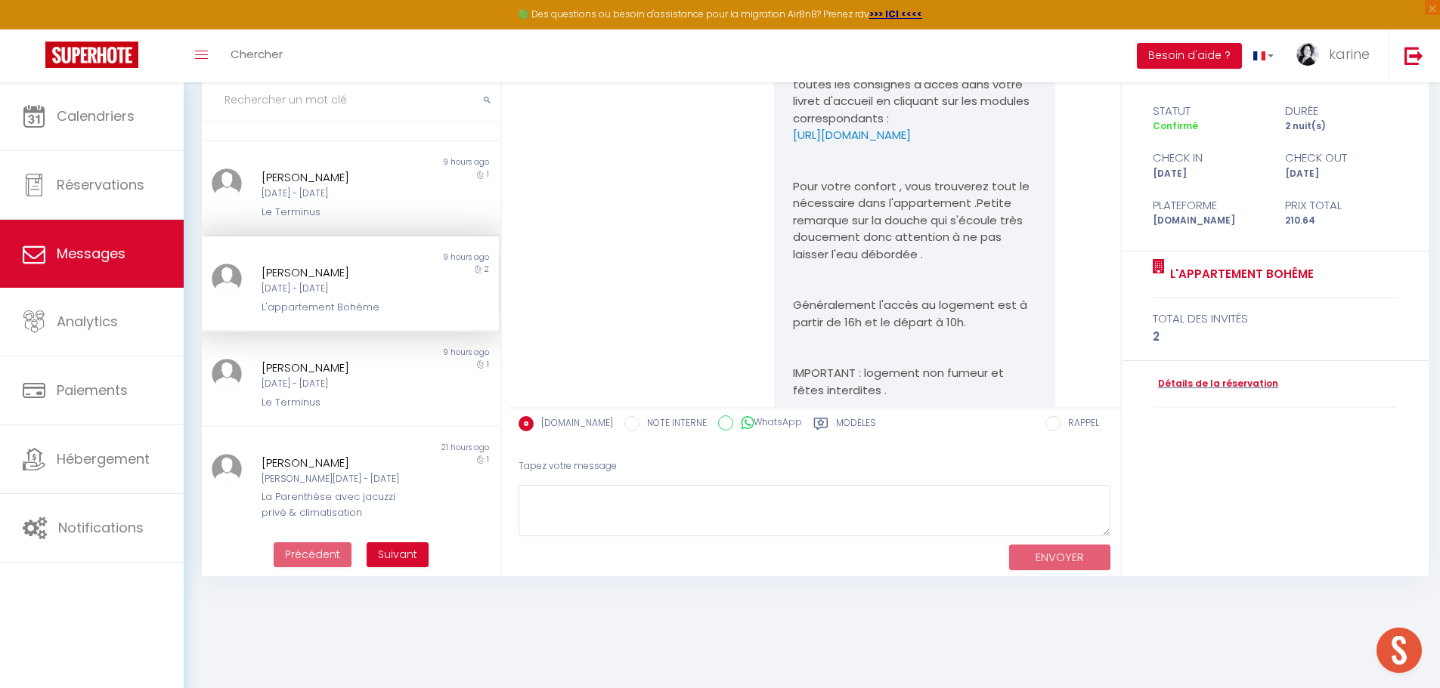
scroll to position [600, 0]
click at [307, 388] on div "Jeu 09 Oct - Ven 10 Oct" at bounding box center [337, 383] width 153 height 14
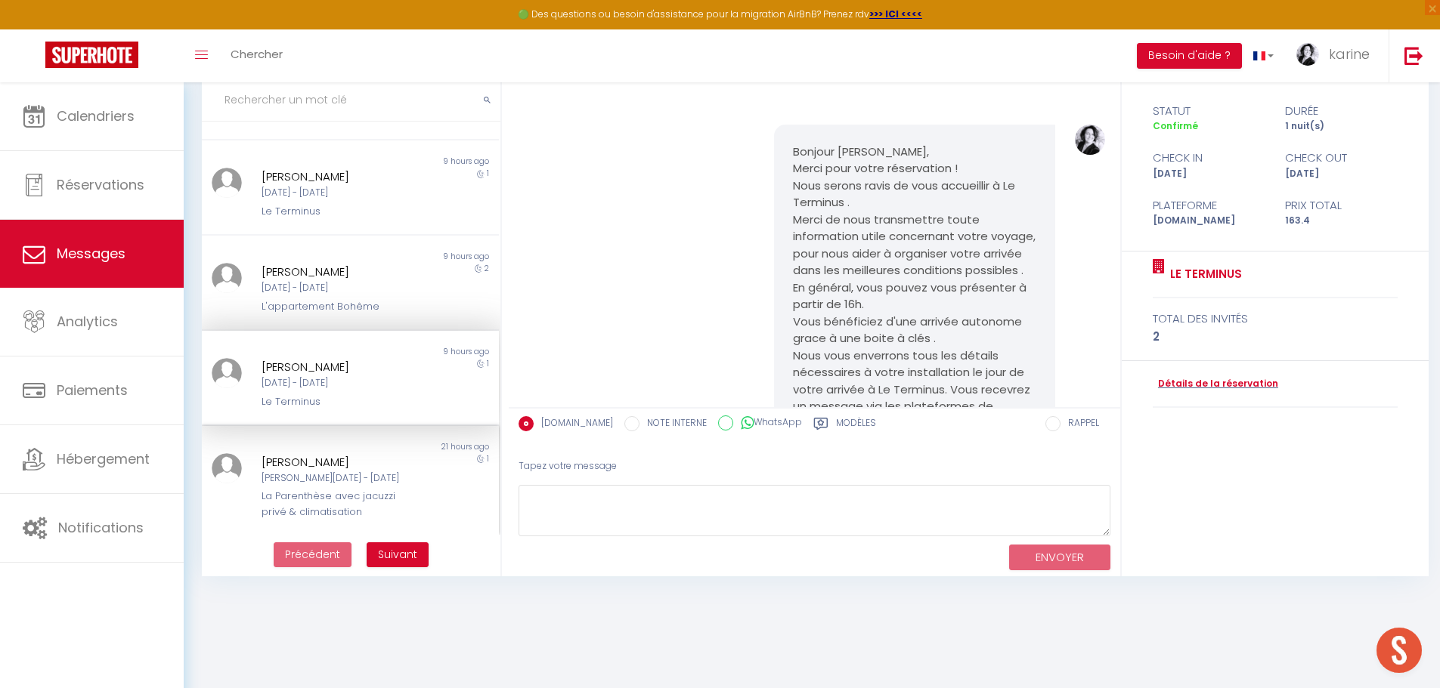
click at [317, 496] on div "La Parenthèse avec jacuzzi privé & climatisation" at bounding box center [337, 504] width 153 height 31
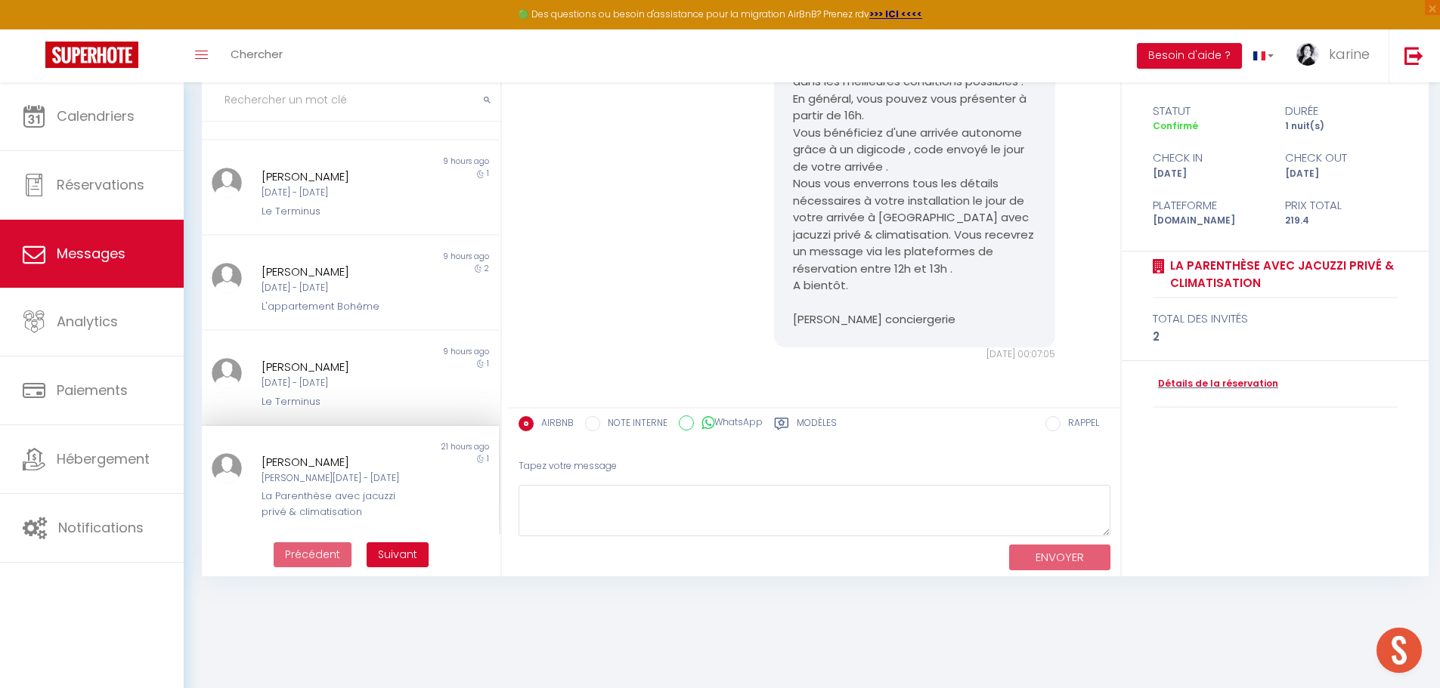
scroll to position [240, 0]
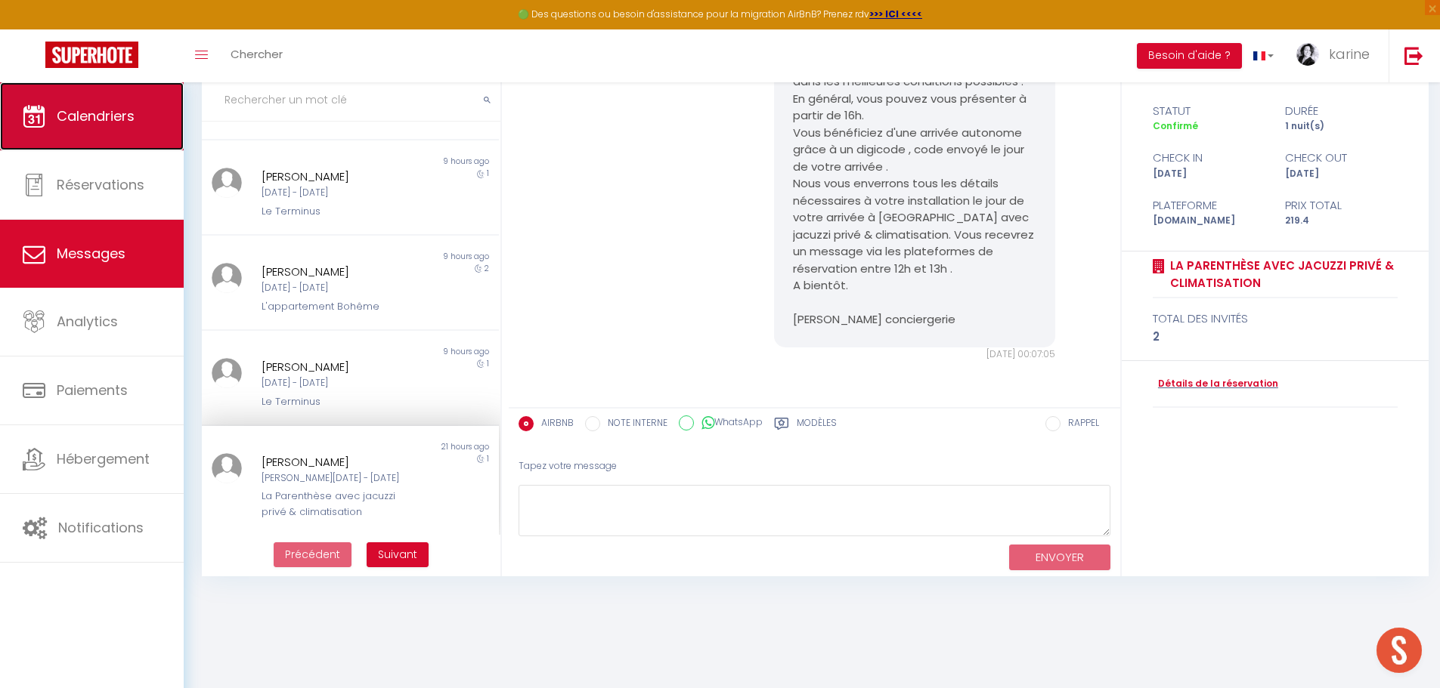
click at [102, 114] on span "Calendriers" at bounding box center [96, 116] width 78 height 19
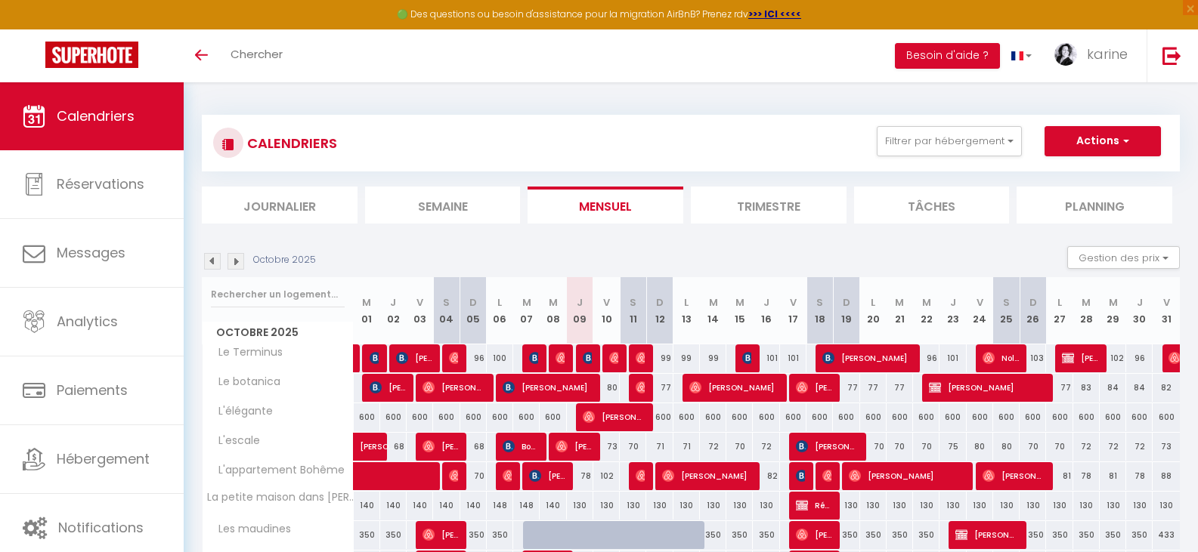
scroll to position [82, 0]
